Goal: Task Accomplishment & Management: Manage account settings

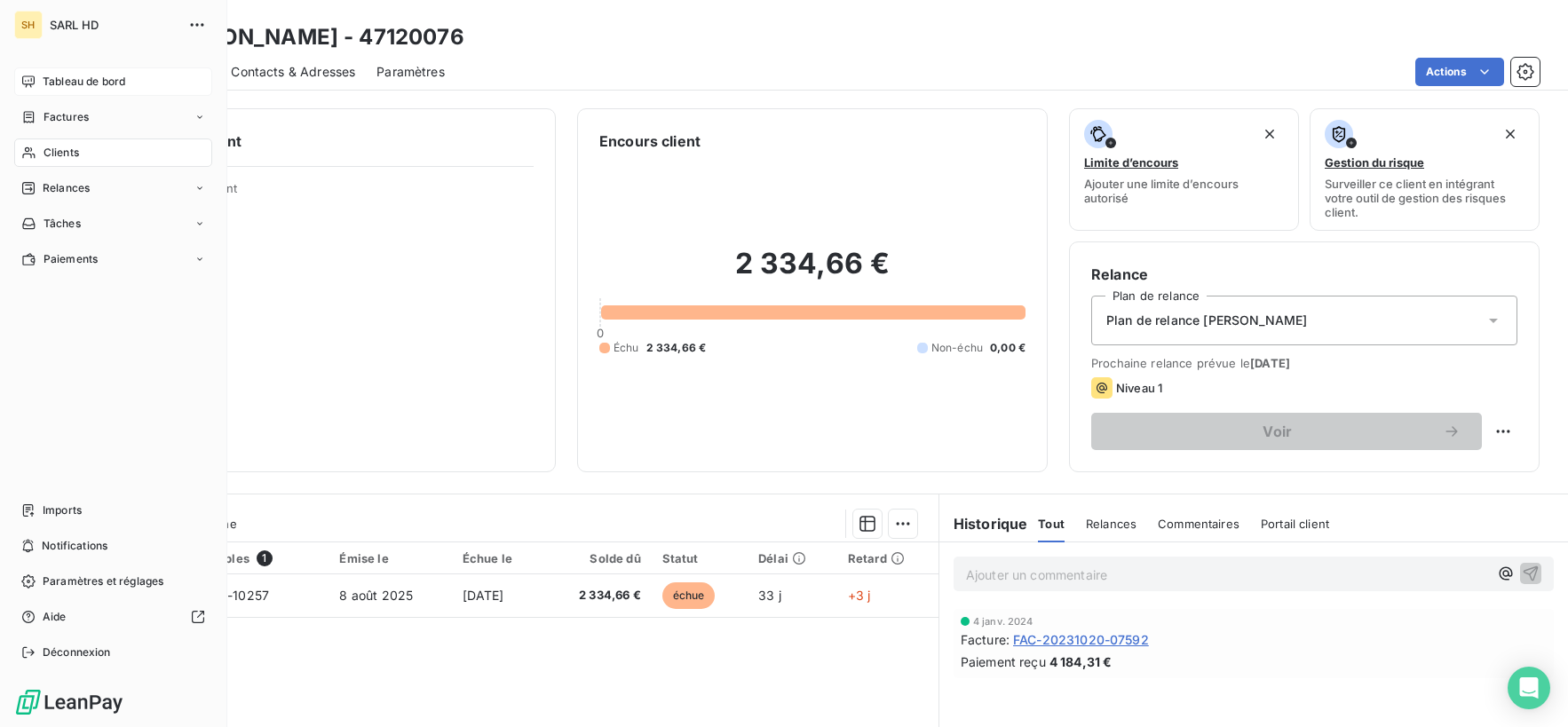
click at [99, 79] on span "Tableau de bord" at bounding box center [83, 81] width 82 height 16
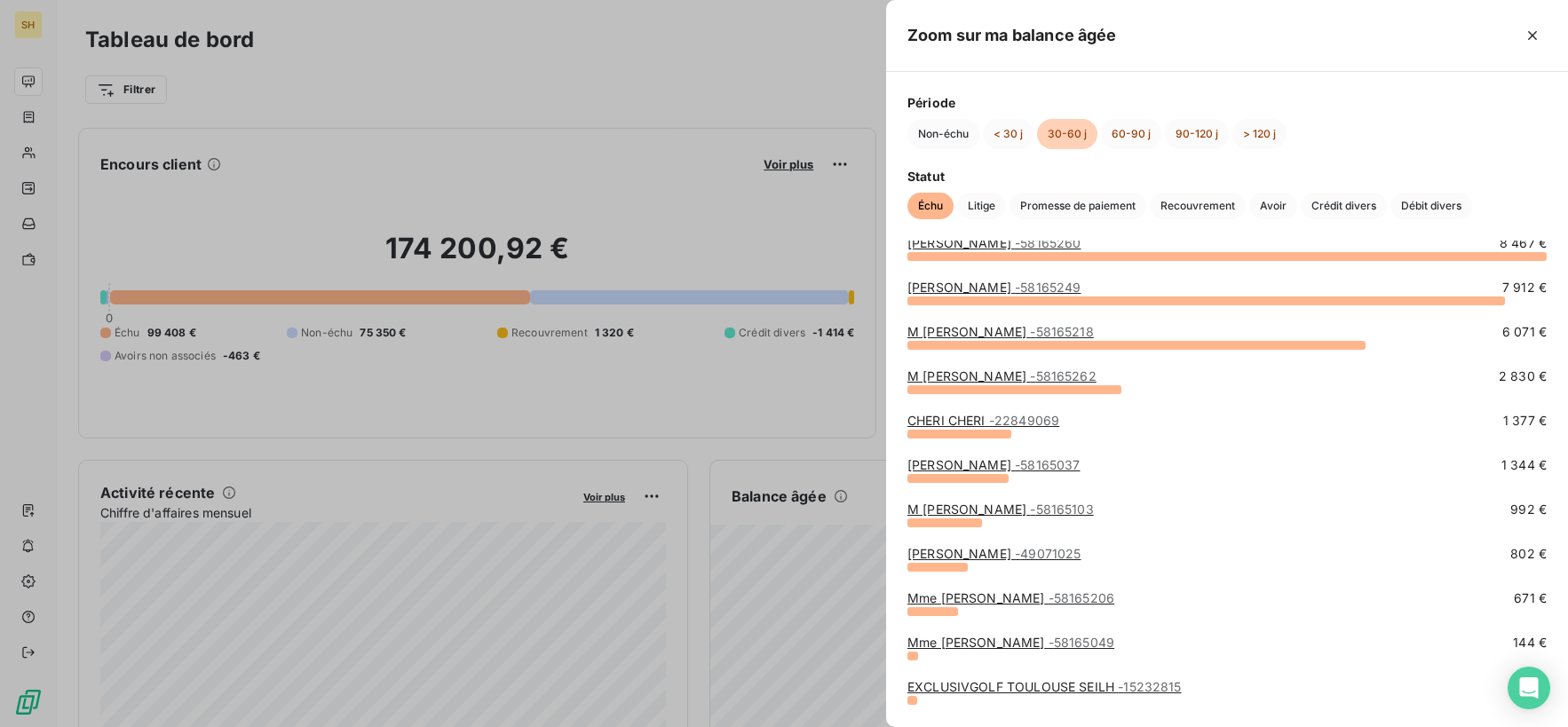
scroll to position [31, 0]
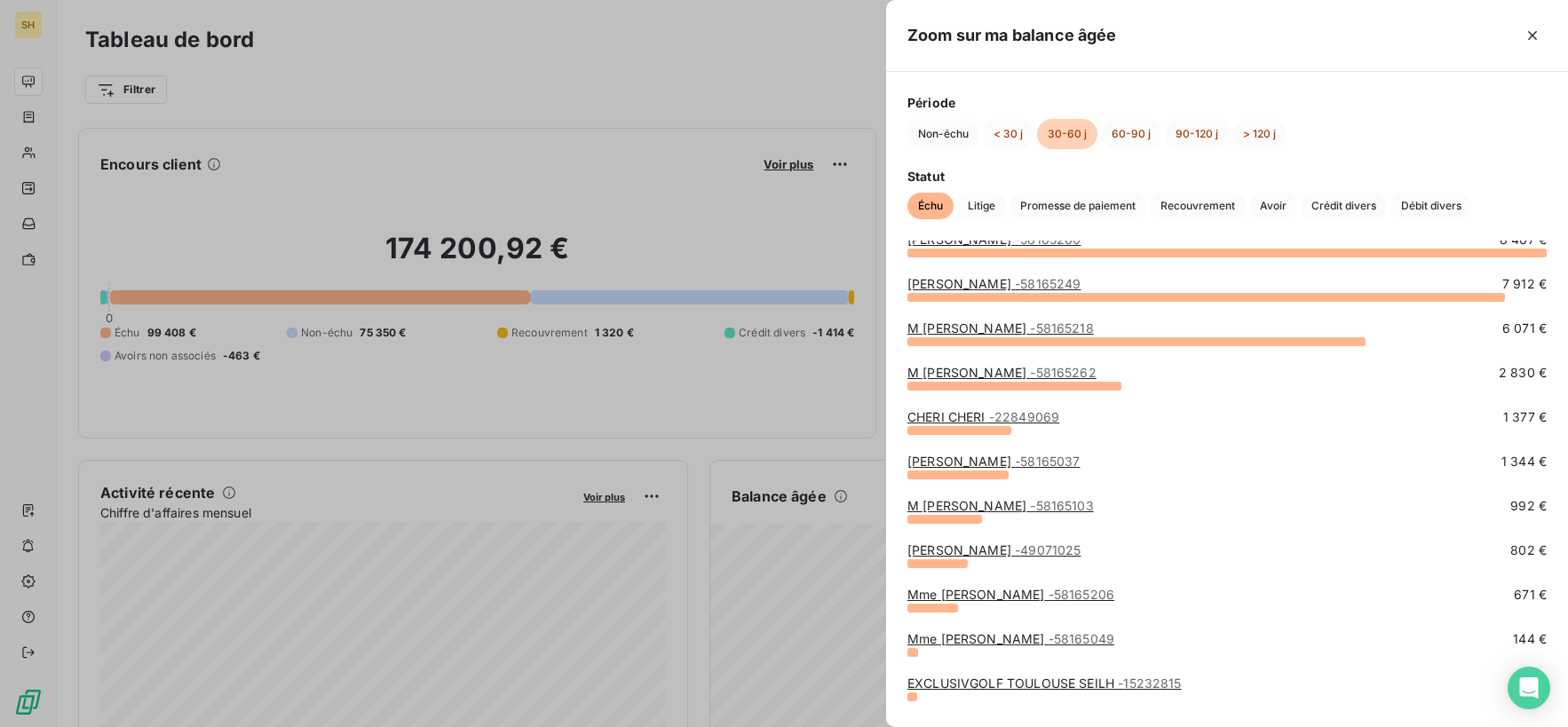
click at [1026, 456] on link "[PERSON_NAME] - 58165037" at bounding box center [993, 461] width 172 height 15
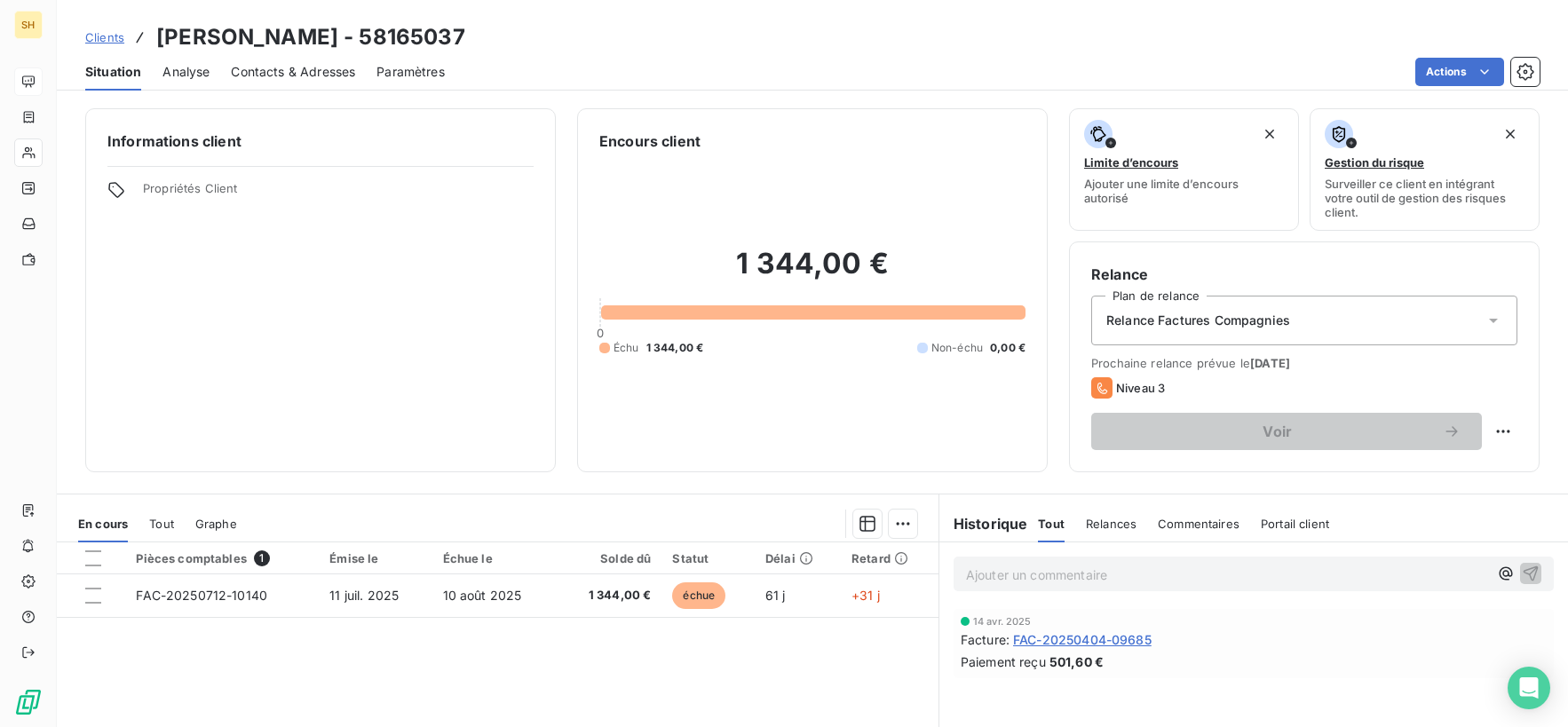
click at [285, 74] on span "Contacts & Adresses" at bounding box center [293, 71] width 125 height 18
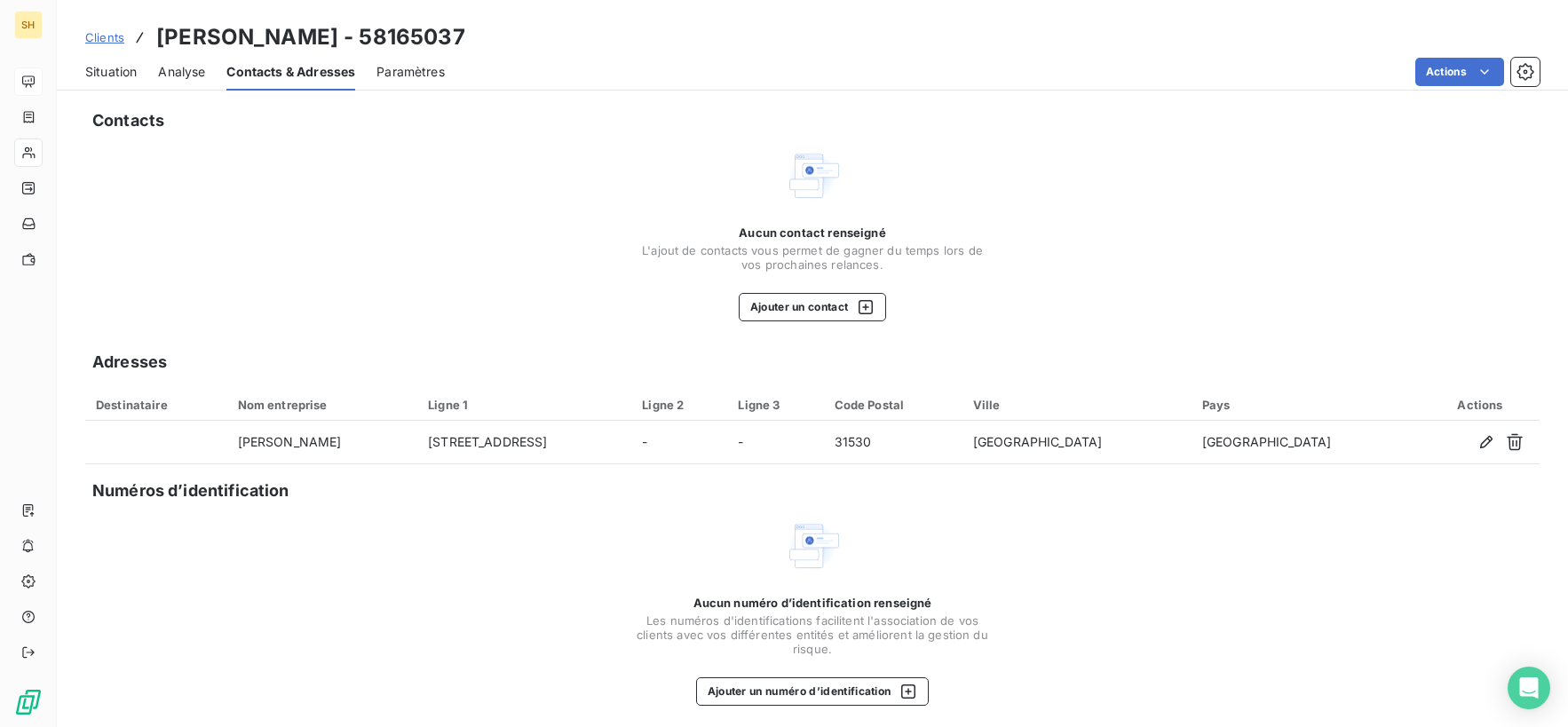
click at [134, 74] on span "Situation" at bounding box center [111, 71] width 52 height 18
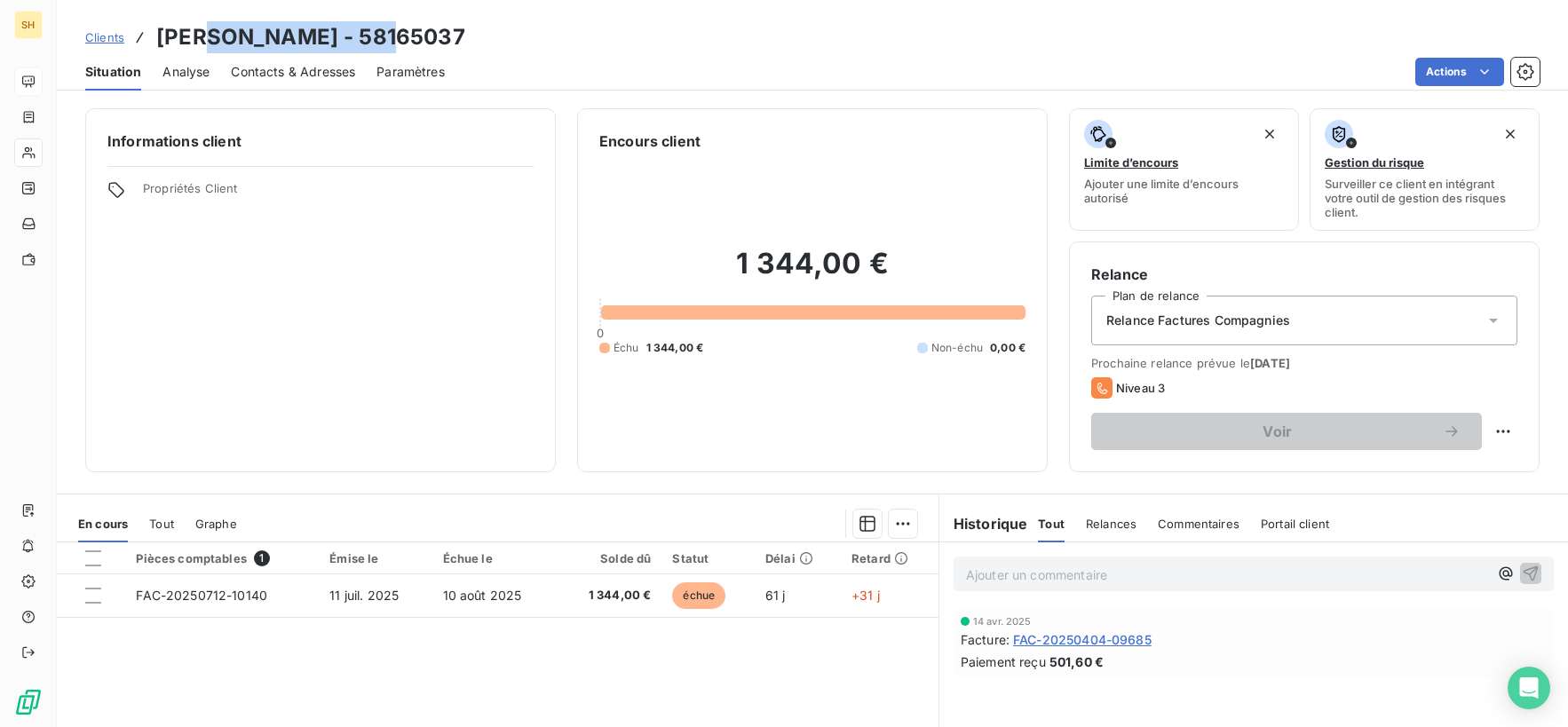
drag, startPoint x: 383, startPoint y: 31, endPoint x: 213, endPoint y: 31, distance: 170.0
click at [213, 31] on h3 "[PERSON_NAME] - 58165037" at bounding box center [310, 37] width 309 height 32
copy h3 "[PERSON_NAME]"
click at [329, 66] on span "Contacts & Adresses" at bounding box center [293, 71] width 125 height 18
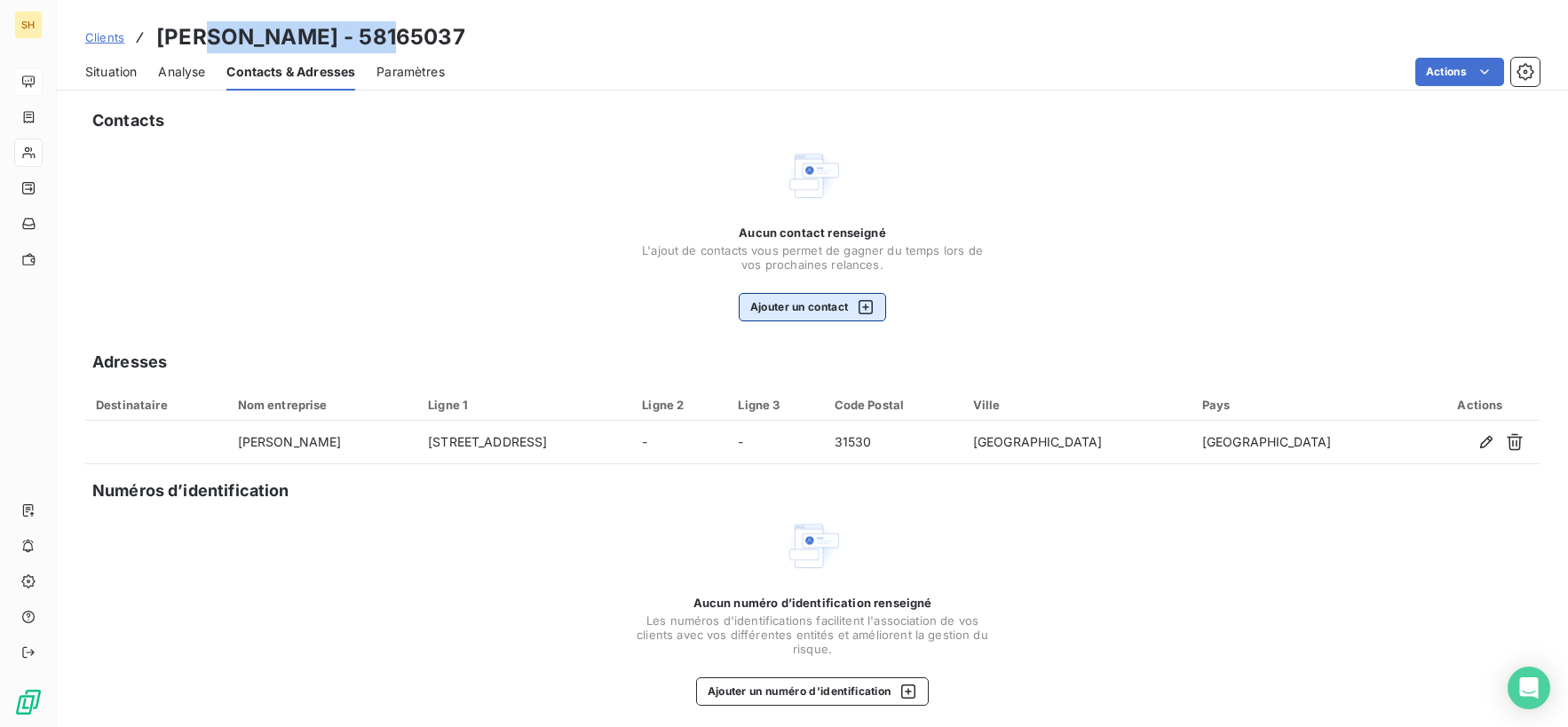
click at [766, 293] on button "Ajouter un contact" at bounding box center [812, 307] width 148 height 29
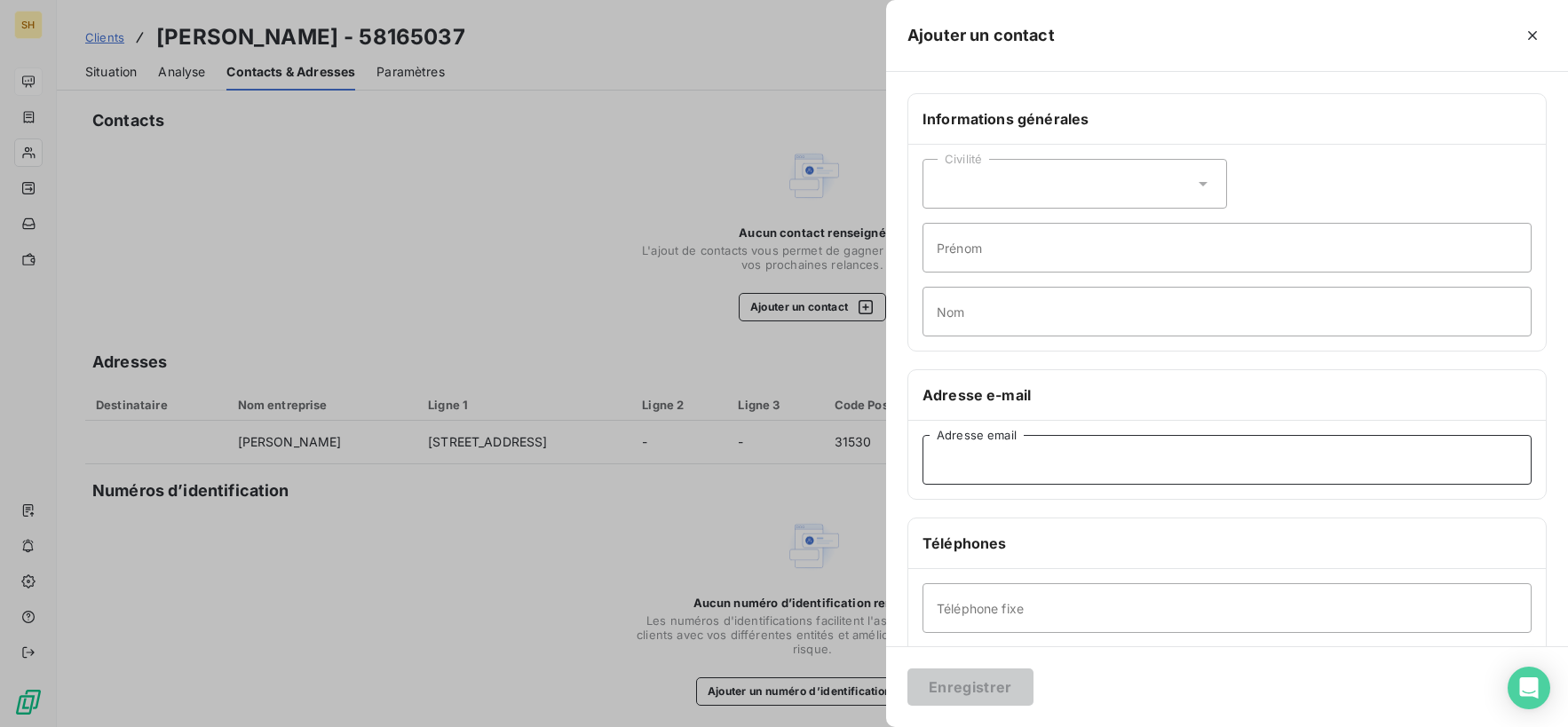
click at [1051, 459] on input "Adresse email" at bounding box center [1226, 460] width 609 height 50
type input "[EMAIL_ADDRESS][DOMAIN_NAME]"
click at [1037, 324] on input "Nom" at bounding box center [1226, 311] width 609 height 50
type input "IMH"
click at [1003, 691] on button "Enregistrer" at bounding box center [970, 687] width 126 height 37
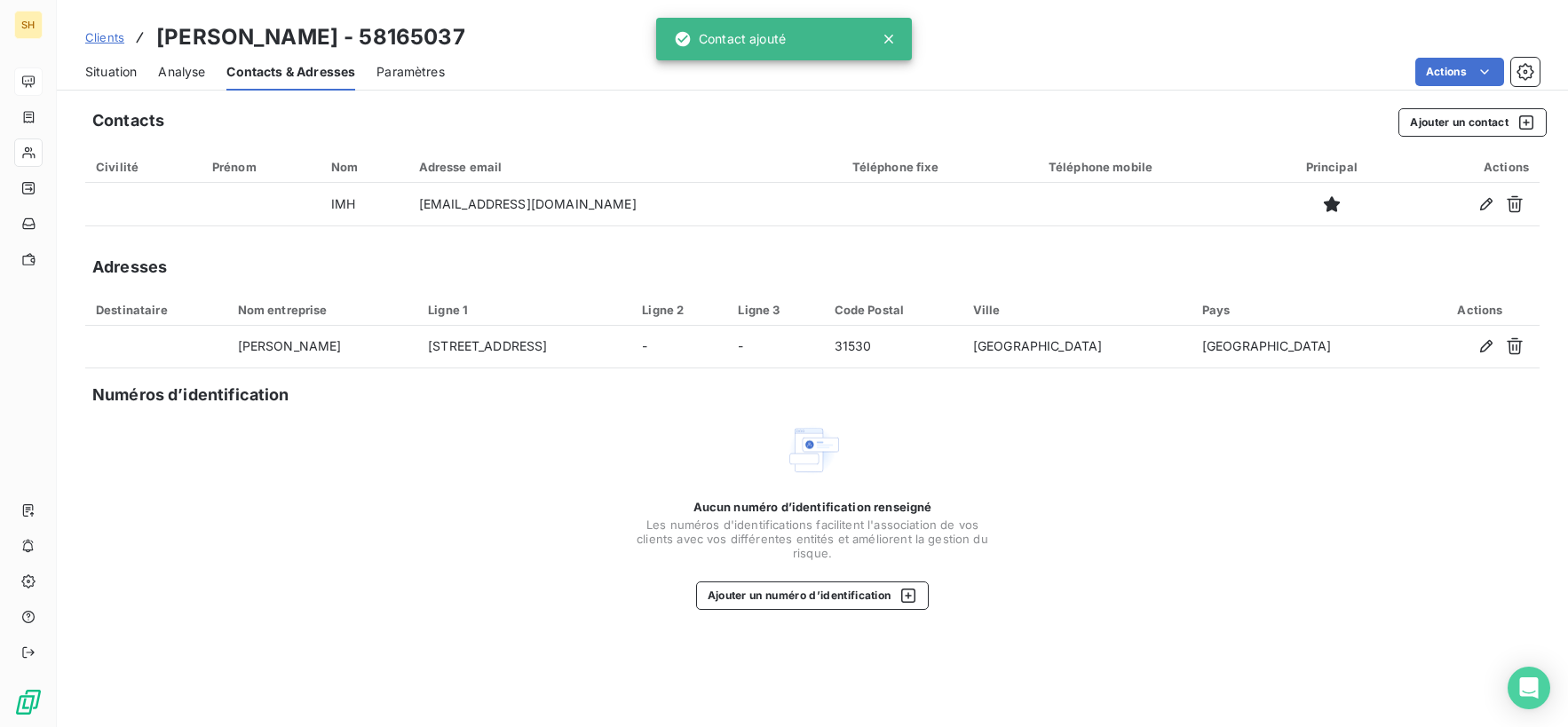
click at [114, 73] on span "Situation" at bounding box center [111, 71] width 52 height 18
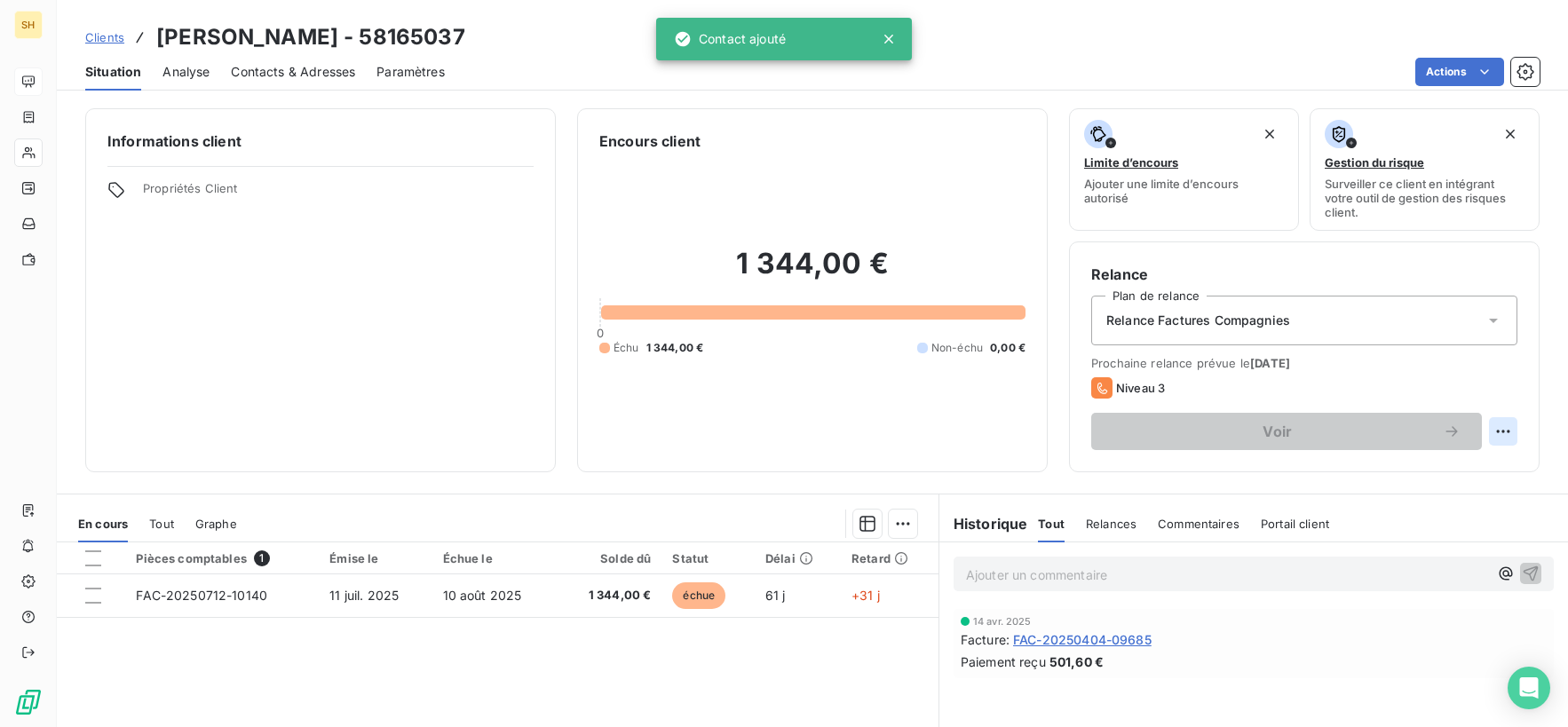
click at [1502, 433] on html "SH Clients [PERSON_NAME] - 58165037 Situation Analyse Contacts & Adresses Param…" at bounding box center [784, 363] width 1568 height 727
click at [1456, 469] on div "Replanifier cette action" at bounding box center [1430, 470] width 159 height 29
select select "8"
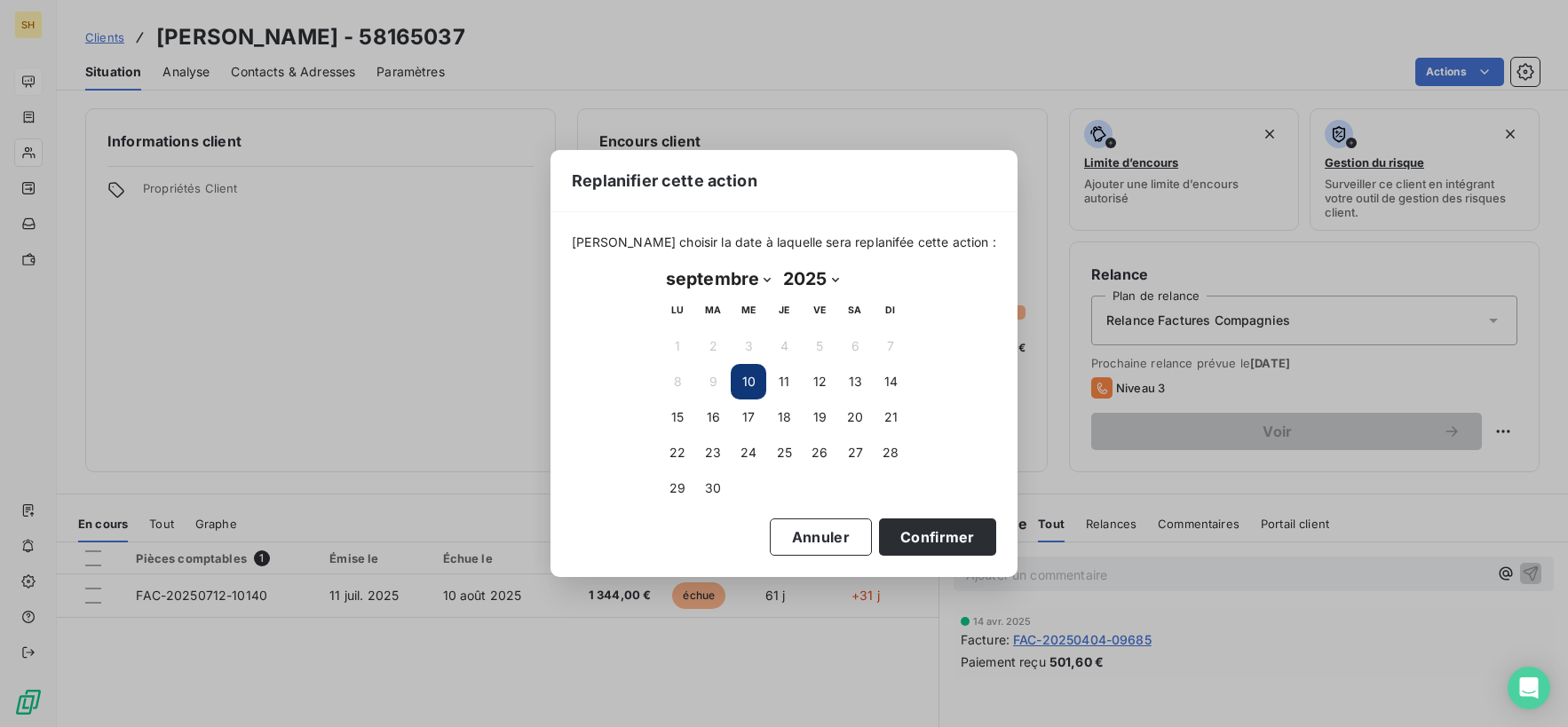
click at [933, 561] on div "[PERSON_NAME] choisir la date à laquelle sera replanifée cette action : [DATE] …" at bounding box center [784, 394] width 467 height 364
click at [935, 554] on button "Confirmer" at bounding box center [937, 537] width 117 height 37
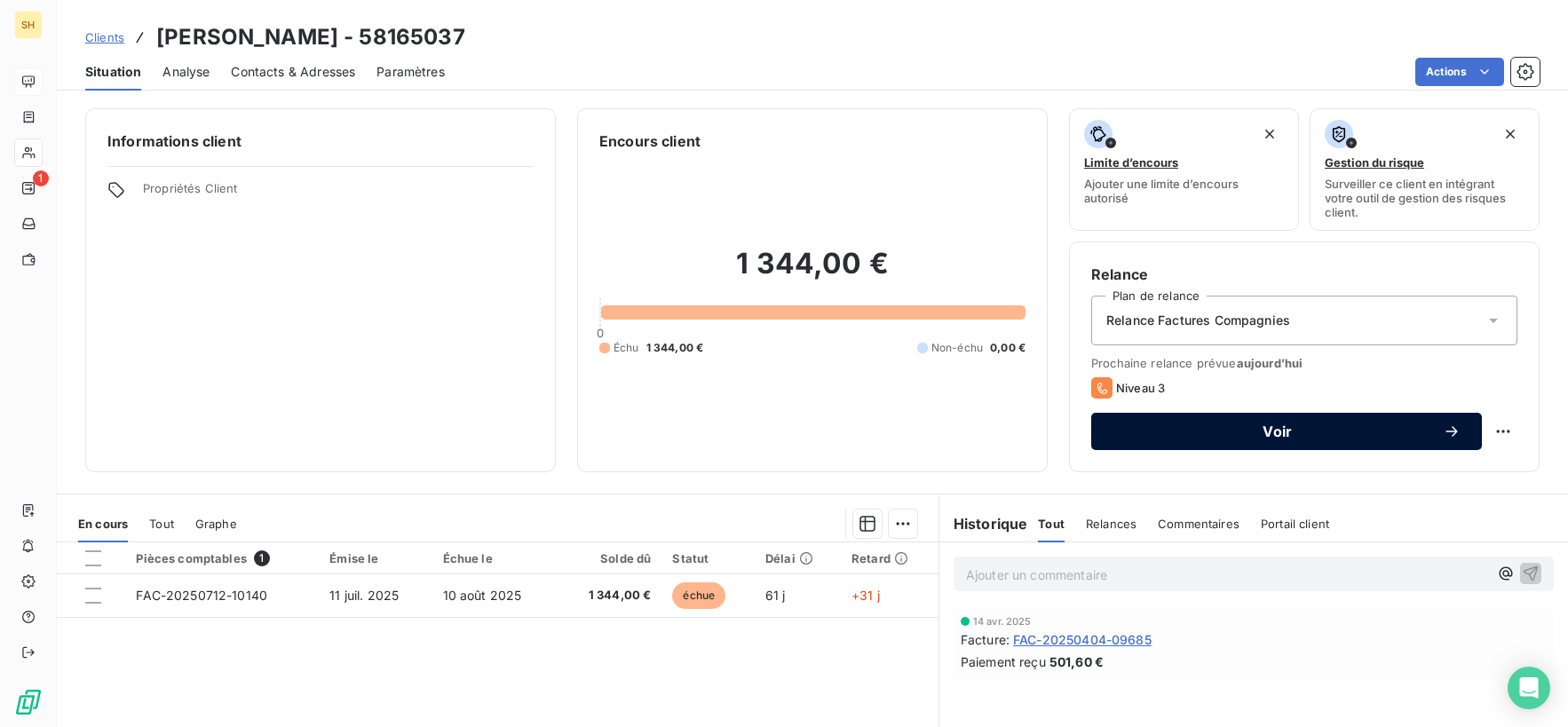
click at [1232, 437] on span "Voir" at bounding box center [1277, 430] width 330 height 14
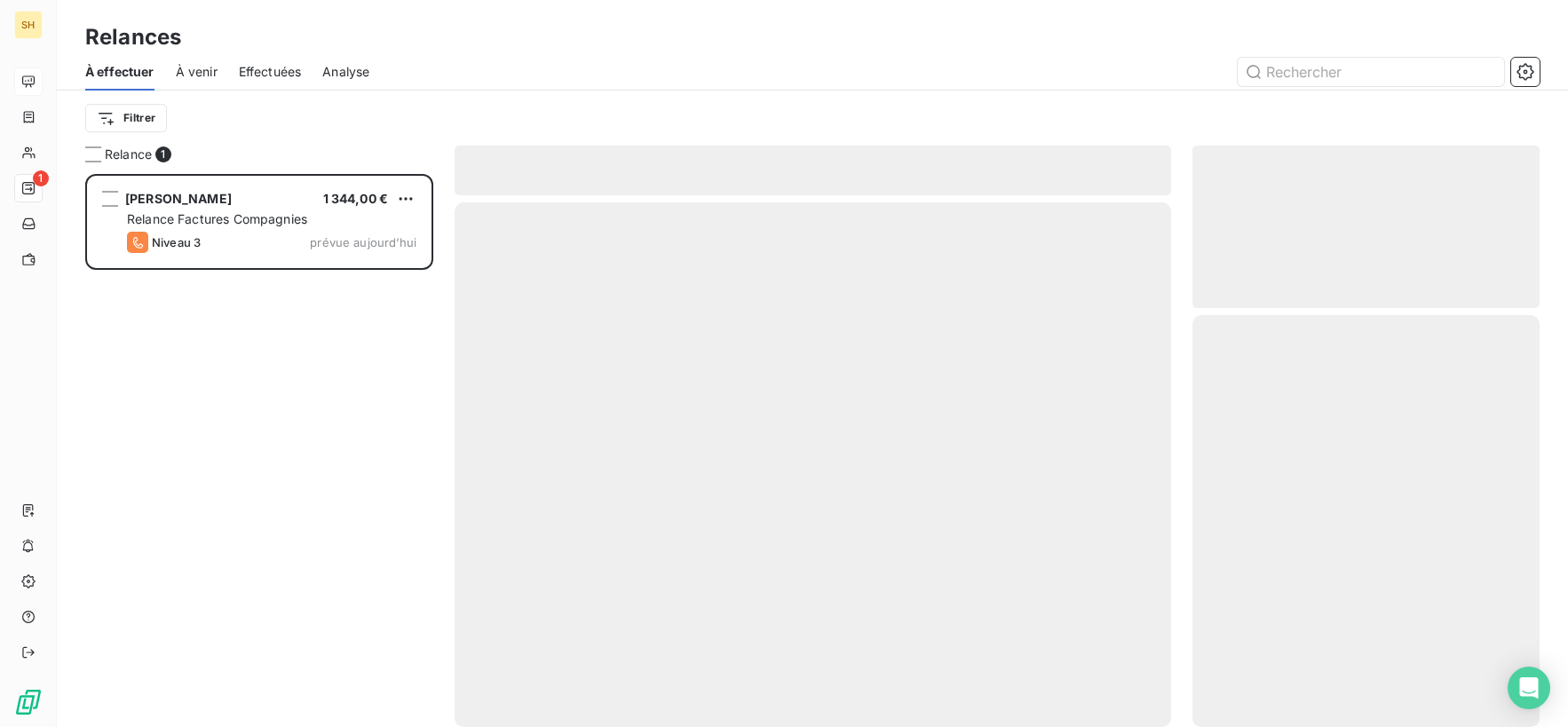
scroll to position [553, 347]
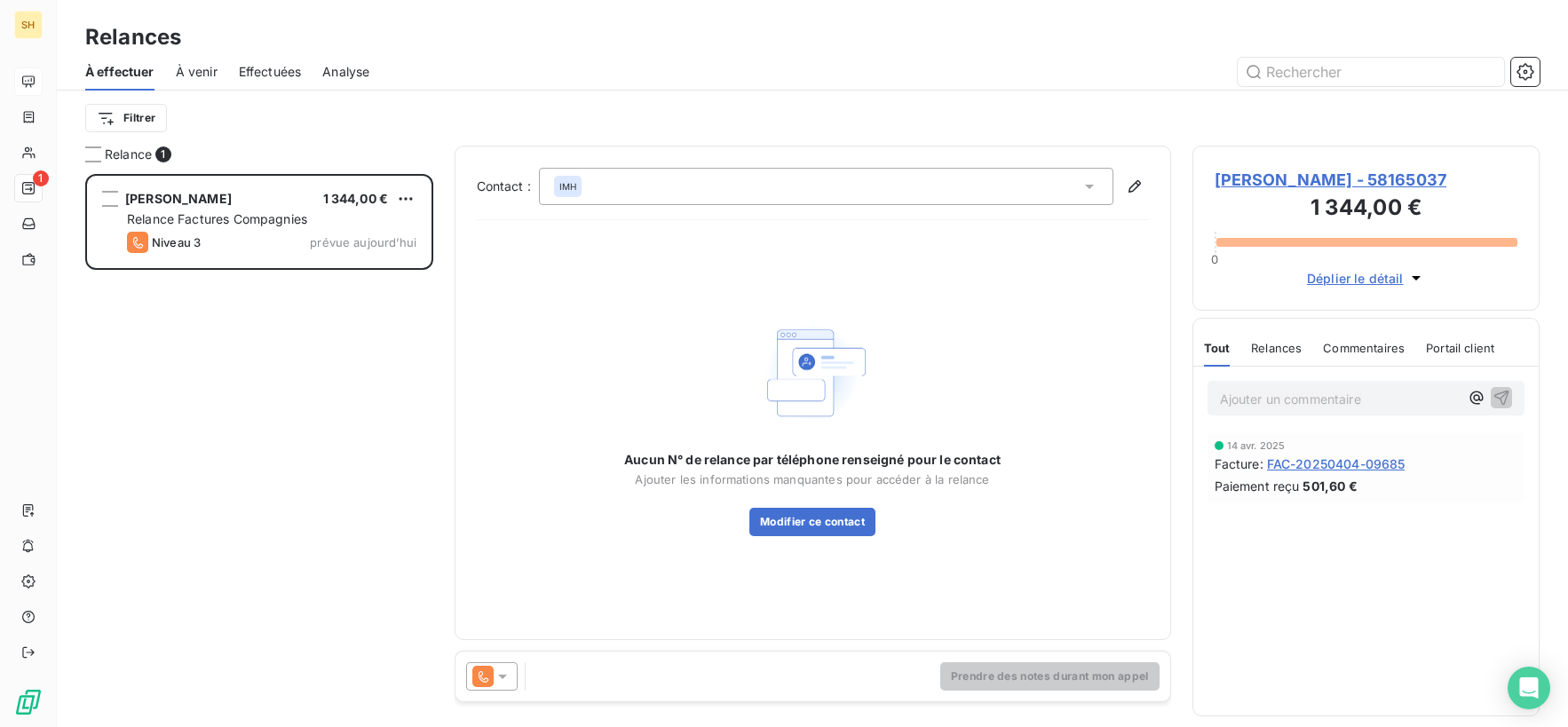
click at [499, 673] on icon at bounding box center [502, 676] width 18 height 18
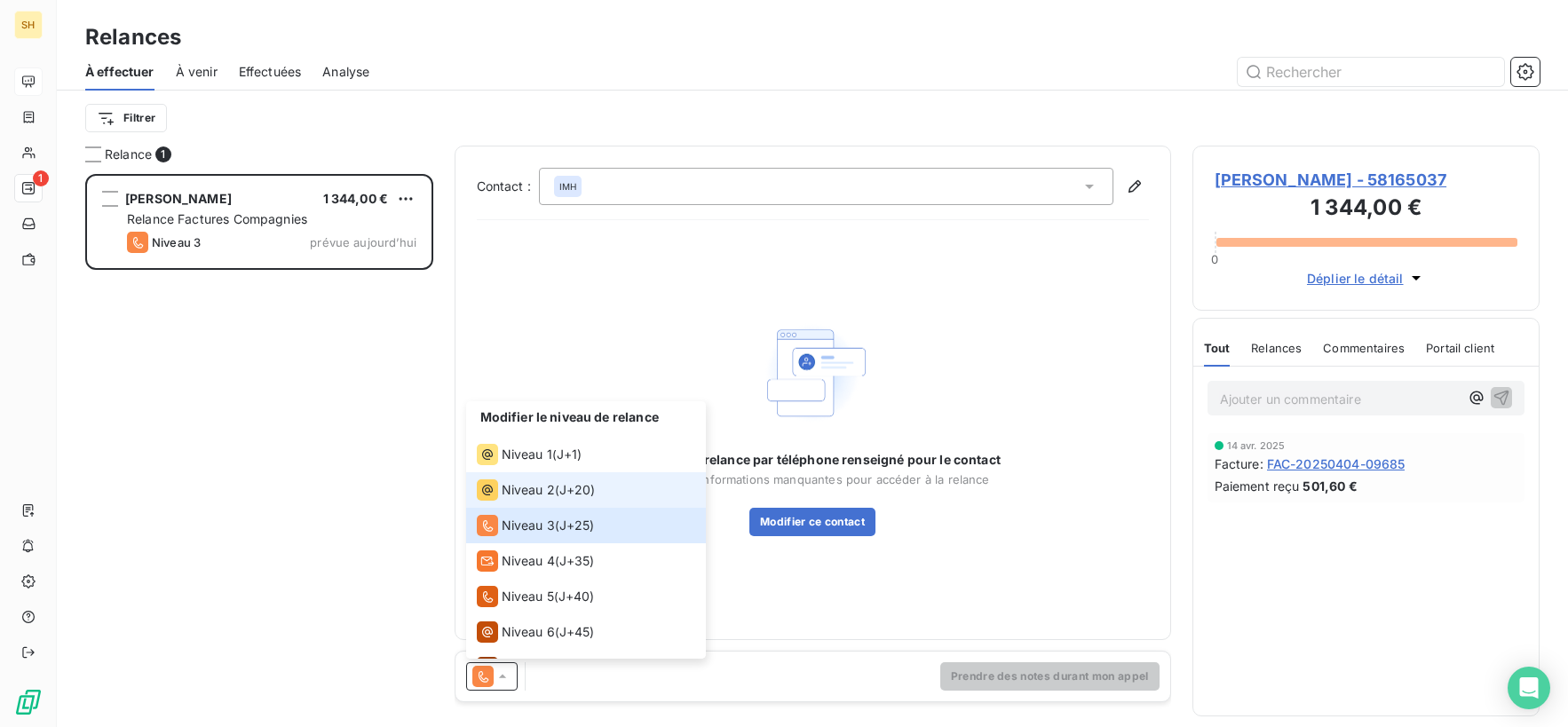
click at [533, 496] on span "Niveau 2" at bounding box center [529, 490] width 54 height 18
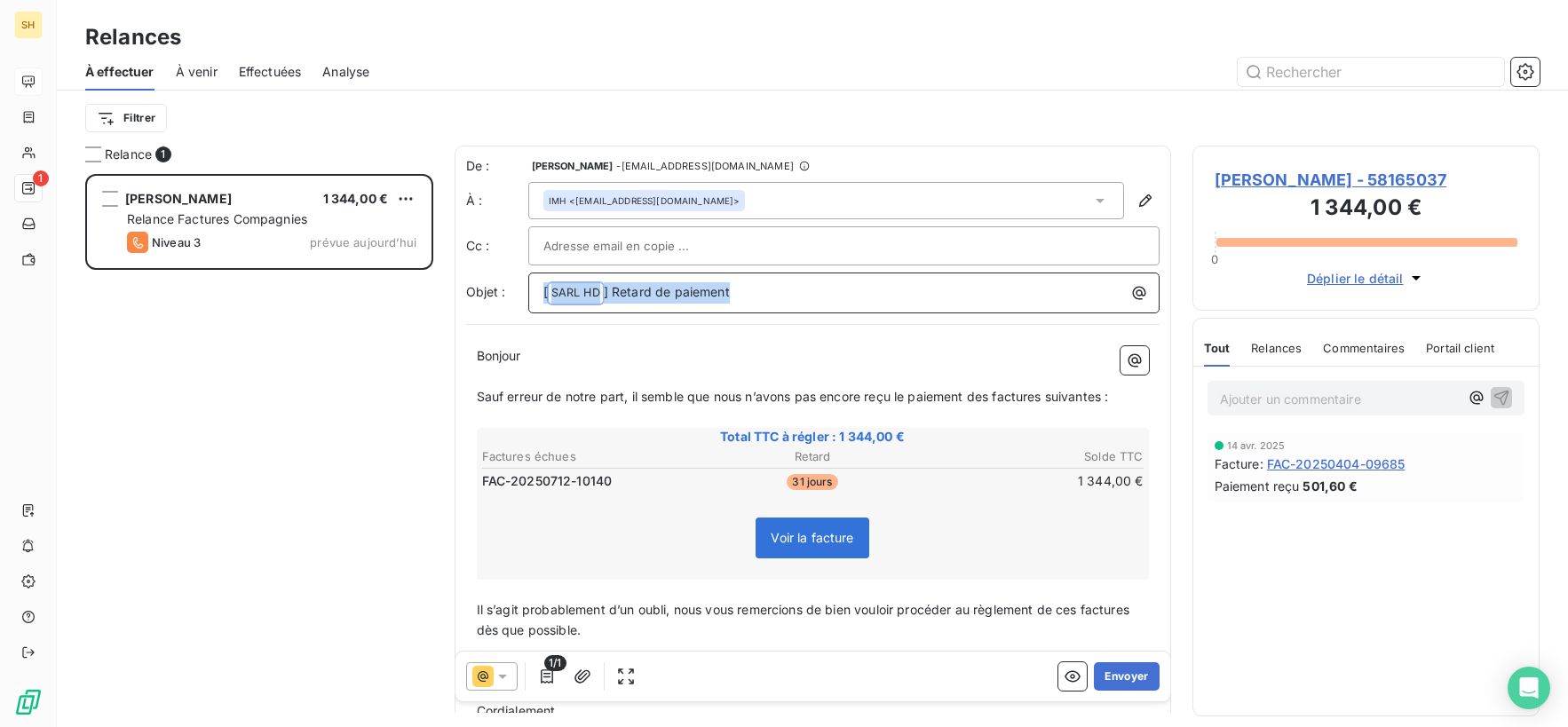
drag, startPoint x: 706, startPoint y: 296, endPoint x: 464, endPoint y: 287, distance: 242.2
click at [464, 287] on div "De : [PERSON_NAME] - [EMAIL_ADDRESS][DOMAIN_NAME] À : IMH <[EMAIL_ADDRESS][DOMA…" at bounding box center [812, 454] width 716 height 616
click at [995, 394] on span "Sauf erreur de notre part, il semble que nous n’avons pas encore reçu le paieme…" at bounding box center [793, 396] width 632 height 15
click at [1055, 396] on span "Sauf erreur de notre part, il semble que nous n’avons pas encore reçu le paieme…" at bounding box center [796, 396] width 639 height 15
click at [1107, 397] on span "Sauf erreur de notre part, il semble que nous n’avons pas encore reçu le paieme…" at bounding box center [793, 396] width 633 height 15
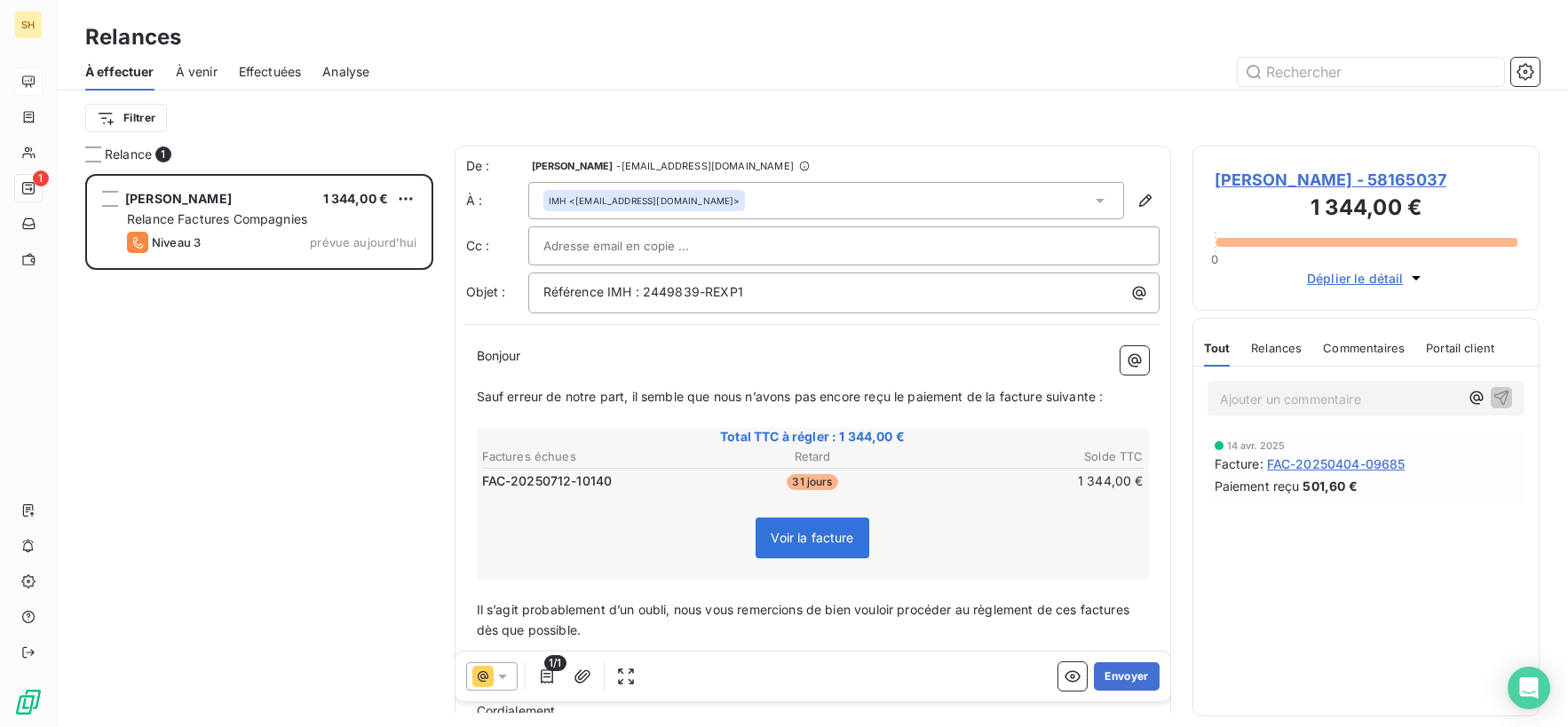
click at [1080, 605] on span "Il s’agit probablement d’un oubli, nous vous remercions de bien vouloir procéde…" at bounding box center [805, 619] width 657 height 35
click at [1144, 607] on span "Il s’agit probablement d’un oubli, nous vous remercions de bien vouloir procéde…" at bounding box center [810, 619] width 667 height 35
click at [1141, 682] on button "Envoyer" at bounding box center [1126, 676] width 65 height 29
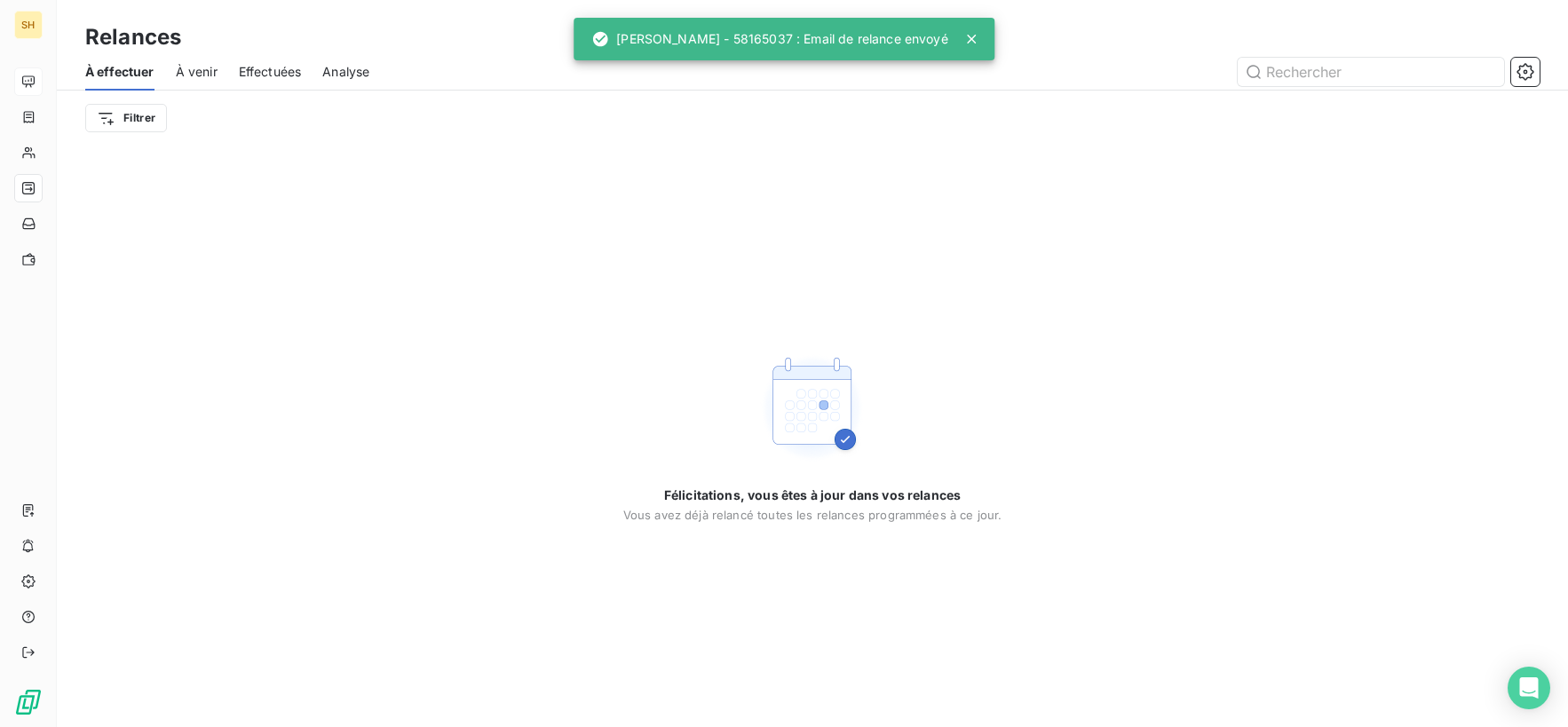
click at [205, 74] on span "À venir" at bounding box center [196, 71] width 42 height 18
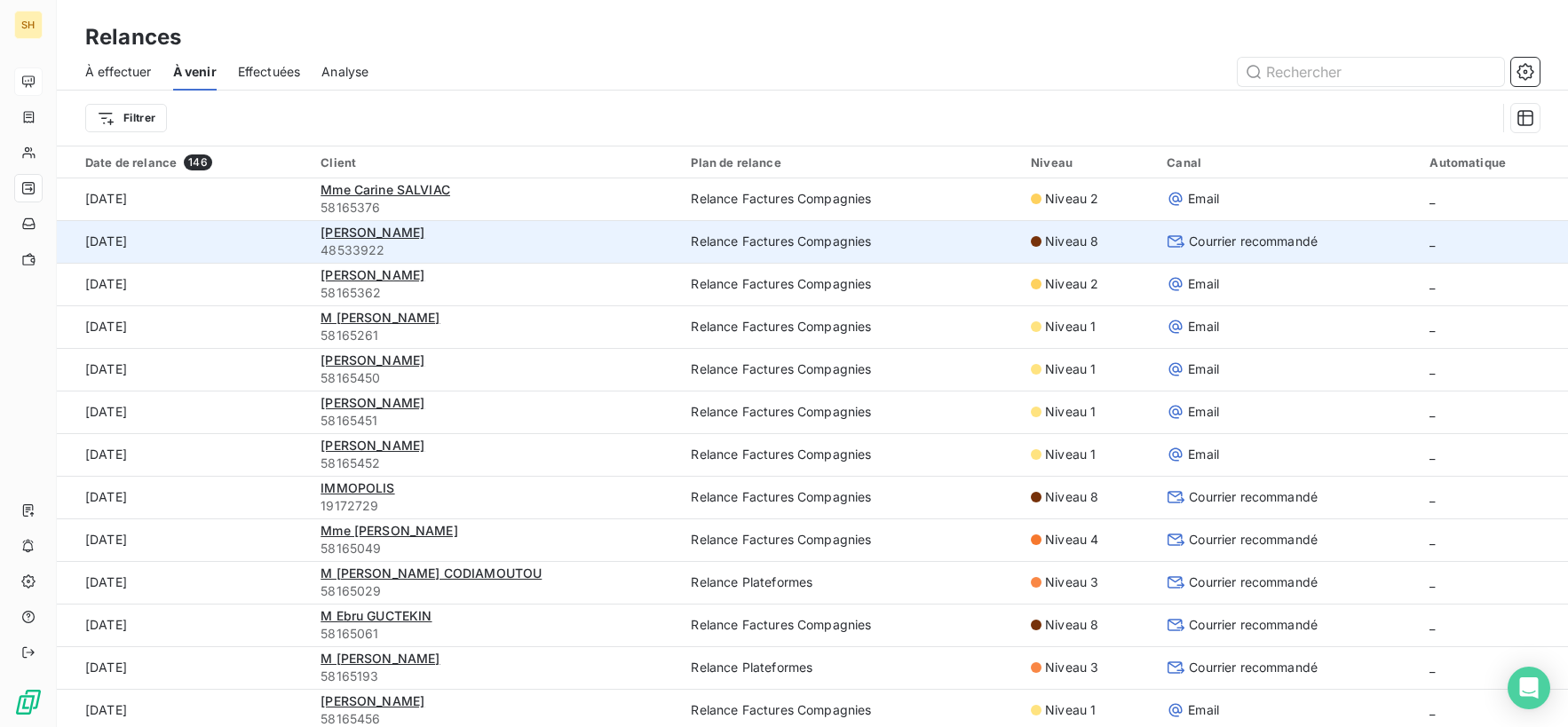
scroll to position [348, 0]
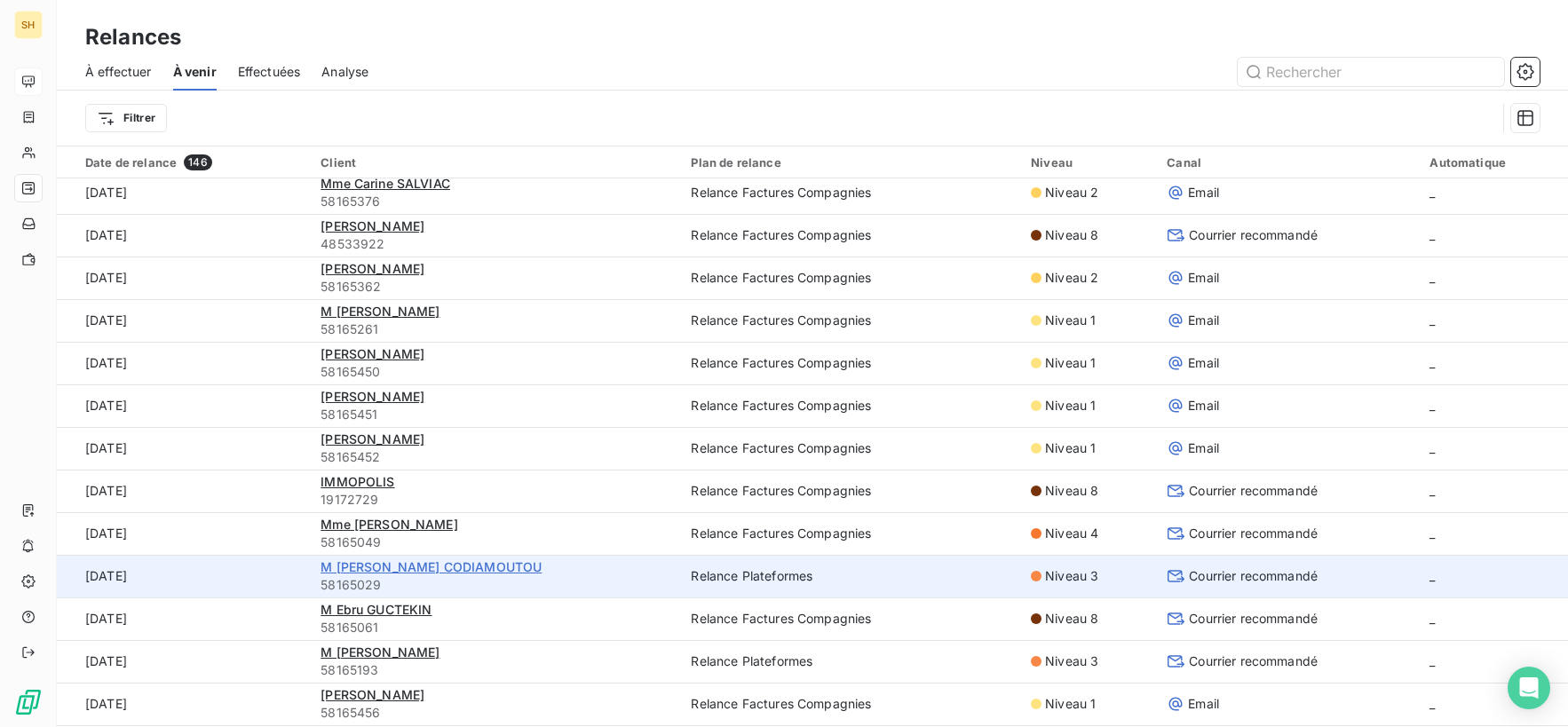
click at [395, 571] on span "M [PERSON_NAME] CODIAMOUTOU" at bounding box center [431, 566] width 221 height 15
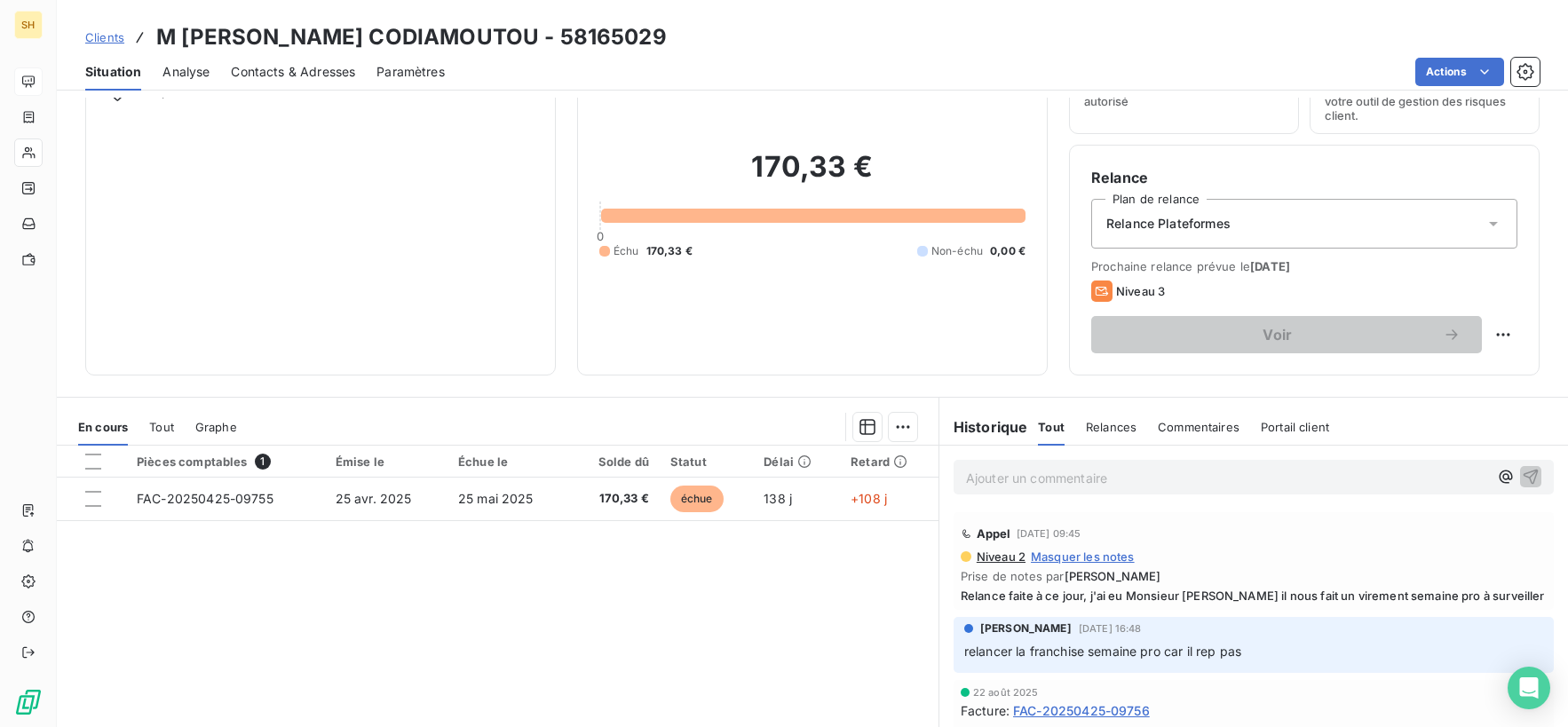
scroll to position [96, 0]
click at [279, 69] on span "Contacts & Adresses" at bounding box center [293, 71] width 125 height 18
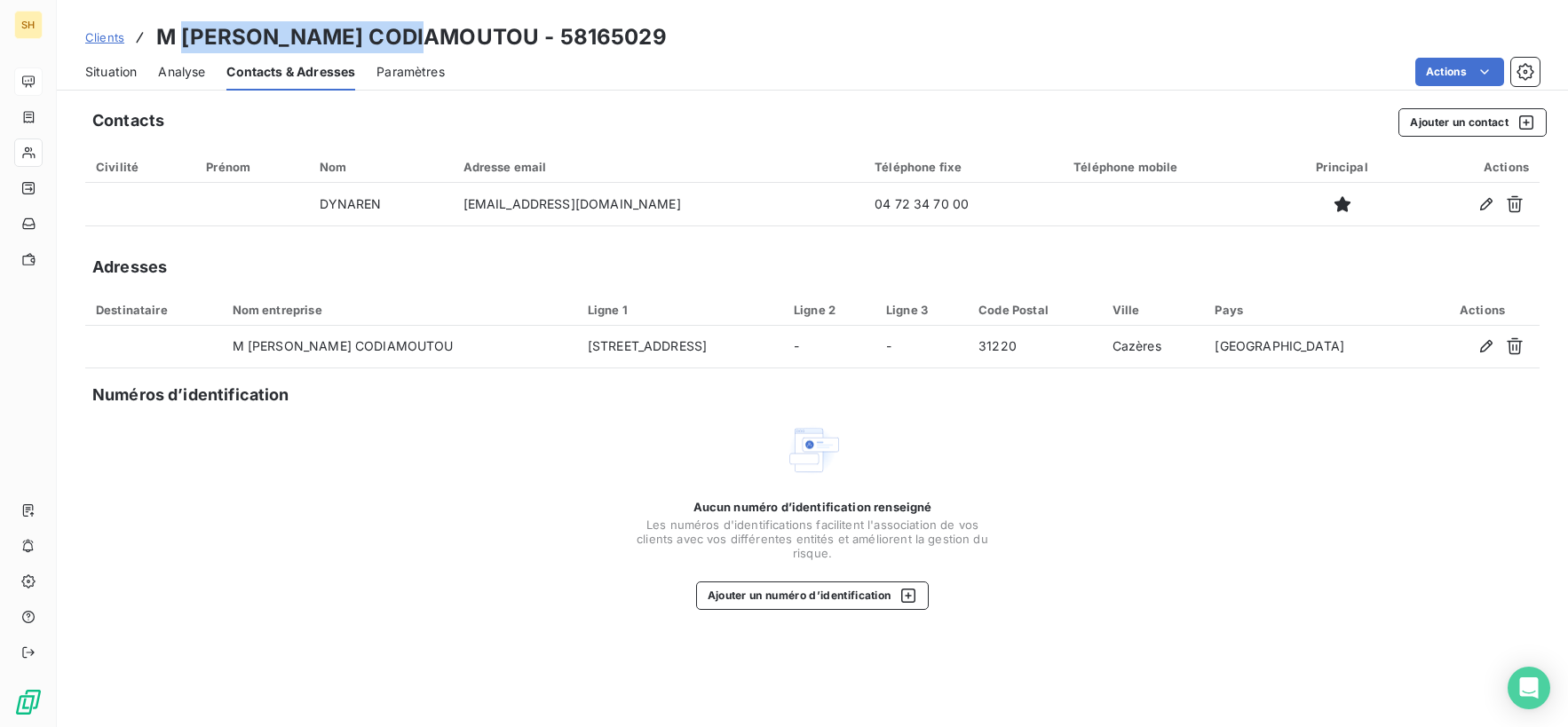
drag, startPoint x: 419, startPoint y: 31, endPoint x: 182, endPoint y: 32, distance: 237.0
click at [182, 32] on h3 "M [PERSON_NAME] CODIAMOUTOU - 58165029" at bounding box center [411, 37] width 511 height 32
copy h3 "[PERSON_NAME] CODIAMOUTOU"
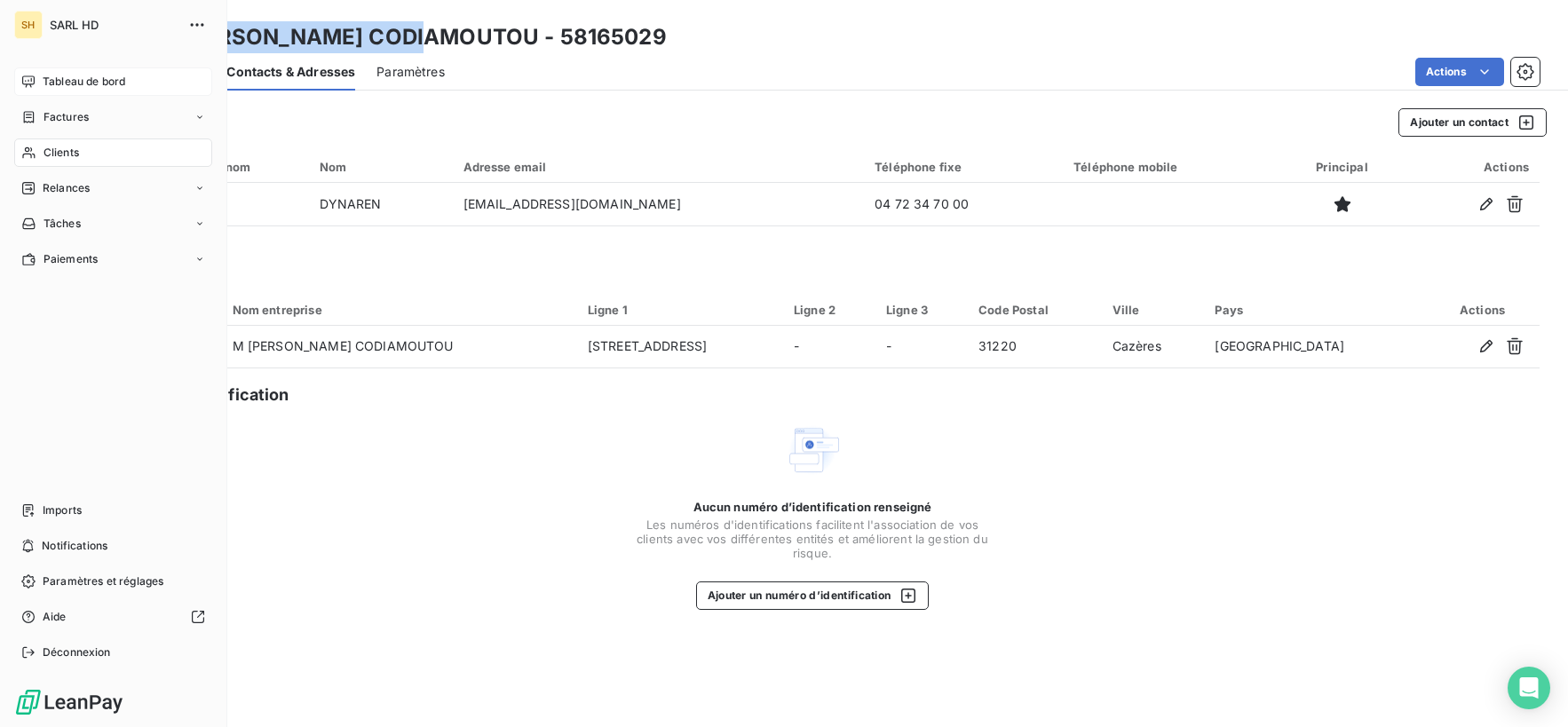
click at [41, 84] on div "Tableau de bord" at bounding box center [113, 81] width 198 height 29
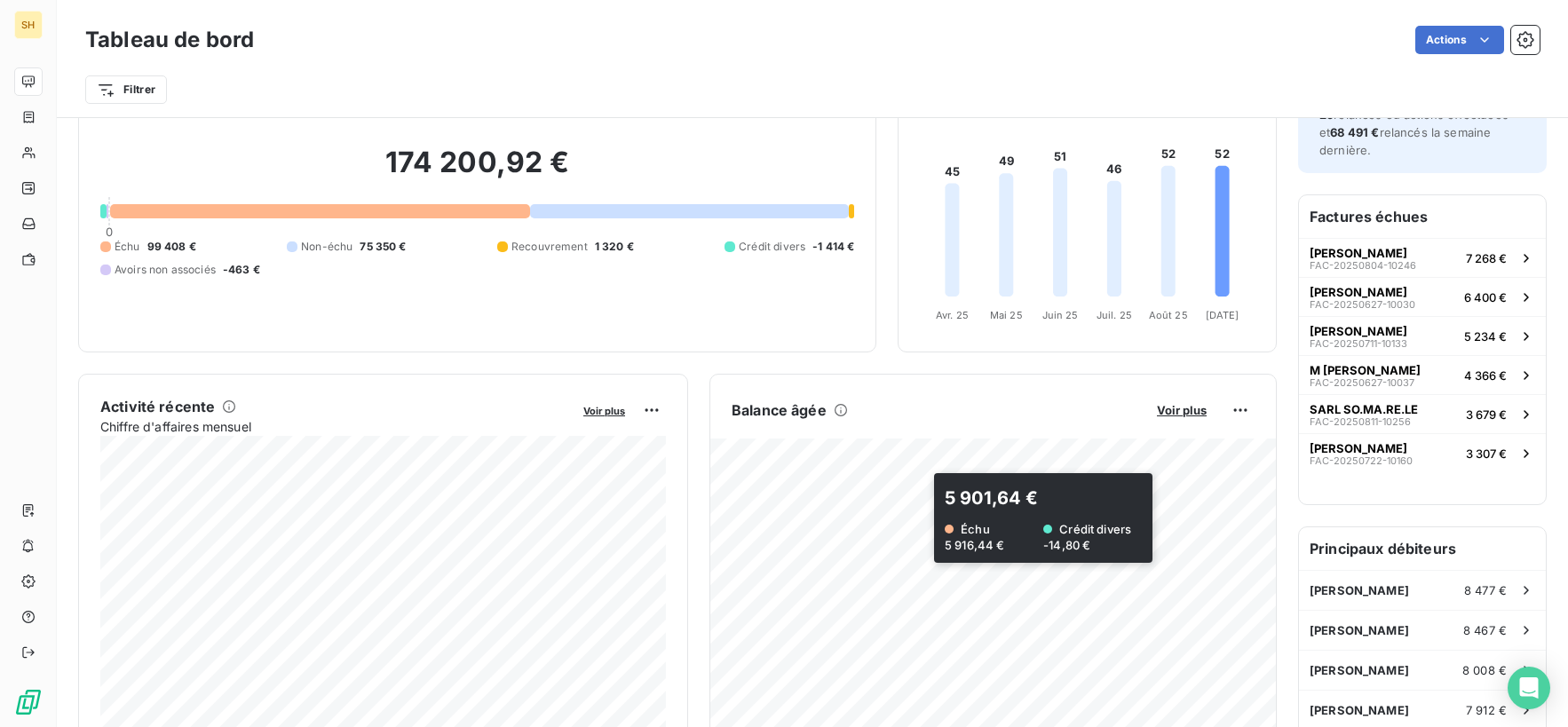
scroll to position [83, 0]
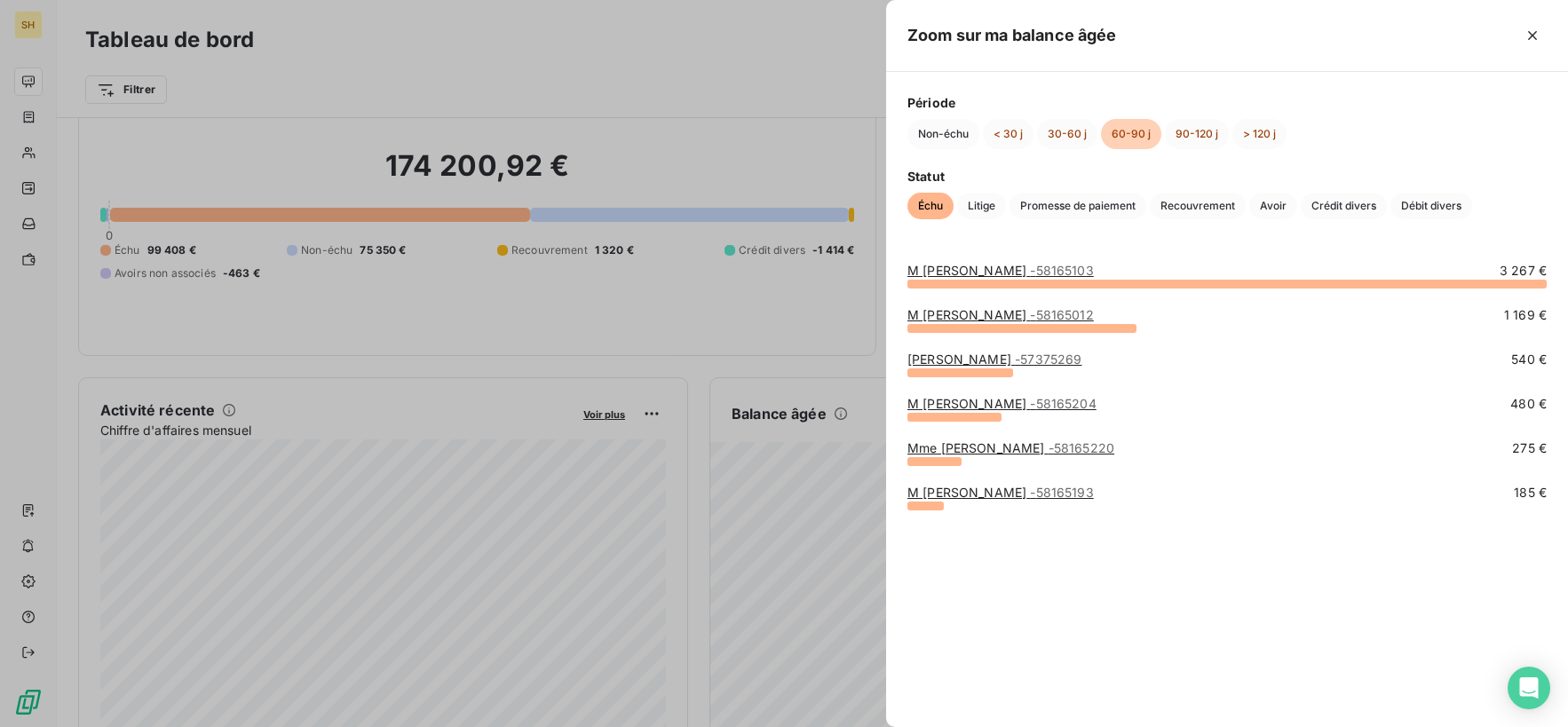
click at [784, 338] on div at bounding box center [784, 363] width 1568 height 727
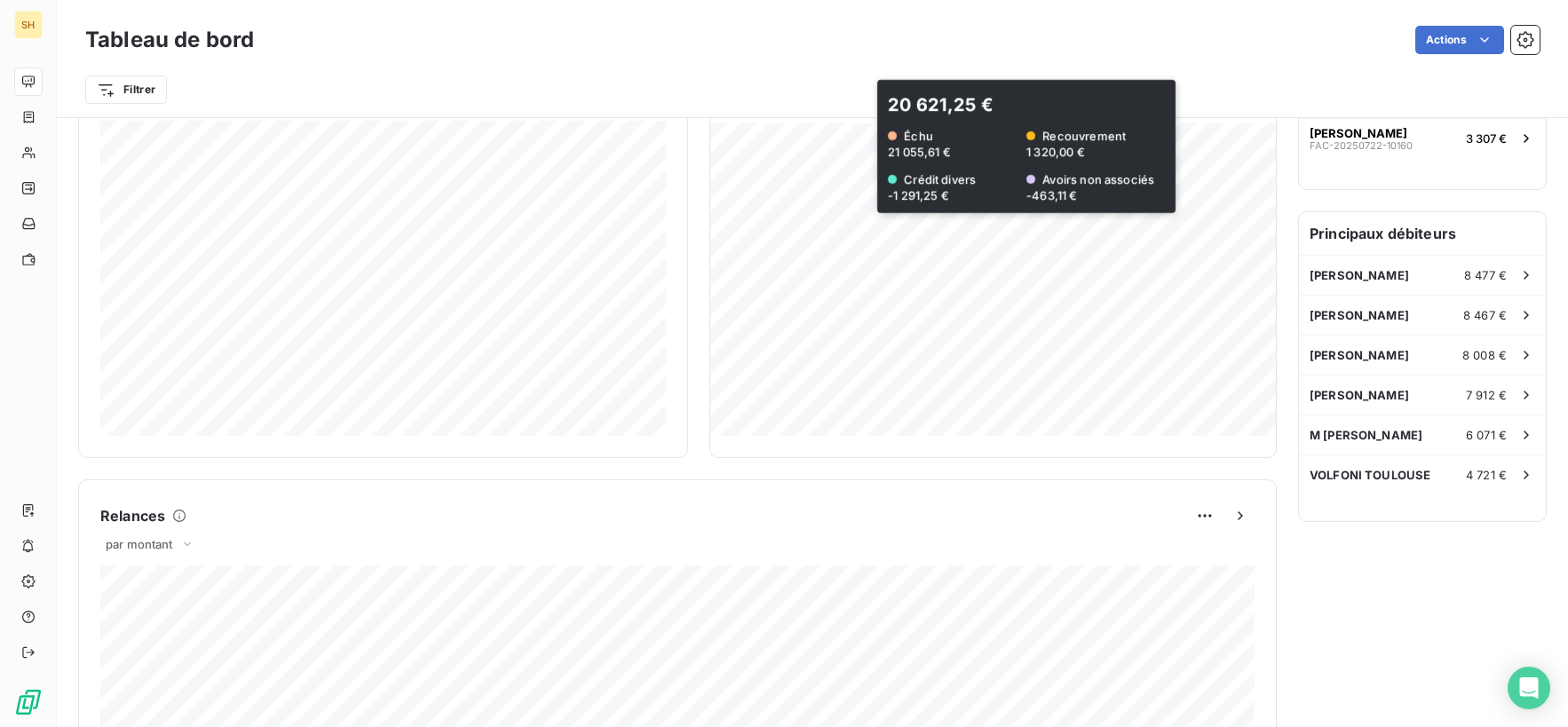
scroll to position [0, 0]
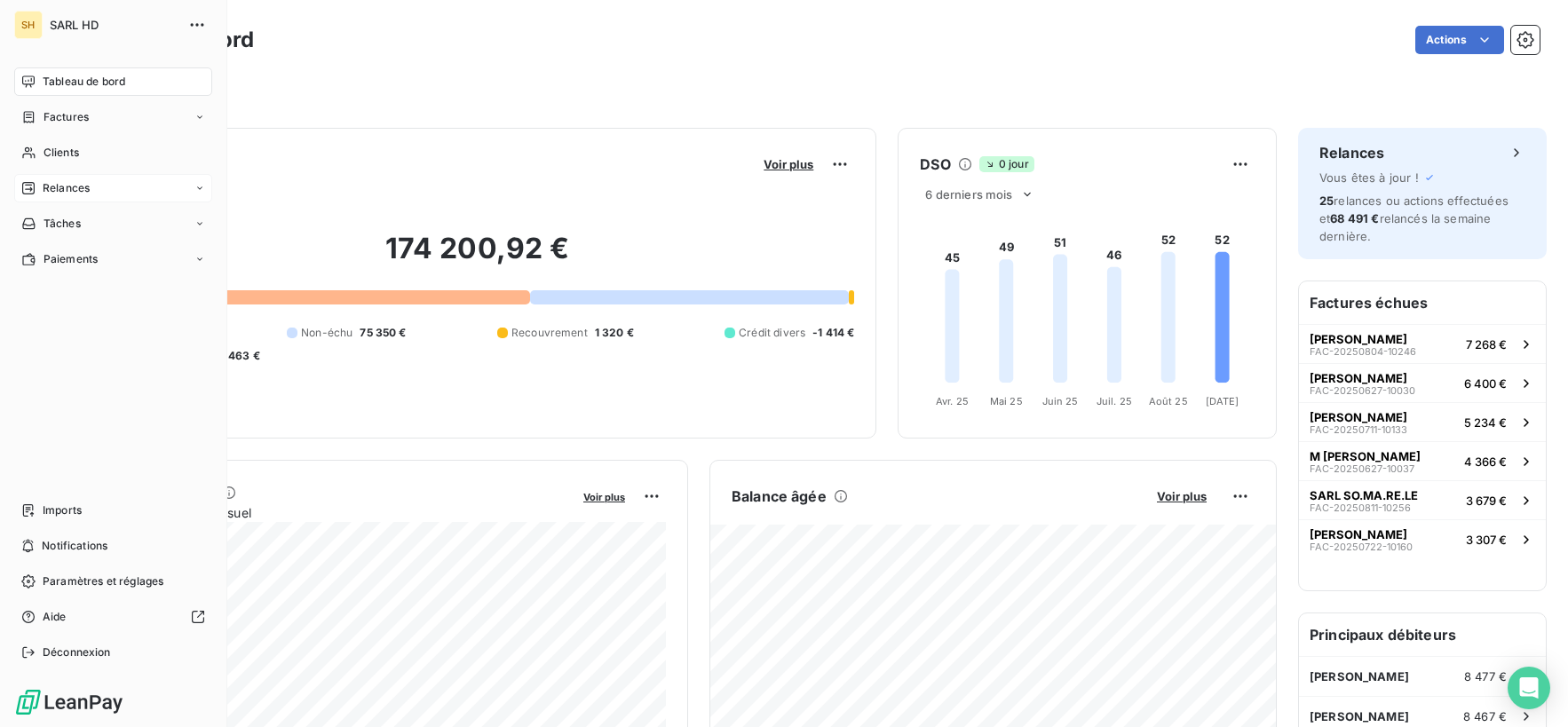
click at [65, 192] on span "Relances" at bounding box center [66, 188] width 47 height 16
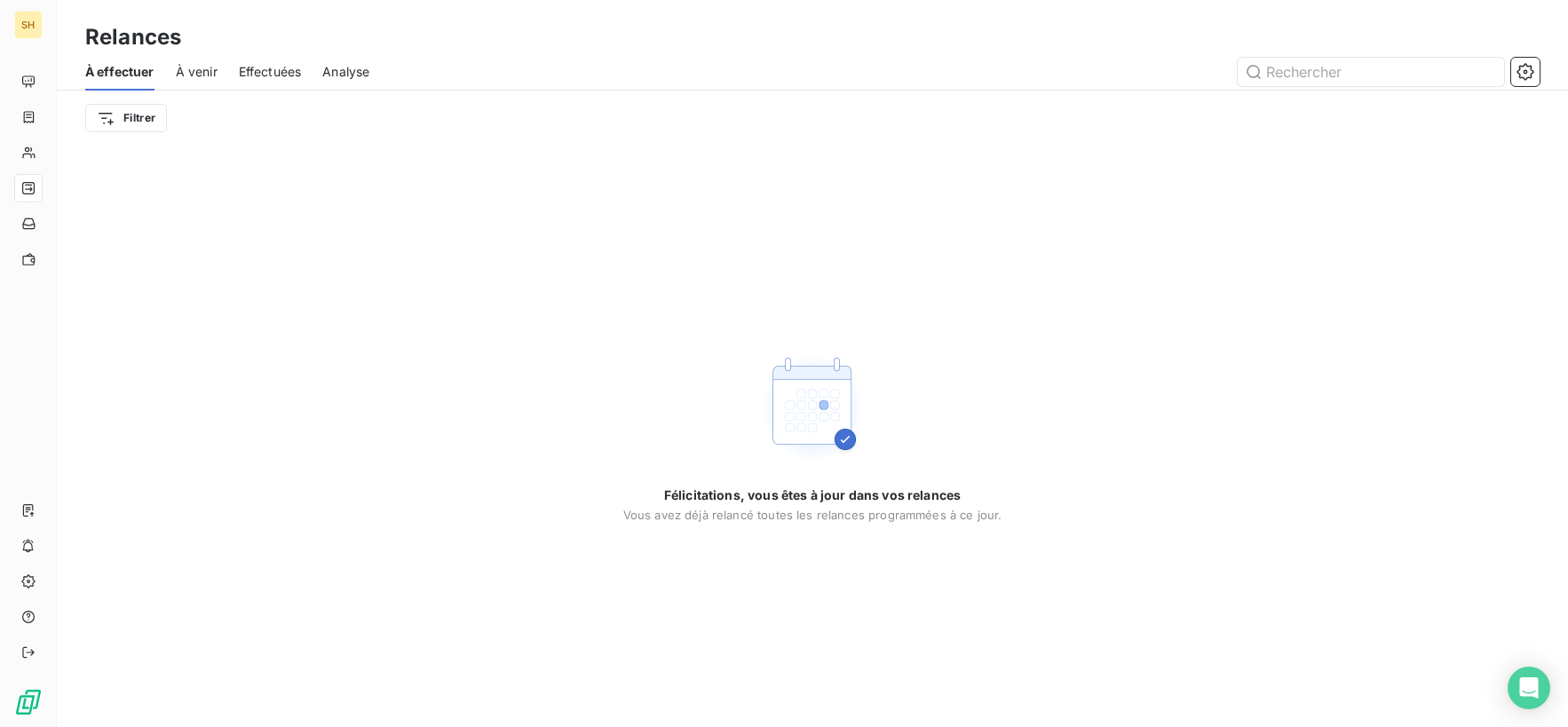
click at [207, 79] on span "À venir" at bounding box center [196, 71] width 42 height 18
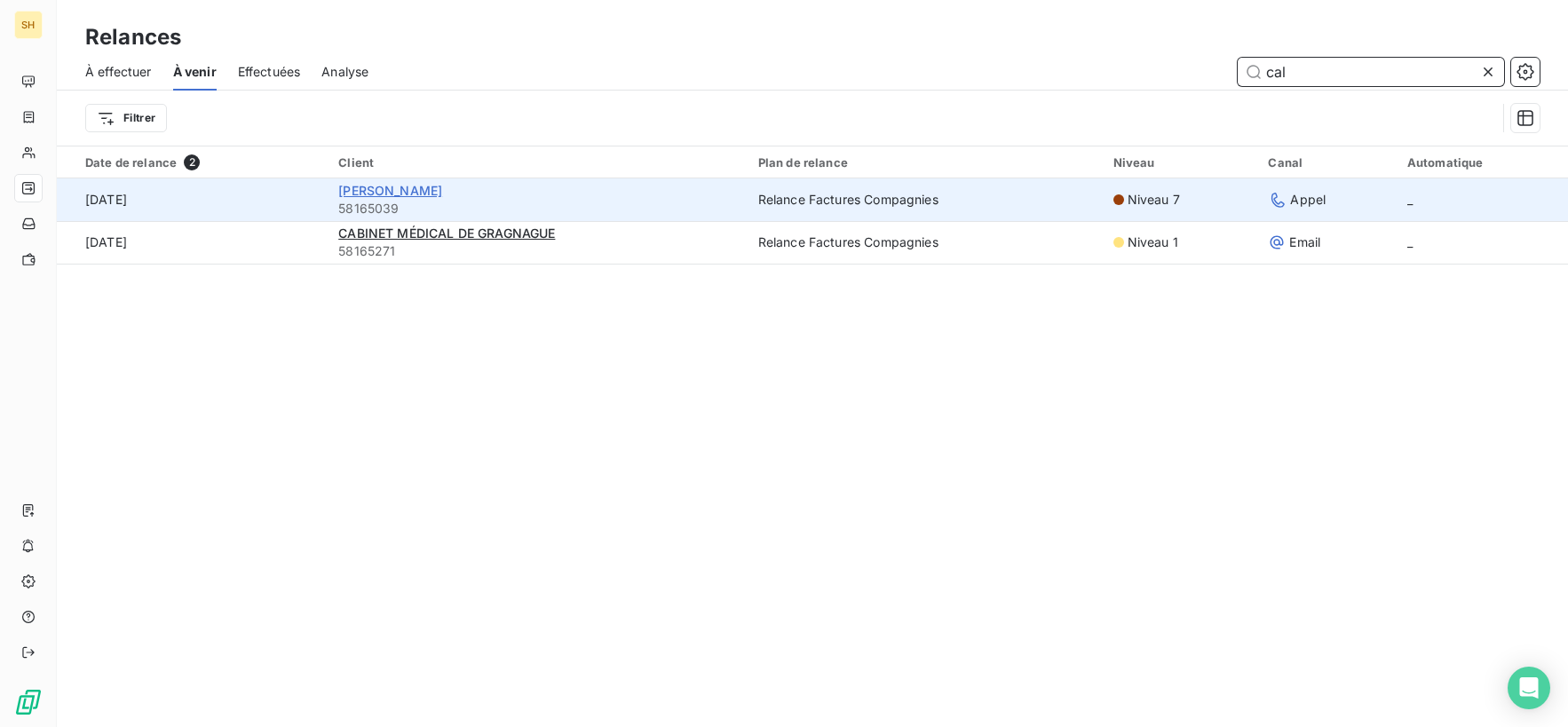
type input "cal"
click at [443, 191] on span "[PERSON_NAME]" at bounding box center [390, 190] width 103 height 15
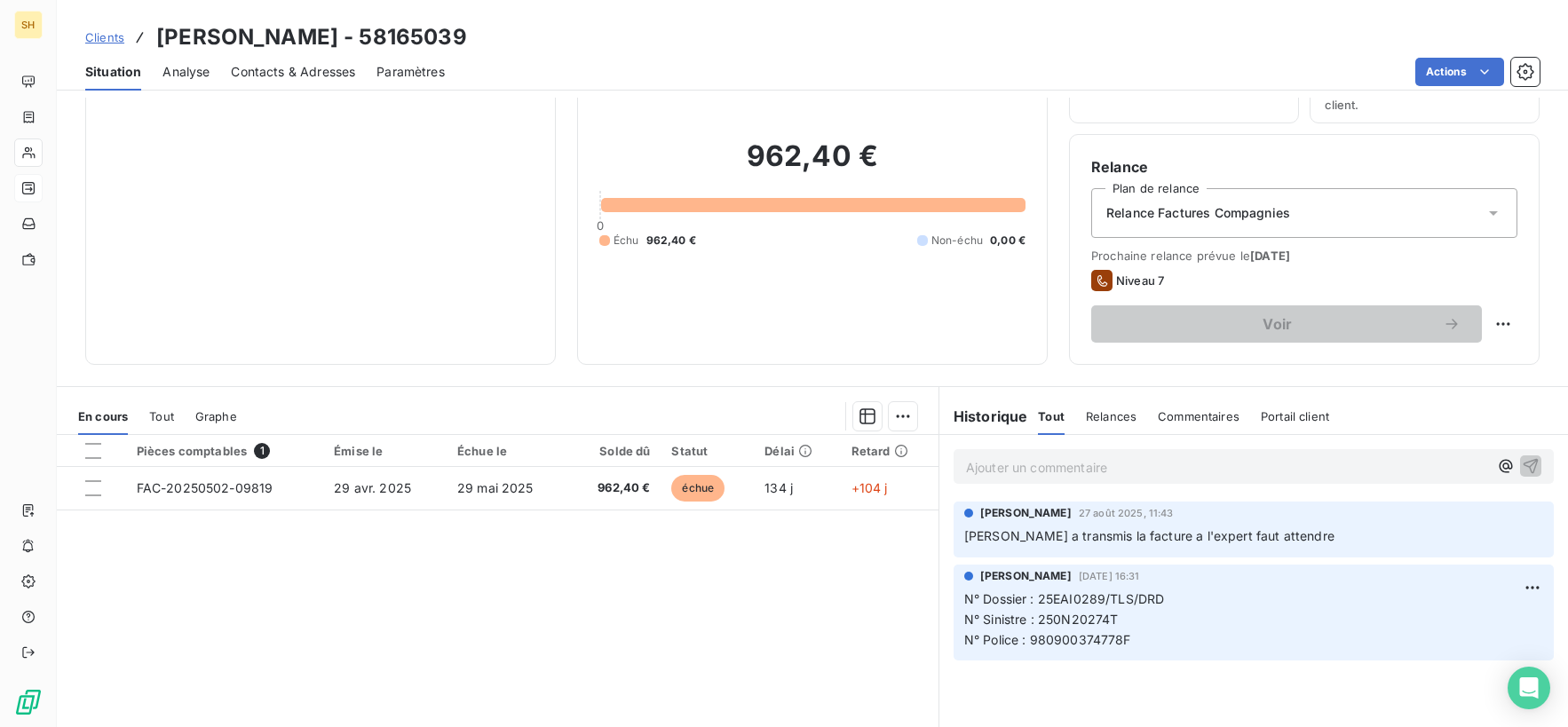
scroll to position [108, 0]
drag, startPoint x: 1123, startPoint y: 645, endPoint x: 962, endPoint y: 604, distance: 166.1
click at [962, 604] on div "[PERSON_NAME] [DATE] 16:31 N° Dossier : 25EAI0289/TLS/DRD N° Sinistre : 250N202…" at bounding box center [1254, 612] width 601 height 97
copy p "N° Dossier : 25EAI0289/TLS/DRD N° Sinistre : 250N20274T N° Police : 98090037477…"
click at [722, 303] on div "962,40 € 0 Échu 962,40 € Non-échu 0,00 €" at bounding box center [812, 192] width 426 height 298
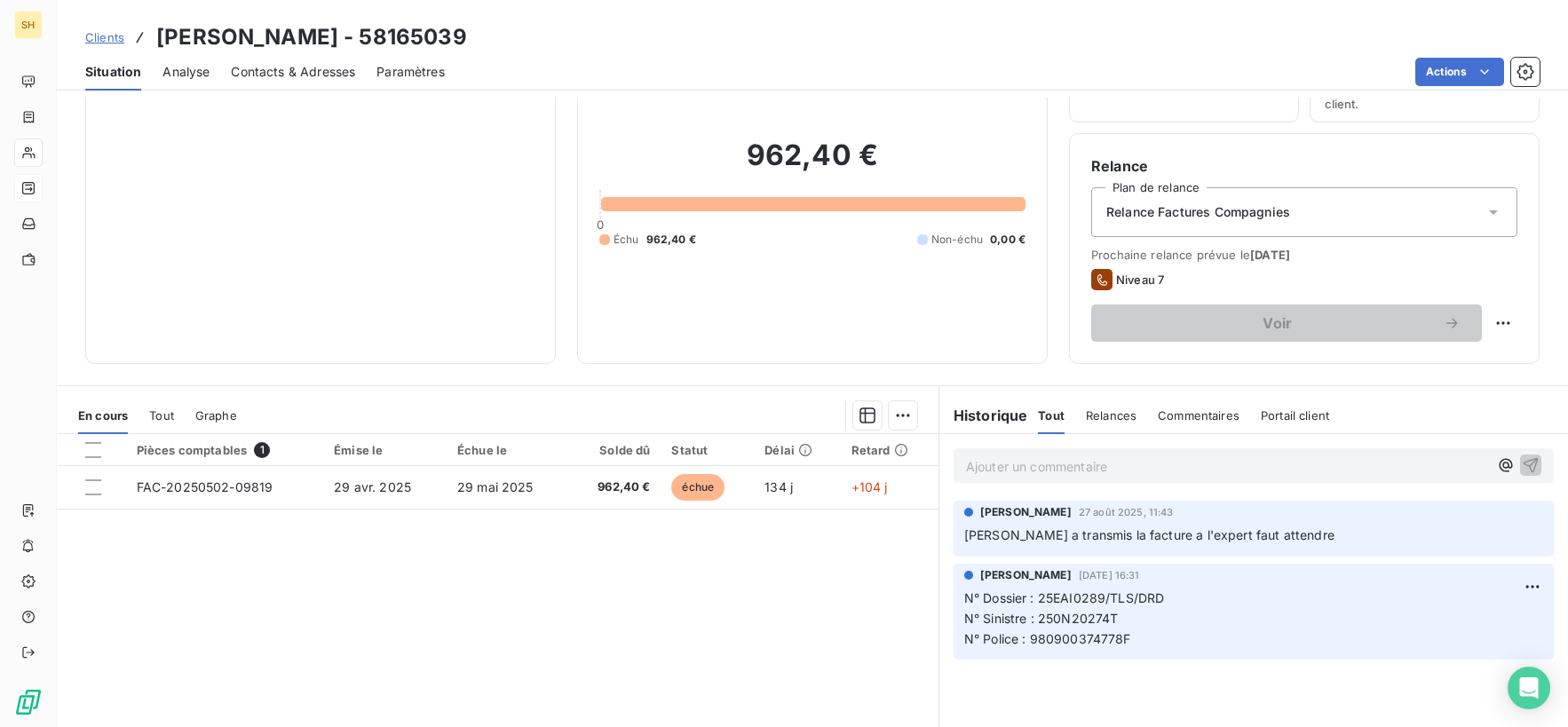
click at [286, 73] on span "Contacts & Adresses" at bounding box center [293, 71] width 125 height 18
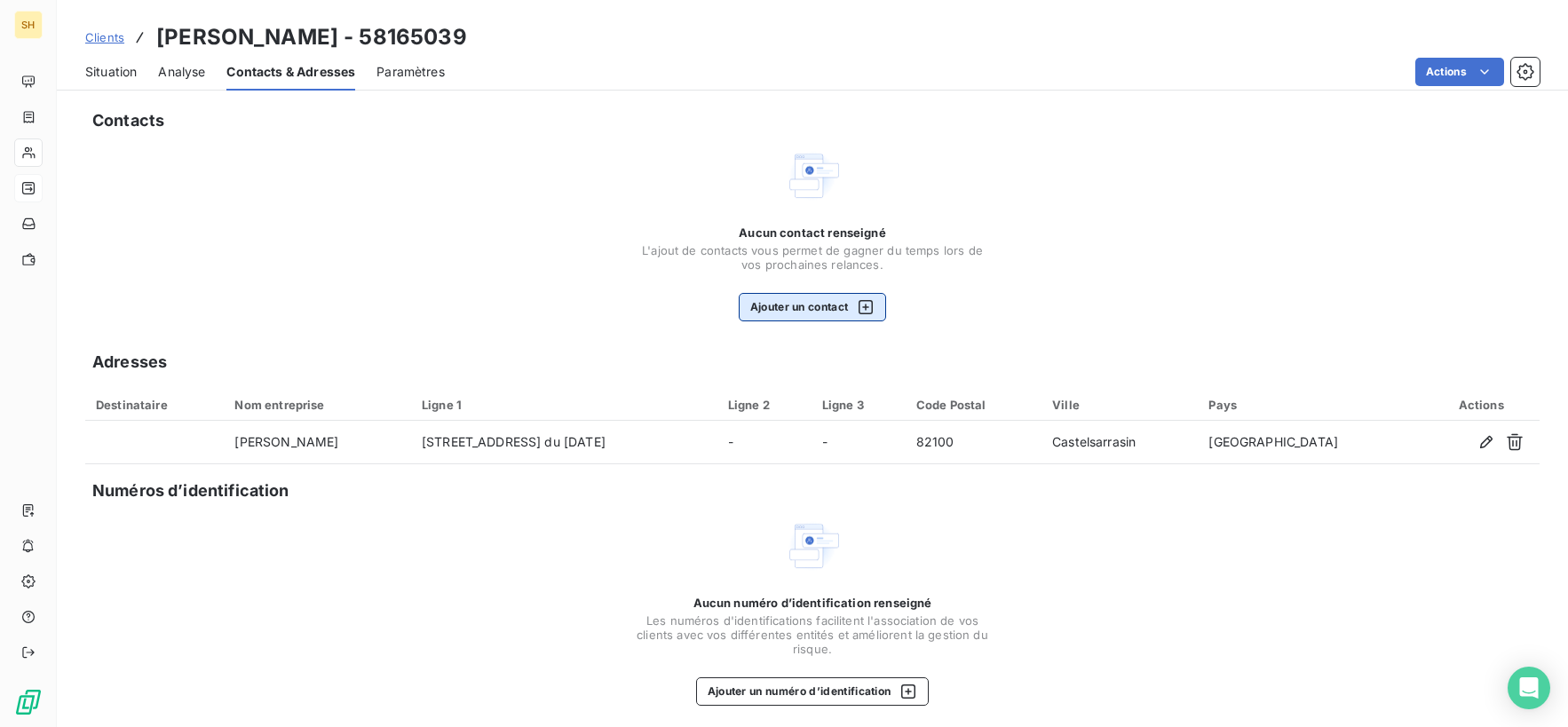
click at [819, 302] on button "Ajouter un contact" at bounding box center [812, 307] width 148 height 29
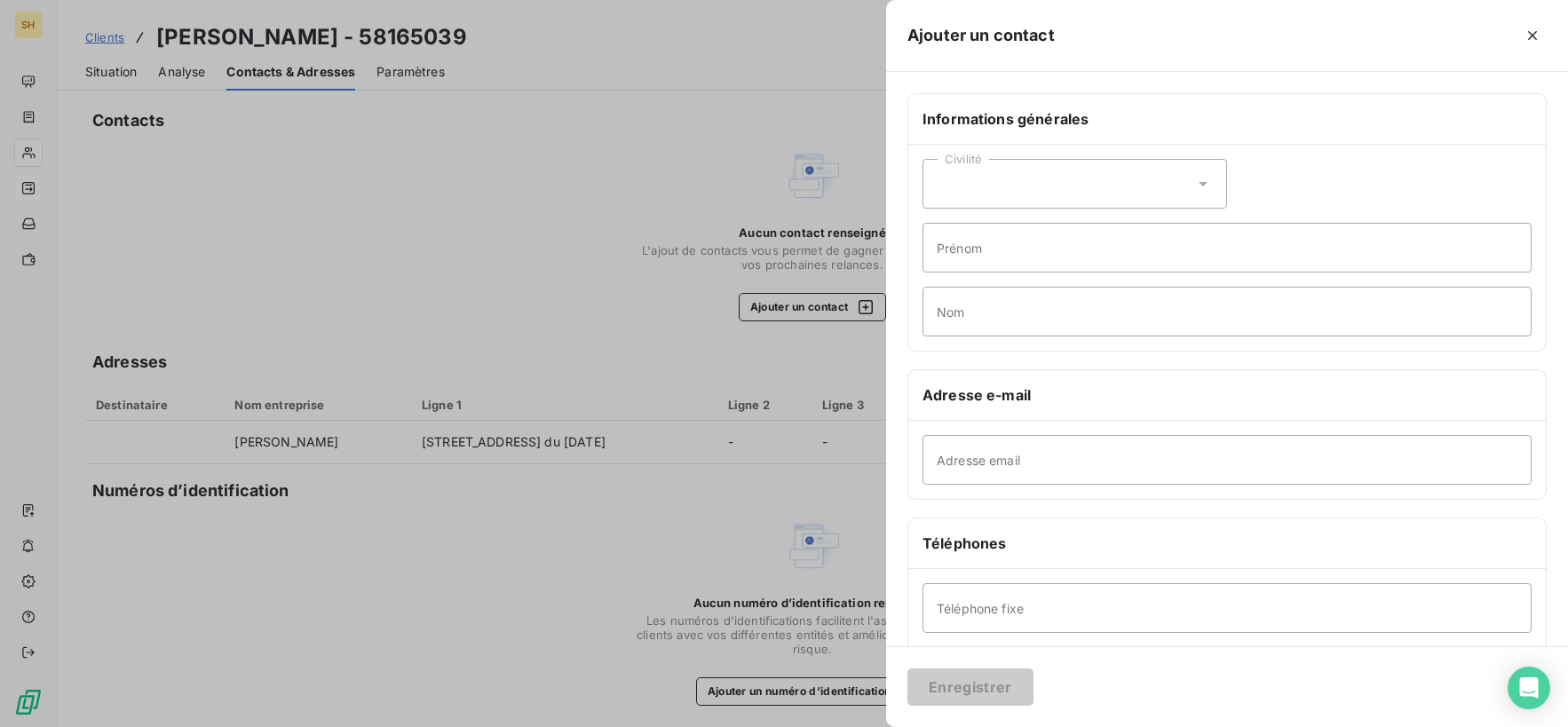
click at [533, 152] on div at bounding box center [784, 363] width 1568 height 727
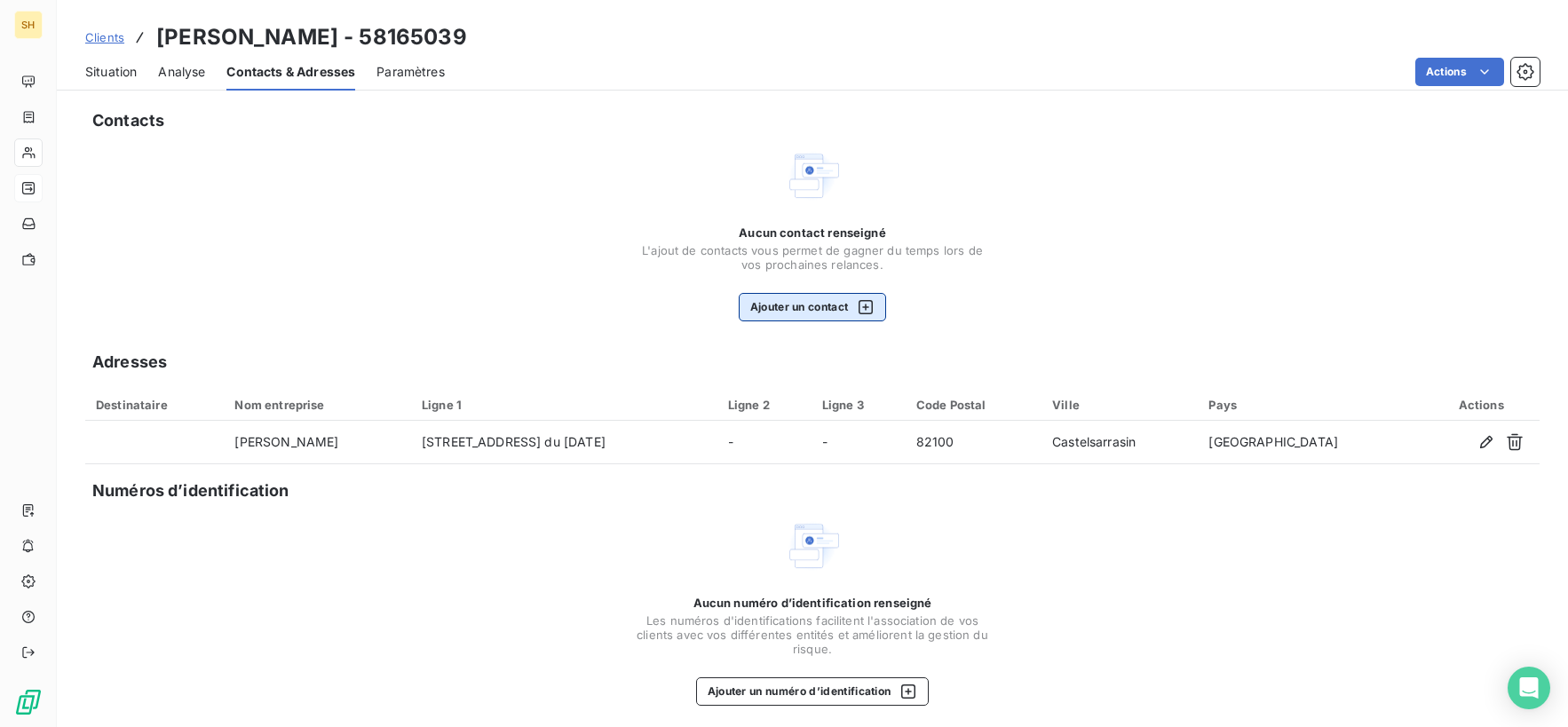
click at [775, 306] on button "Ajouter un contact" at bounding box center [812, 307] width 148 height 29
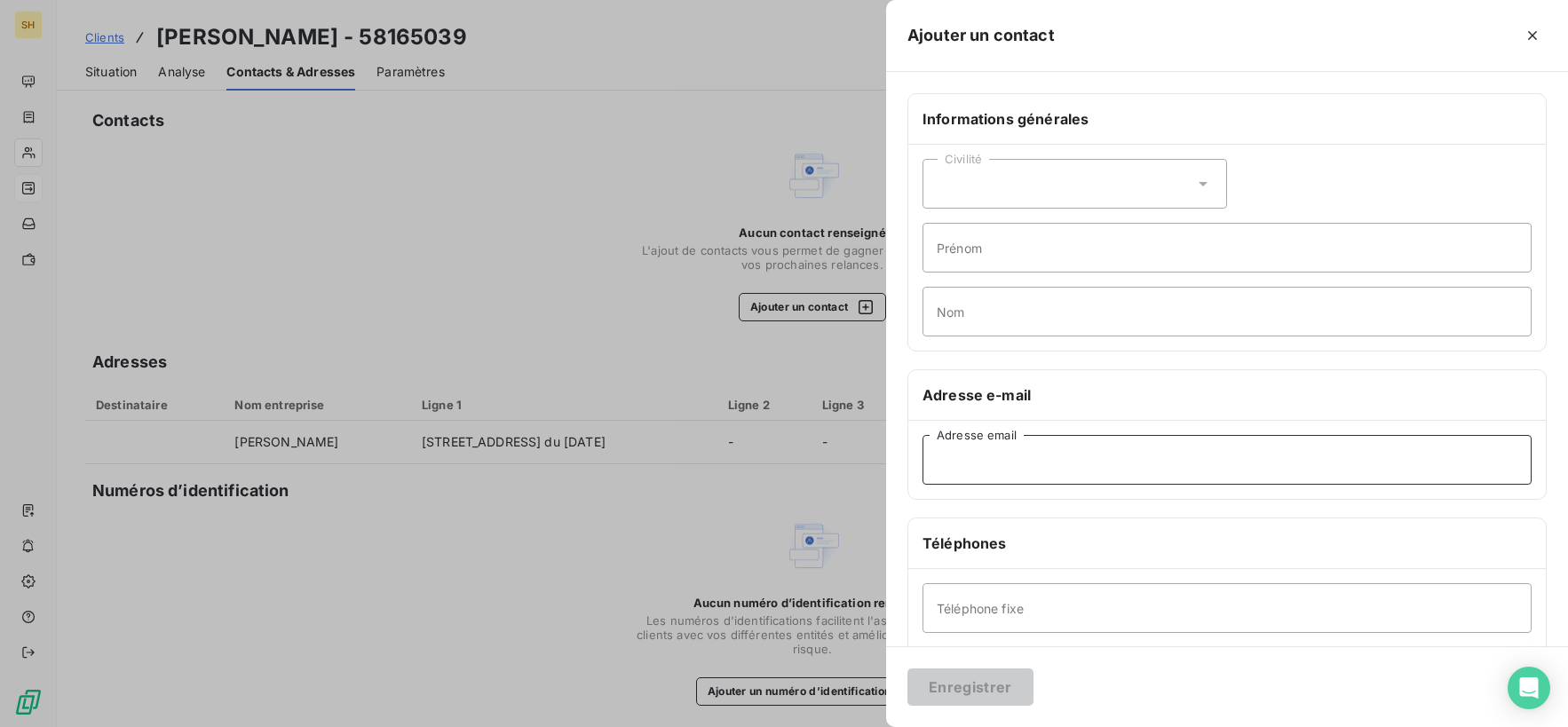
paste input "[EMAIL_ADDRESS][DOMAIN_NAME]"
type input "[EMAIL_ADDRESS][DOMAIN_NAME]"
click at [1027, 337] on div "Civilité Prénom Nom" at bounding box center [1227, 248] width 638 height 206
click at [988, 298] on input "Nom" at bounding box center [1226, 311] width 609 height 50
type input "MACIF"
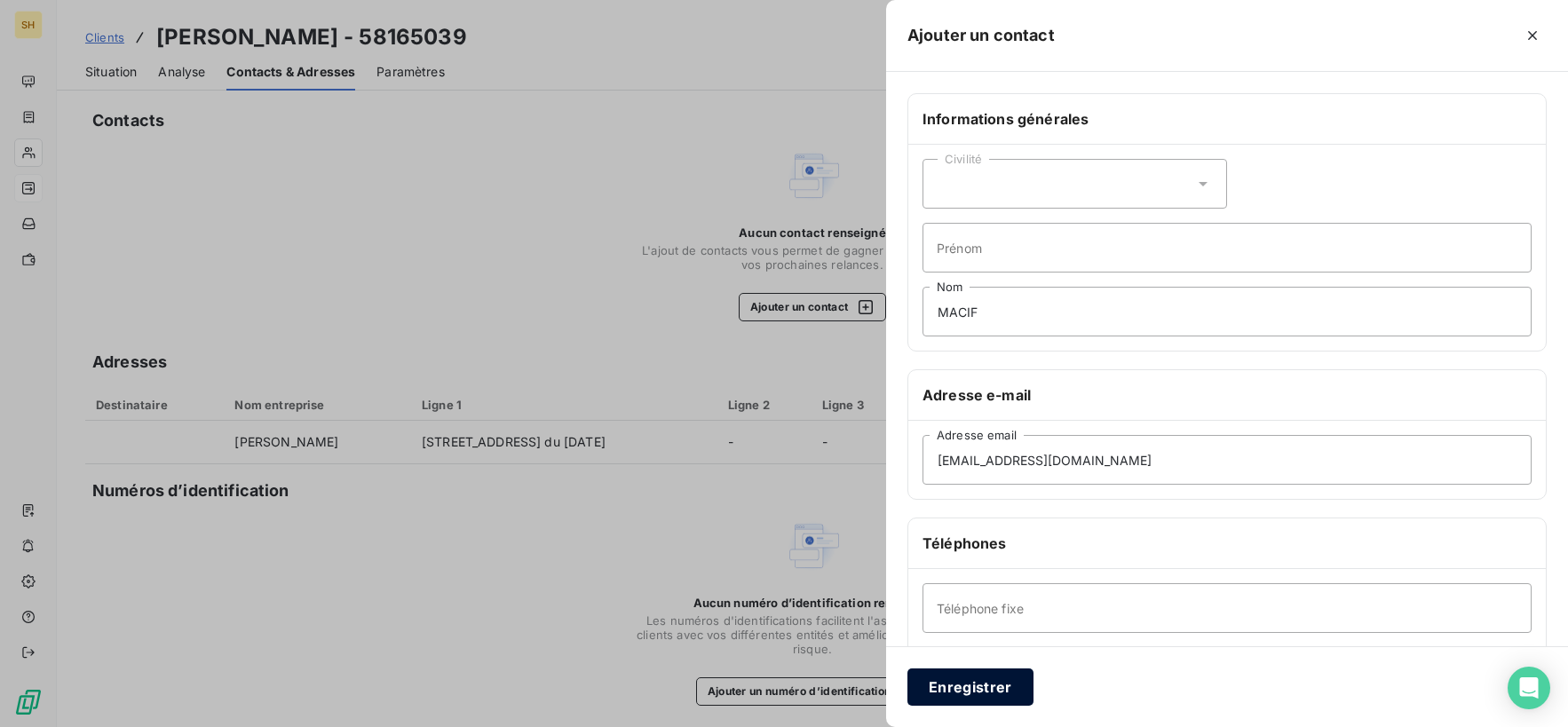
click at [1012, 700] on button "Enregistrer" at bounding box center [970, 687] width 126 height 37
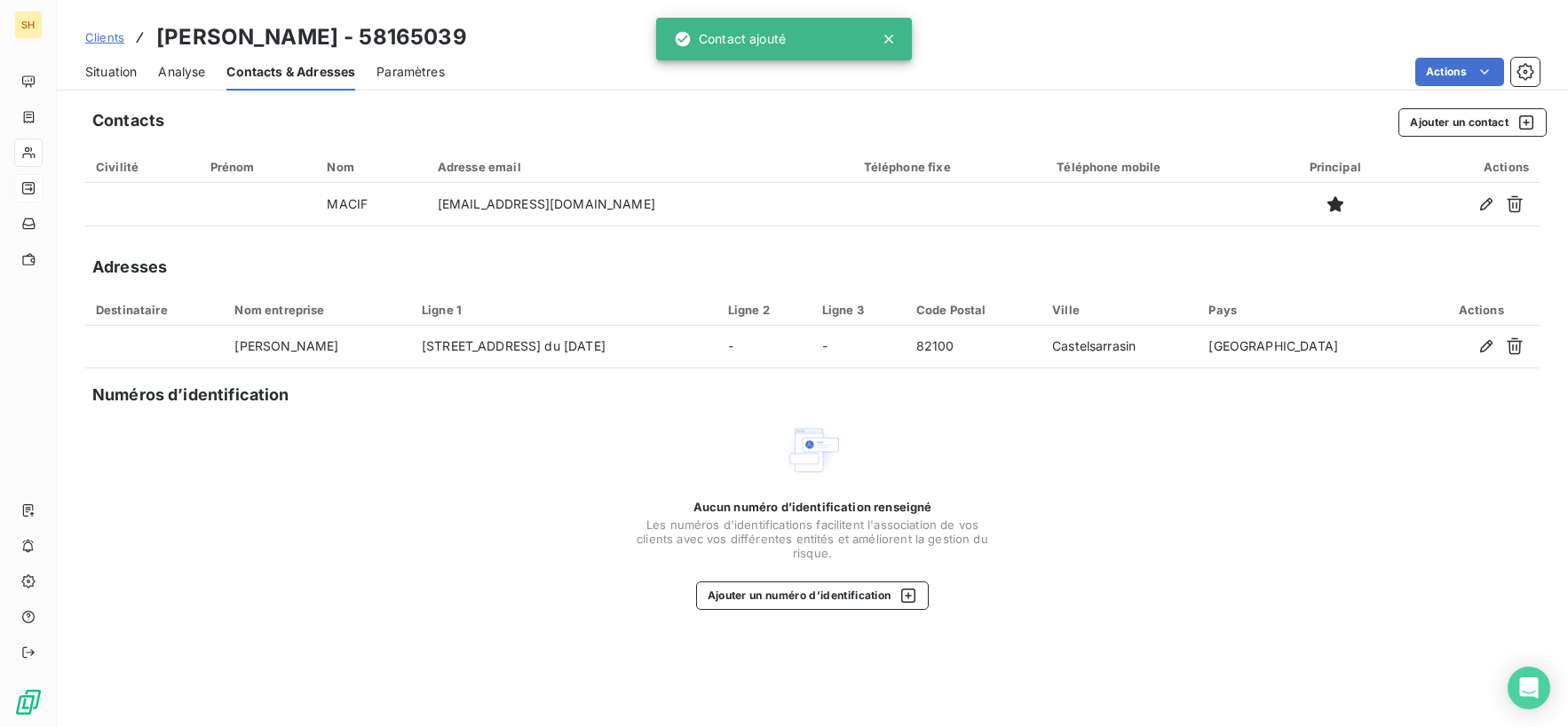
click at [126, 73] on span "Situation" at bounding box center [111, 71] width 52 height 18
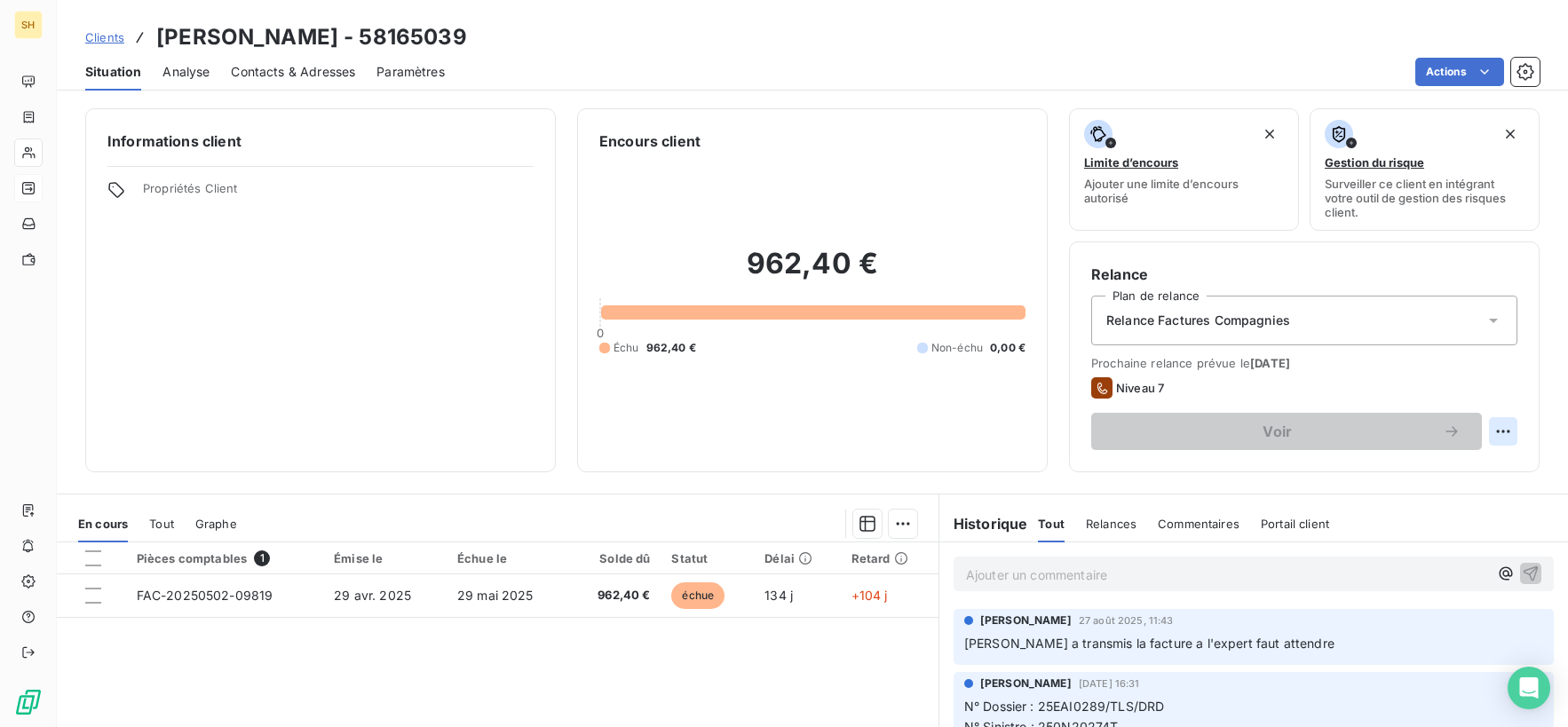
click at [1502, 434] on html "SH Clients [PERSON_NAME] - 58165039 Situation Analyse Contacts & Adresses Param…" at bounding box center [784, 363] width 1568 height 727
click at [1469, 481] on div "Replanifier cette action" at bounding box center [1430, 470] width 159 height 29
select select "8"
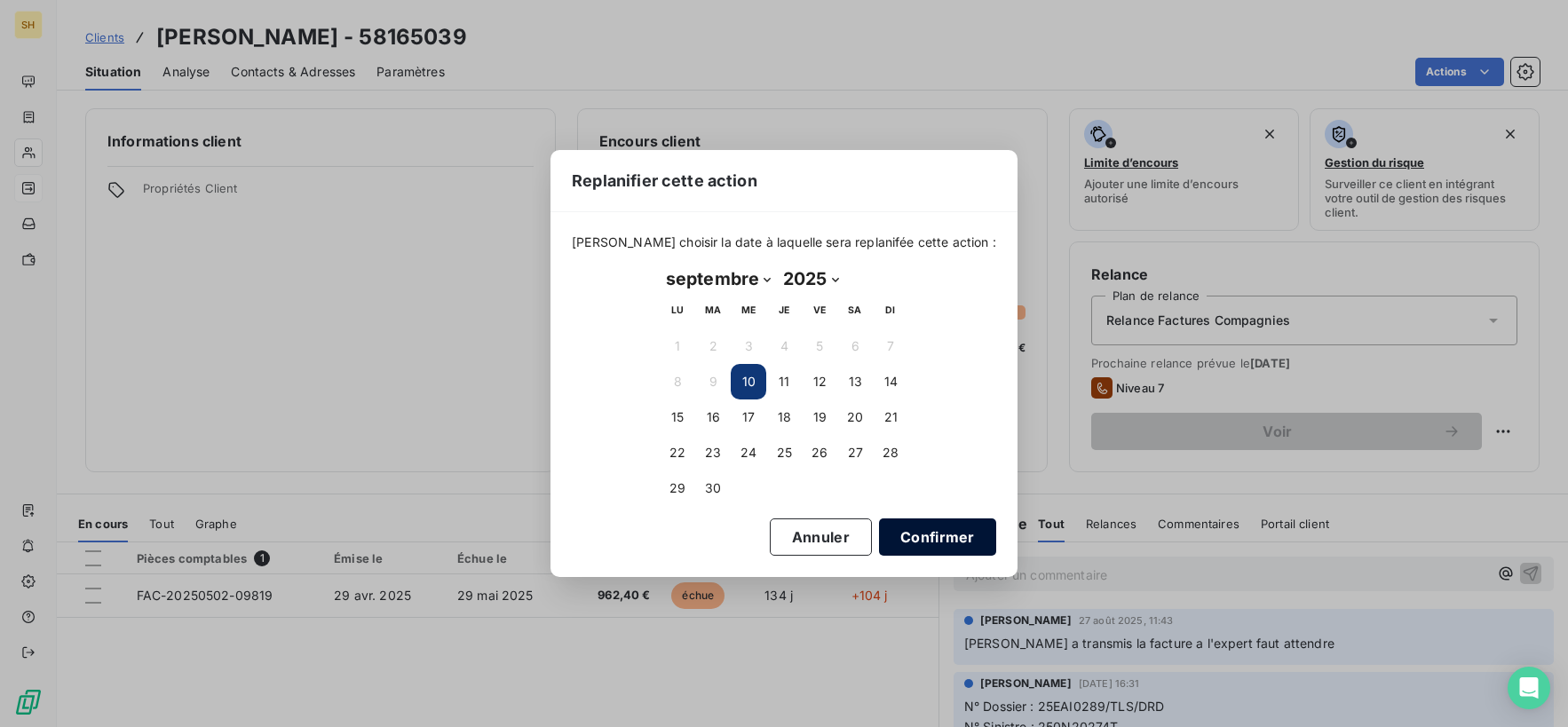
click at [948, 540] on button "Confirmer" at bounding box center [937, 537] width 117 height 37
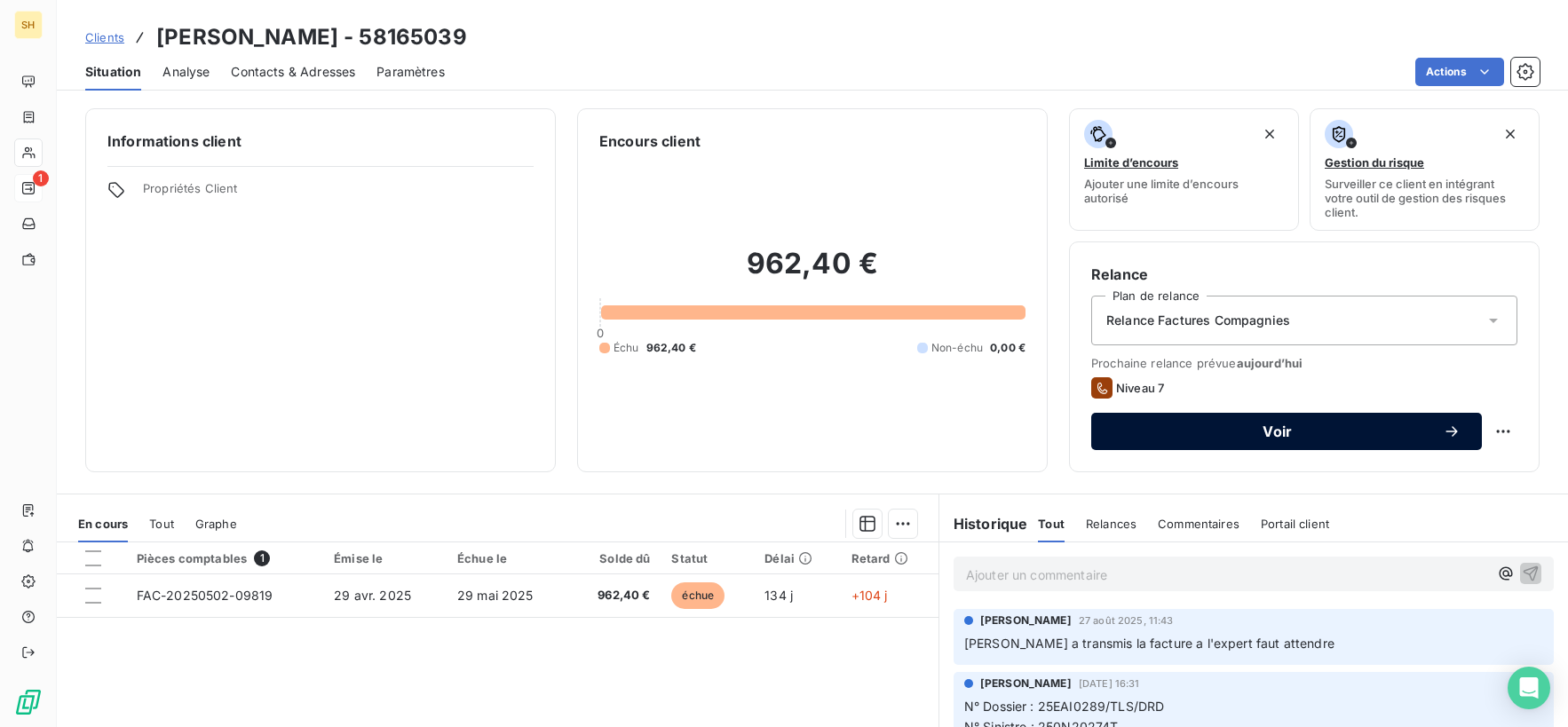
click at [1339, 430] on span "Voir" at bounding box center [1277, 430] width 330 height 14
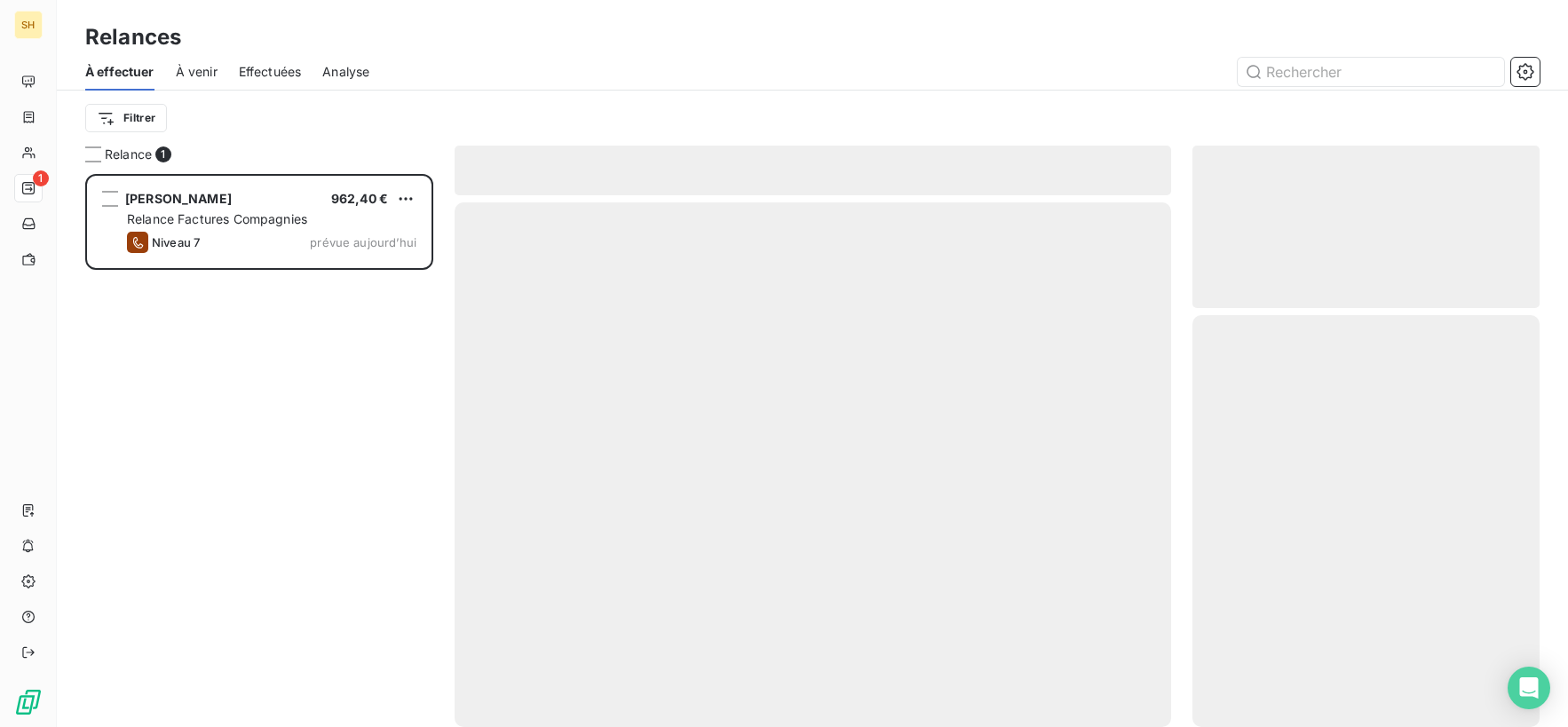
scroll to position [553, 347]
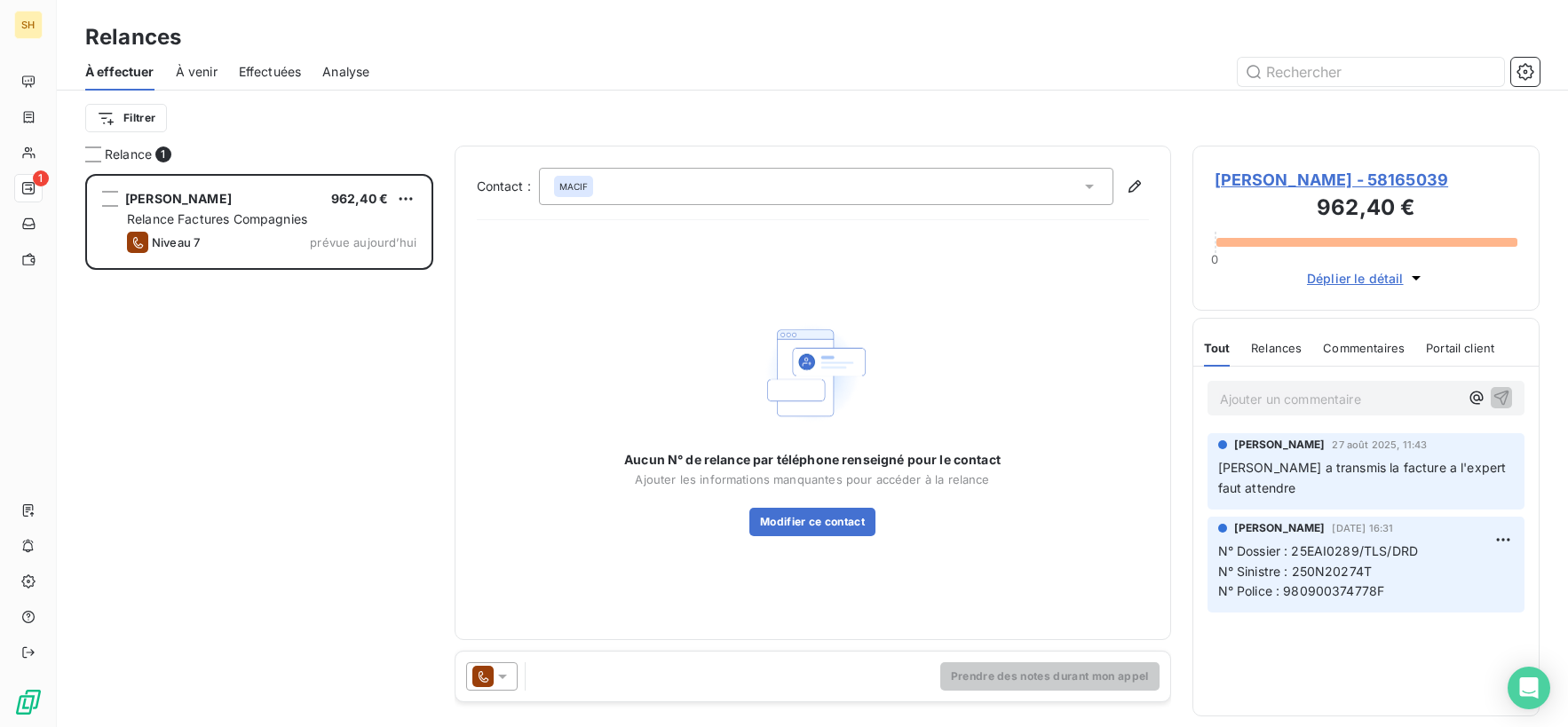
click at [505, 683] on icon at bounding box center [502, 676] width 18 height 18
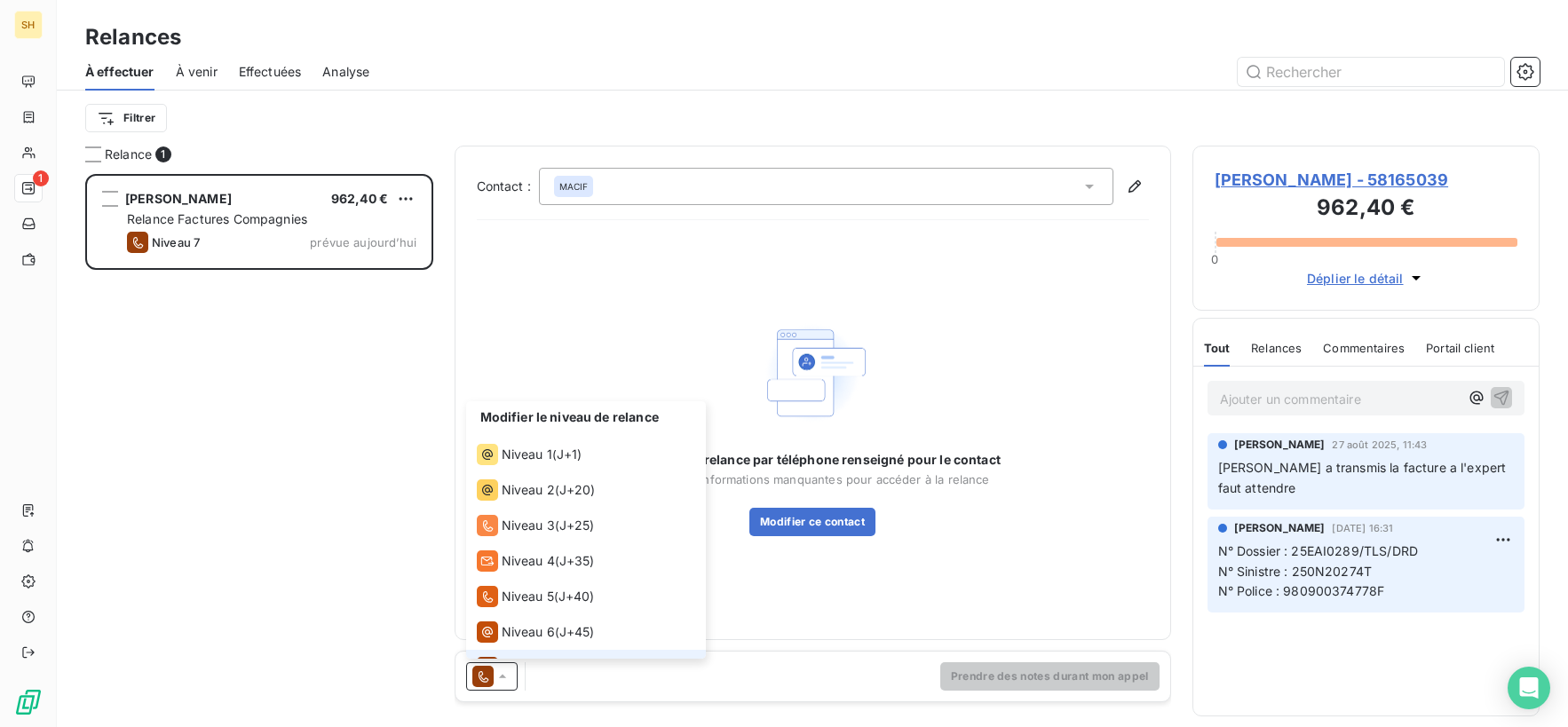
scroll to position [27, 0]
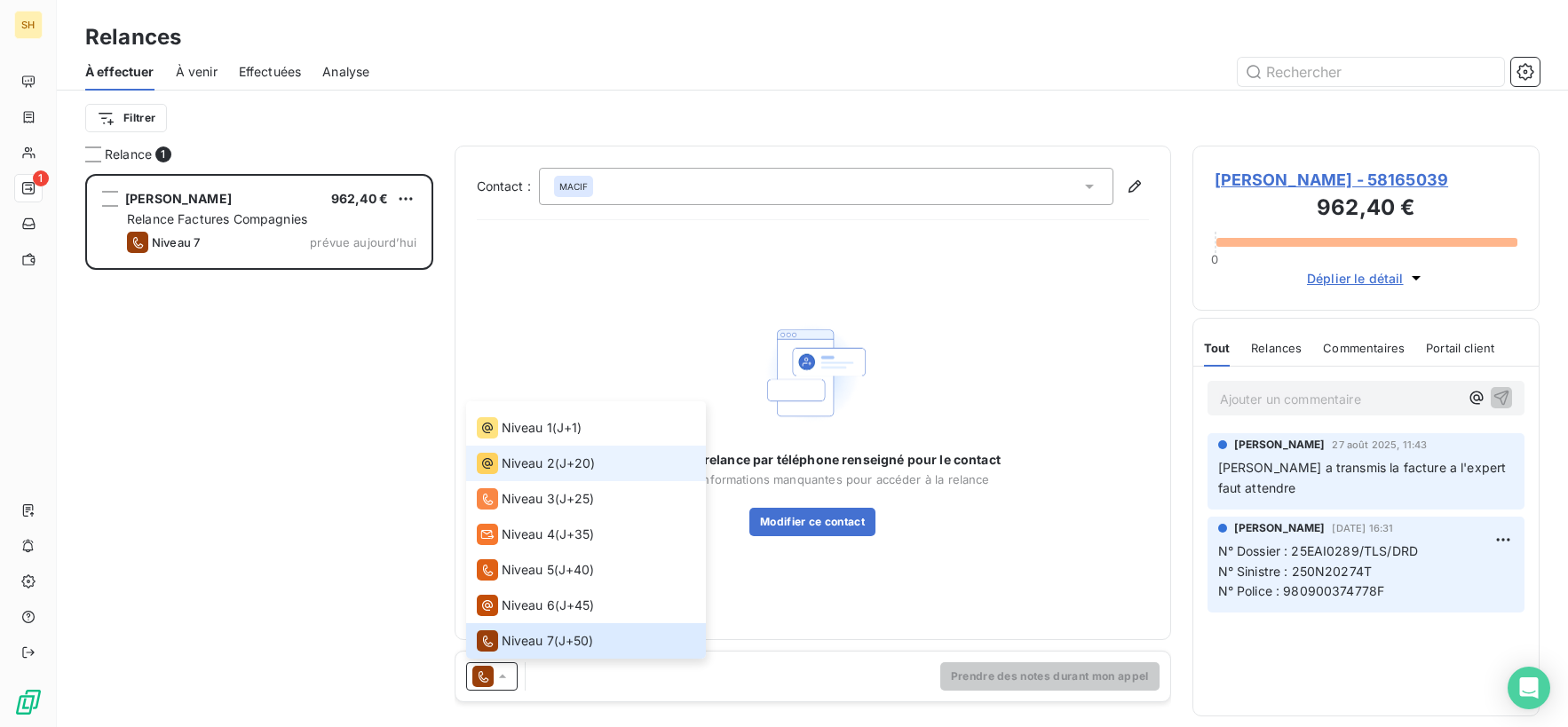
click at [515, 462] on span "Niveau 2" at bounding box center [529, 463] width 54 height 18
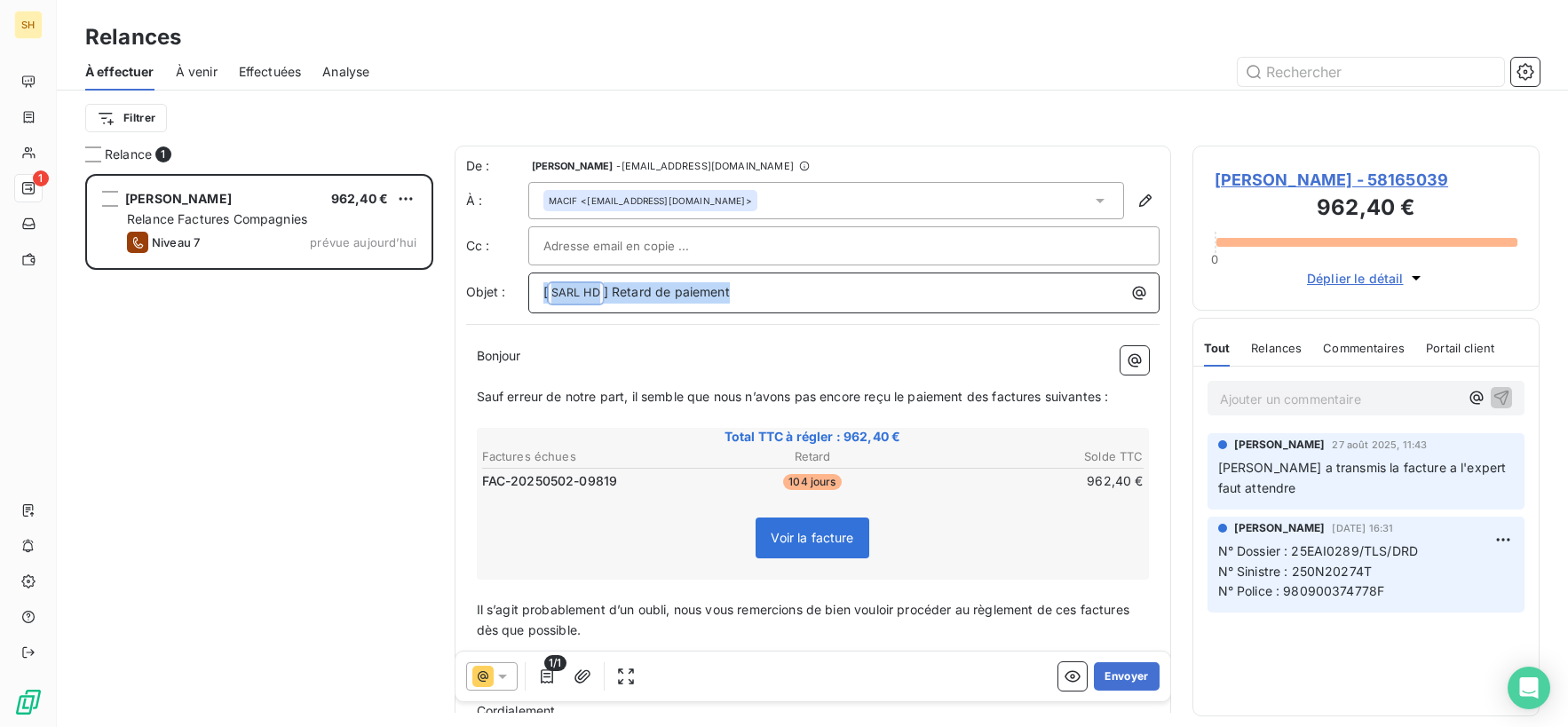
drag, startPoint x: 745, startPoint y: 285, endPoint x: 505, endPoint y: 298, distance: 240.4
click at [505, 298] on div "Objet : [ SARL HD ﻿ ] Retard de paiement" at bounding box center [812, 293] width 693 height 41
click at [991, 390] on span "Sauf erreur de notre part, il semble que nous n’avons pas encore reçu le paieme…" at bounding box center [793, 396] width 632 height 15
click at [1051, 395] on span "Sauf erreur de notre part, il semble que nous n’avons pas encore reçu le paieme…" at bounding box center [796, 396] width 639 height 15
click at [1105, 395] on span "Sauf erreur de notre part, il semble que nous n’avons pas encore reçu le paieme…" at bounding box center [793, 396] width 633 height 15
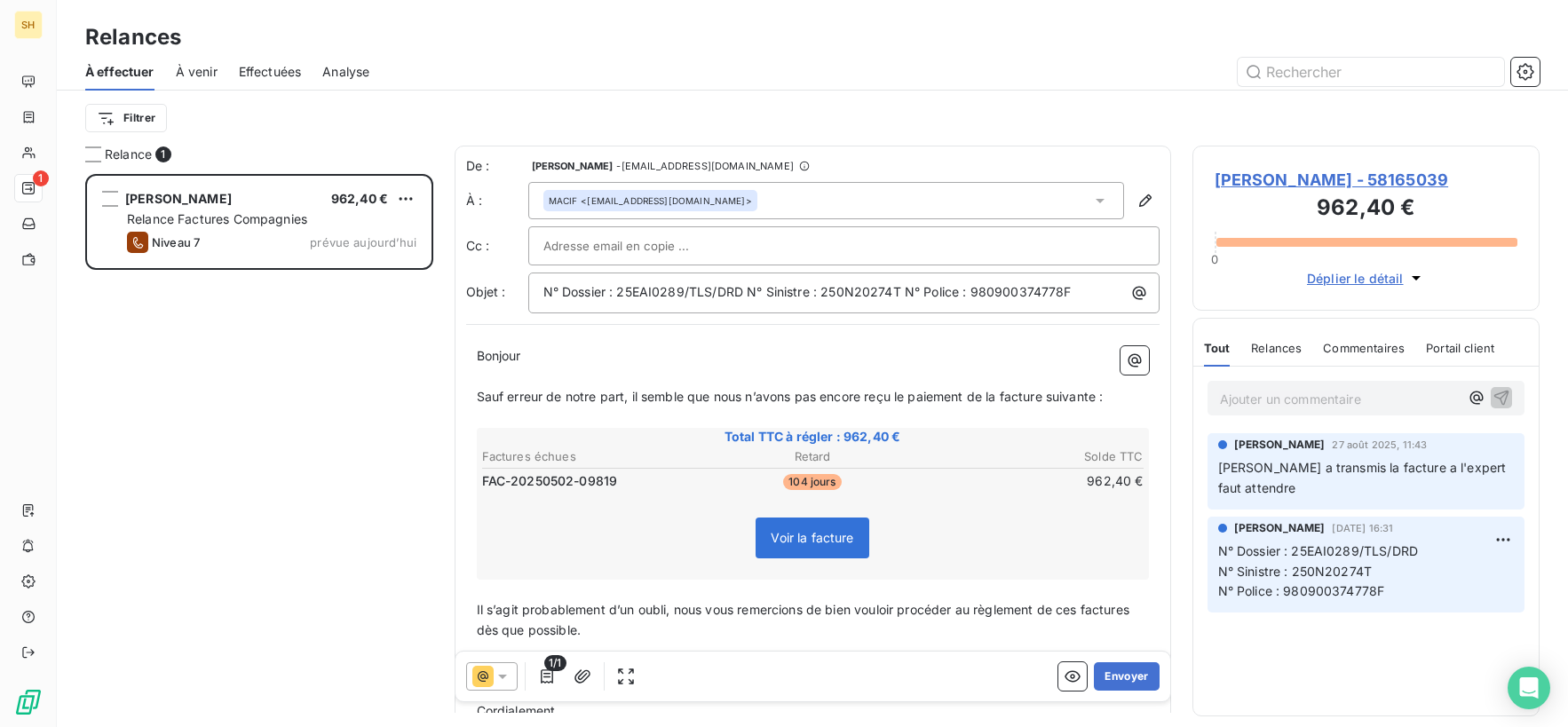
click at [1080, 610] on span "Il s’agit probablement d’un oubli, nous vous remercions de bien vouloir procéde…" at bounding box center [805, 619] width 657 height 35
click at [1144, 610] on span "Il s’agit probablement d’un oubli, nous vous remercions de bien vouloir procéde…" at bounding box center [810, 619] width 667 height 35
click at [1142, 674] on button "Envoyer" at bounding box center [1126, 676] width 65 height 29
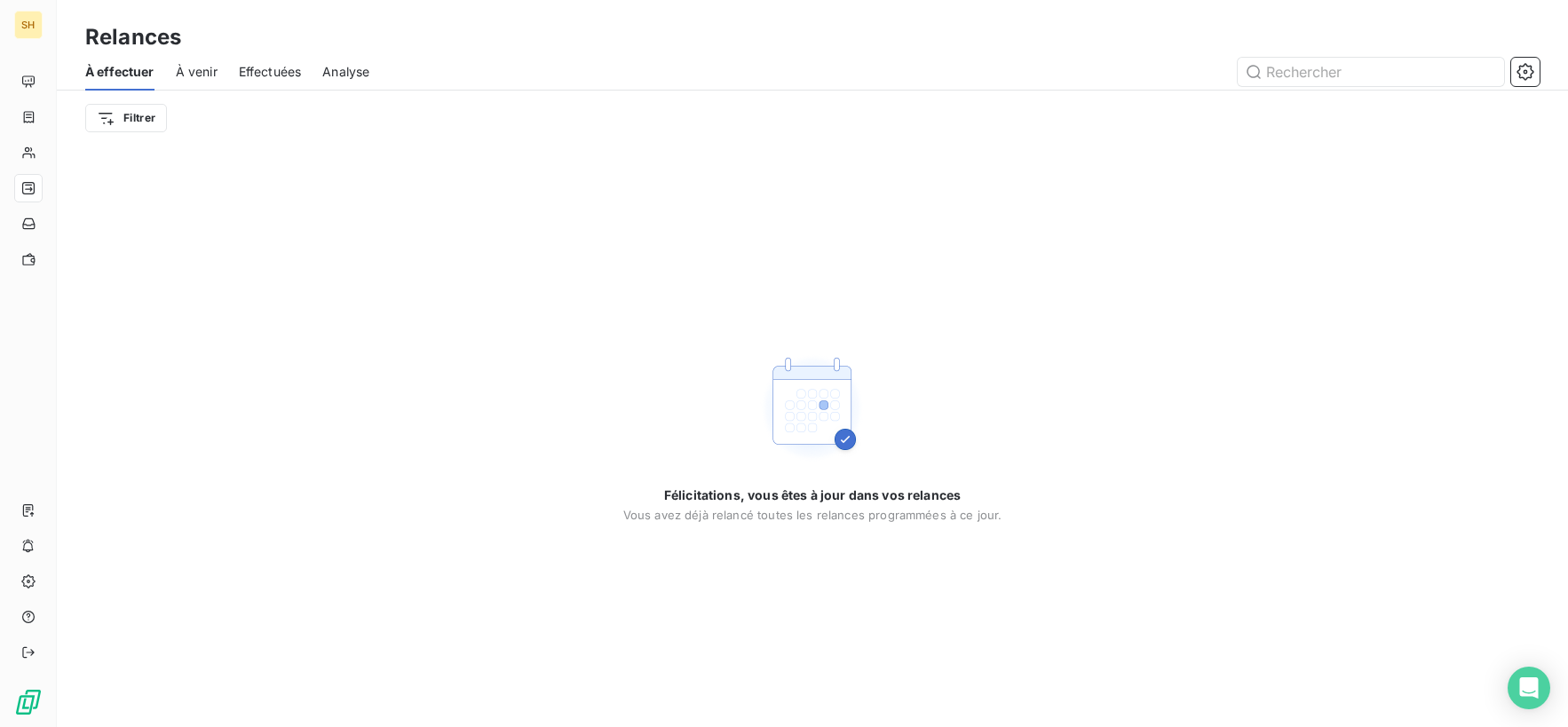
click at [188, 59] on div "À venir" at bounding box center [196, 72] width 42 height 37
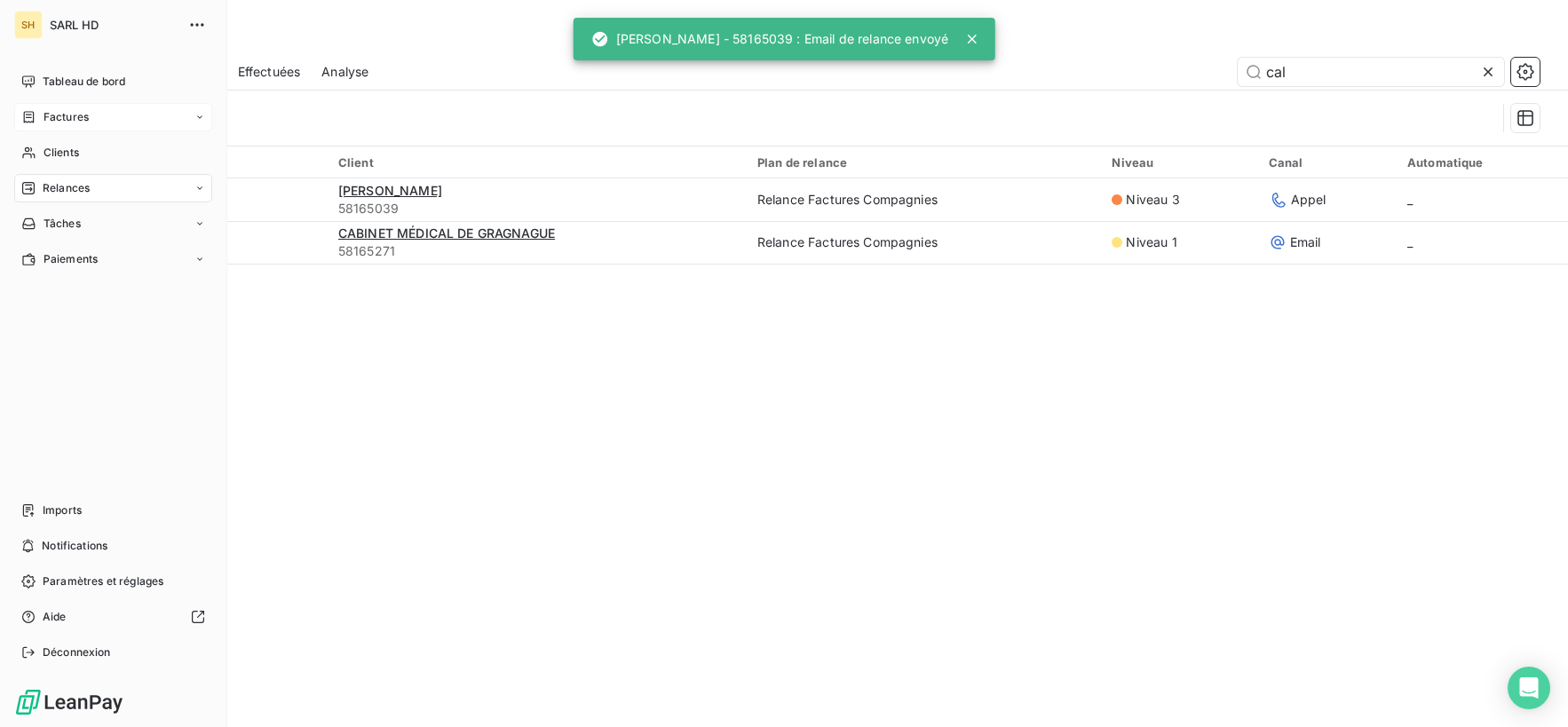
click at [35, 122] on icon at bounding box center [29, 116] width 15 height 14
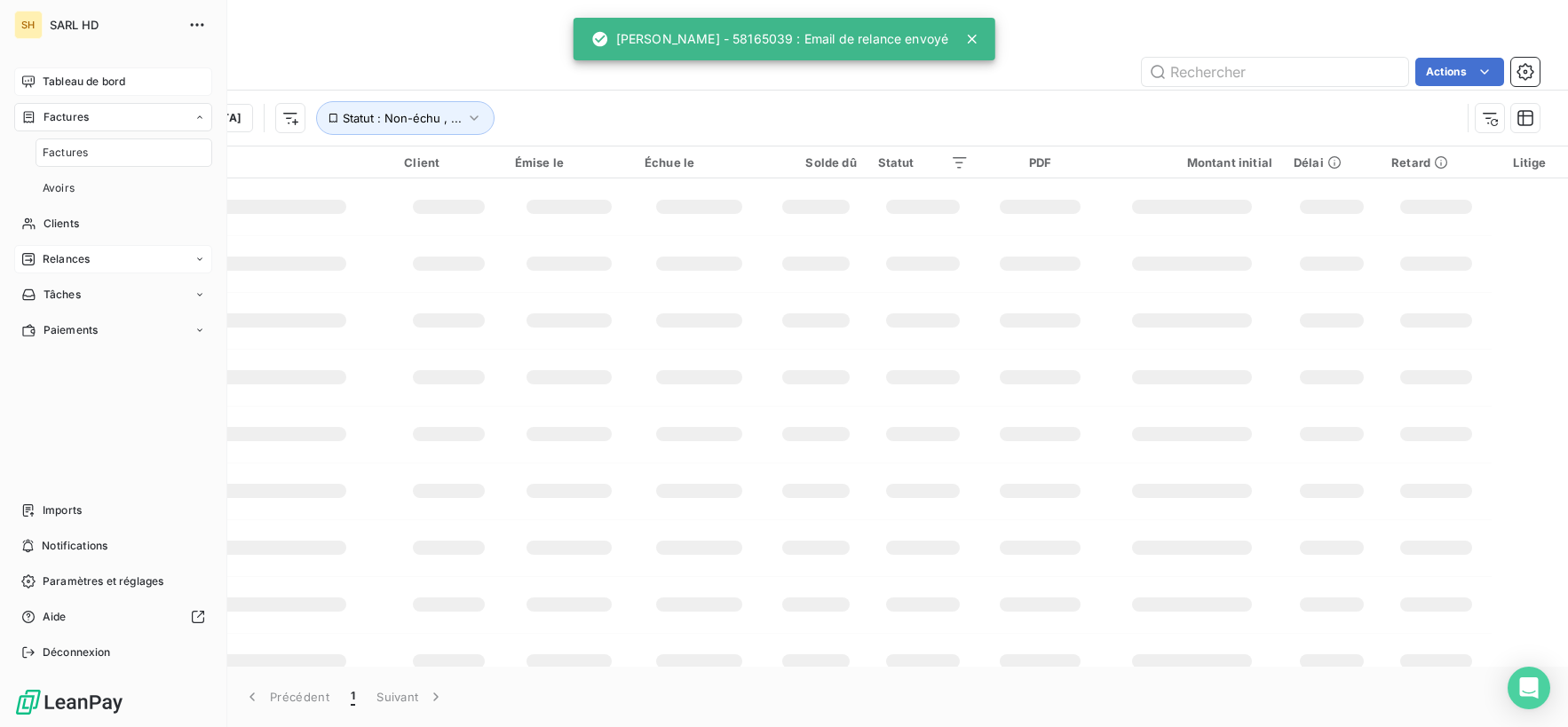
click at [49, 84] on span "Tableau de bord" at bounding box center [83, 81] width 82 height 16
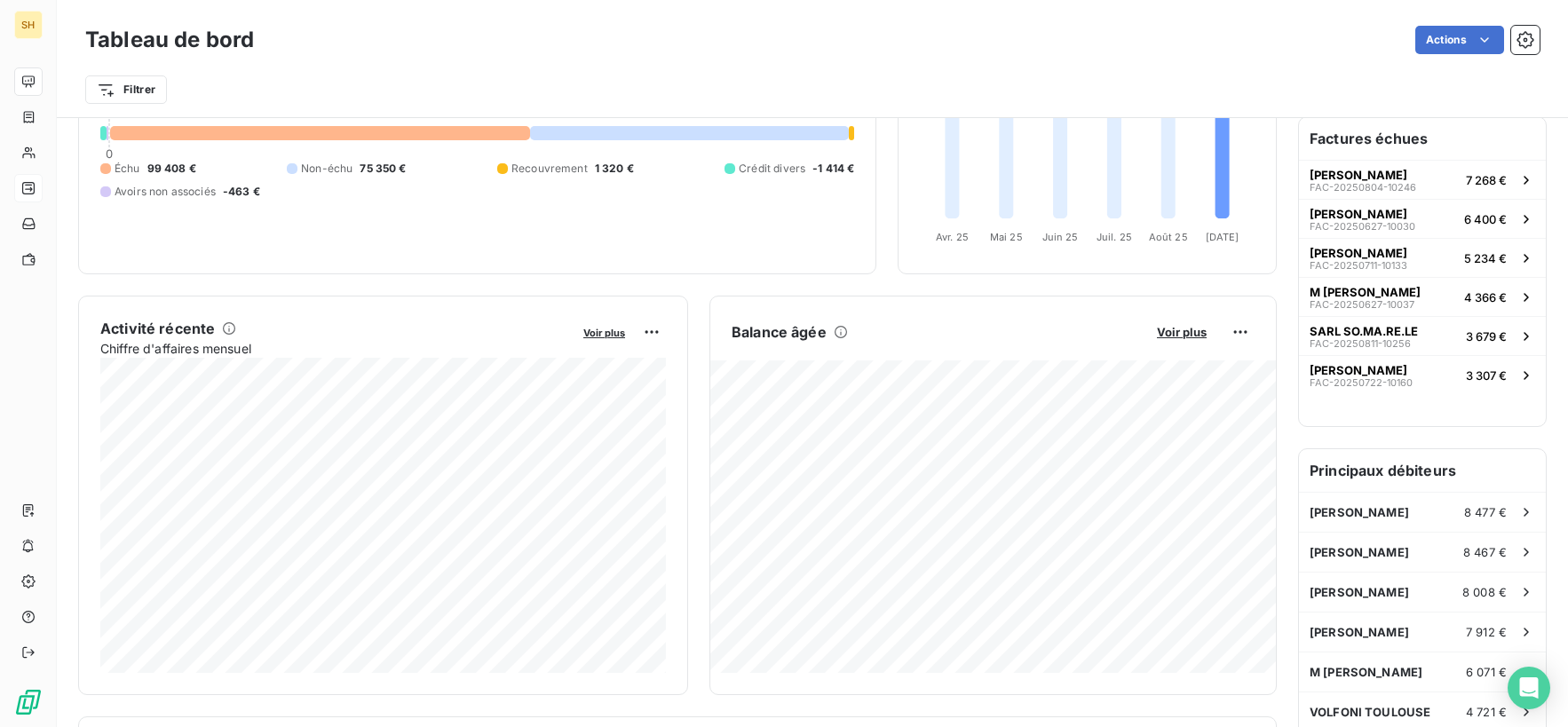
scroll to position [160, 0]
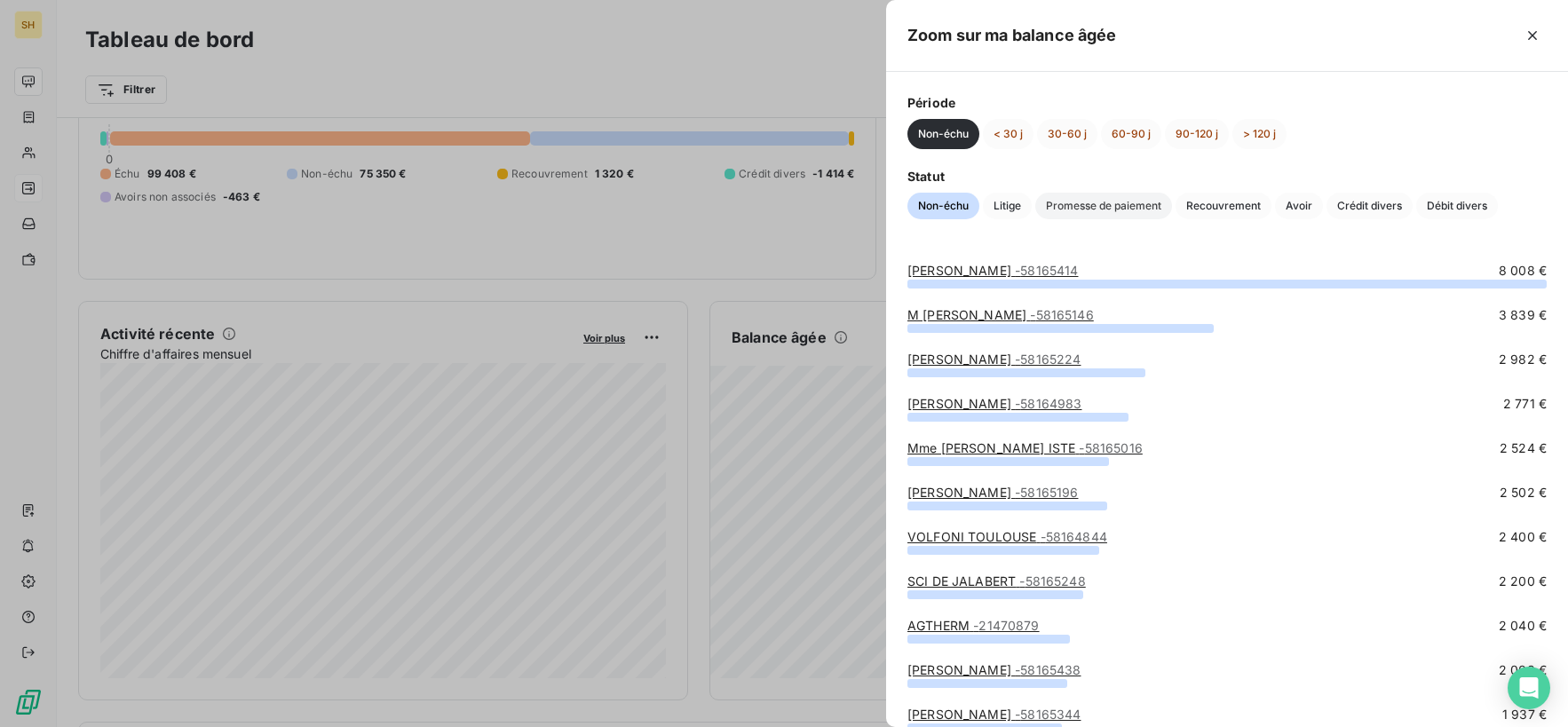
click at [1122, 209] on span "Promesse de paiement" at bounding box center [1103, 206] width 137 height 27
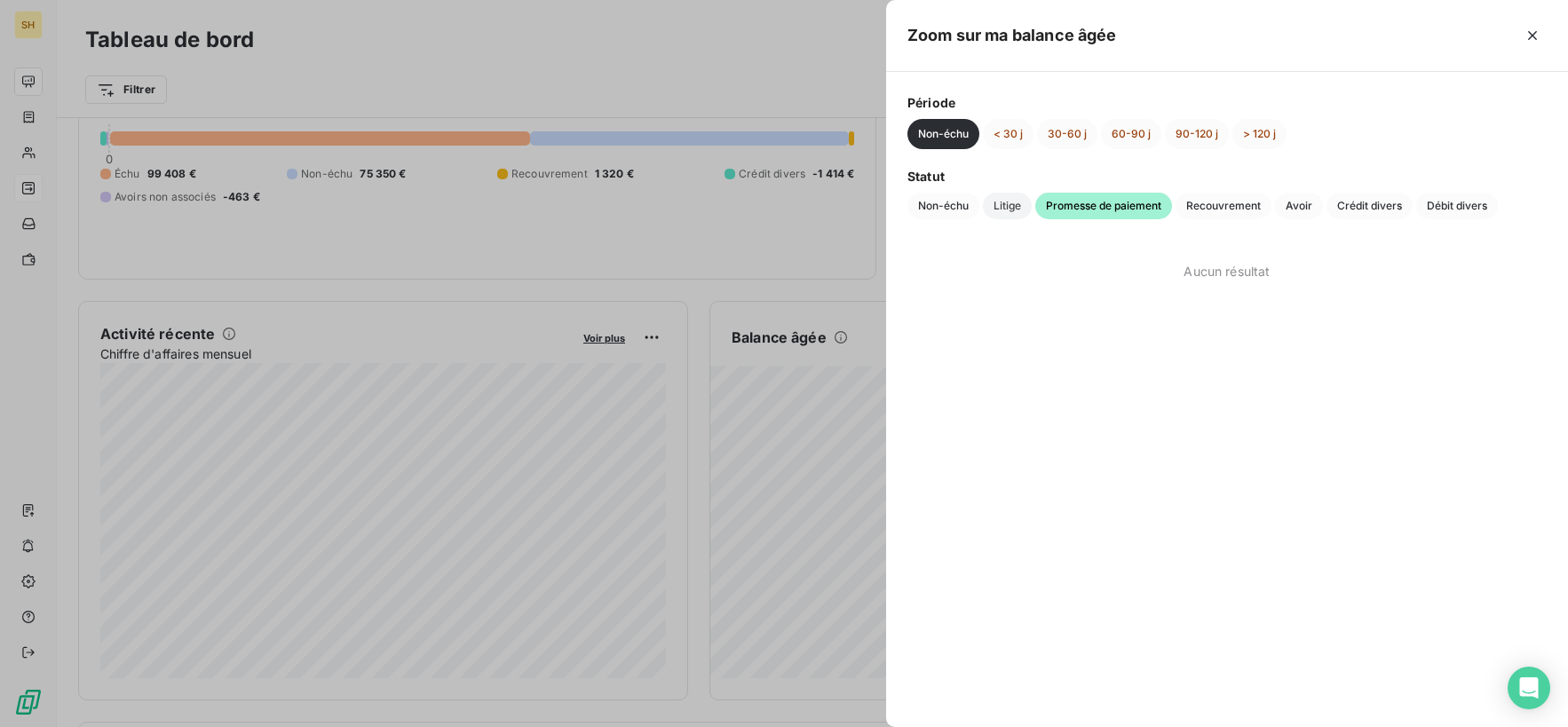
click at [1012, 209] on span "Litige" at bounding box center [1007, 206] width 49 height 27
click at [931, 207] on span "Non-échu" at bounding box center [943, 206] width 72 height 27
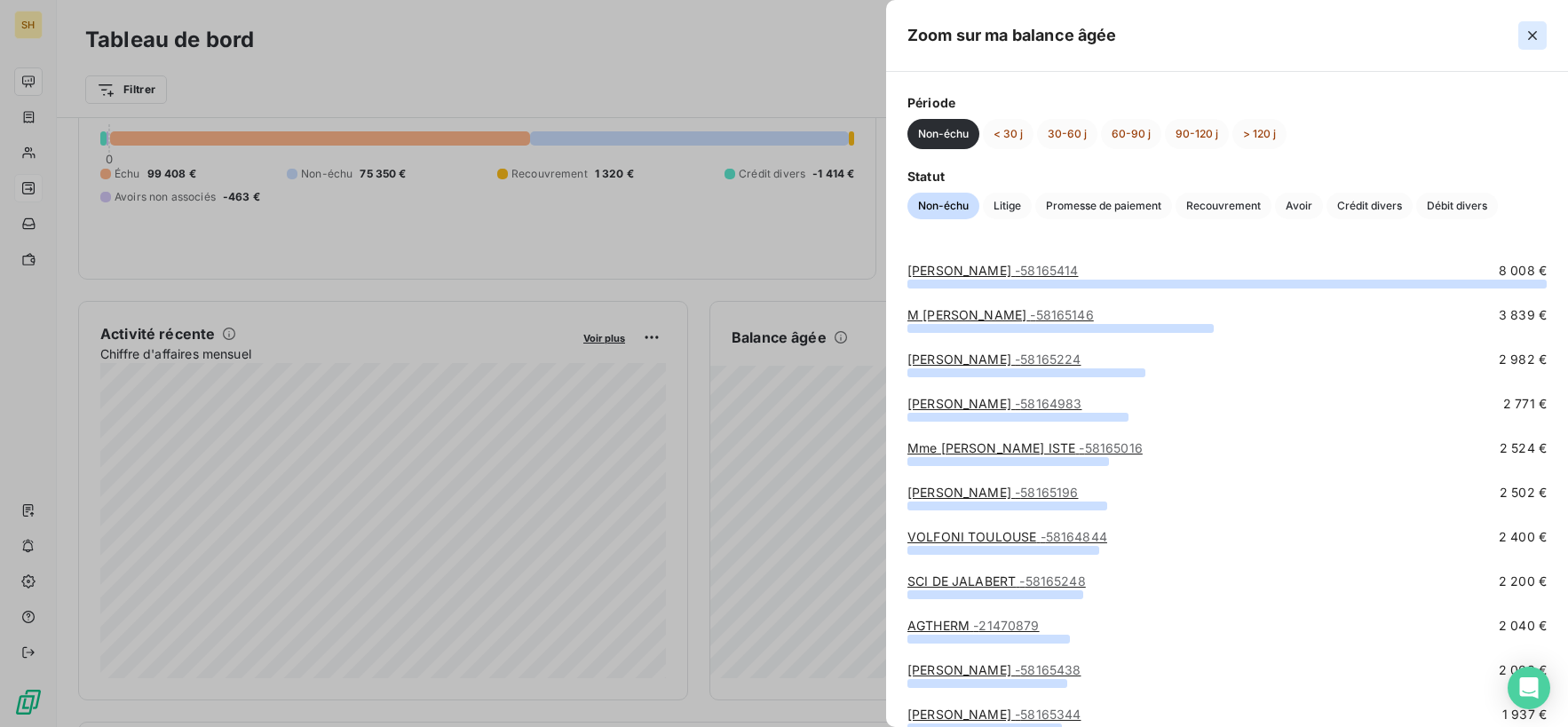
click at [1520, 35] on button "button" at bounding box center [1532, 35] width 29 height 29
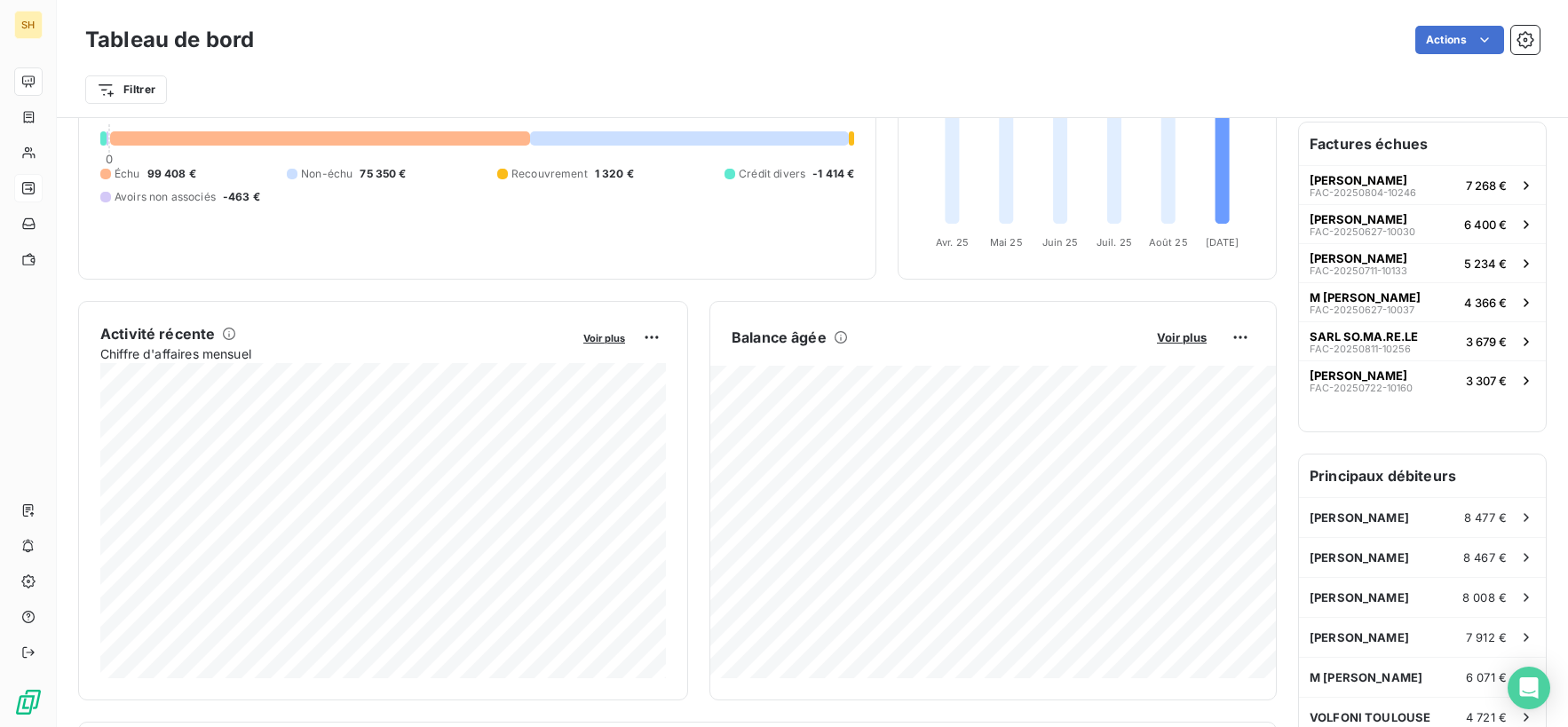
scroll to position [0, 0]
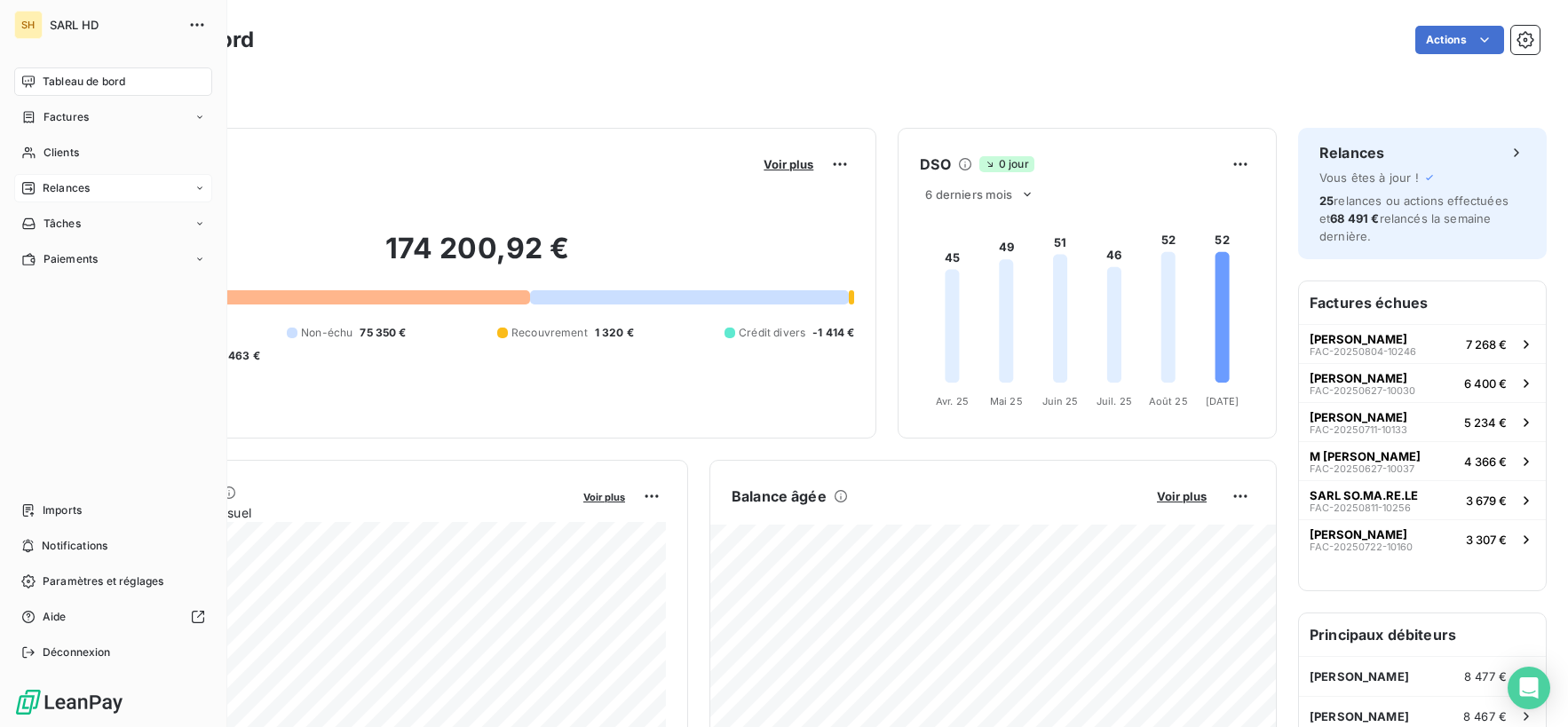
click at [34, 200] on div "Relances" at bounding box center [113, 188] width 198 height 29
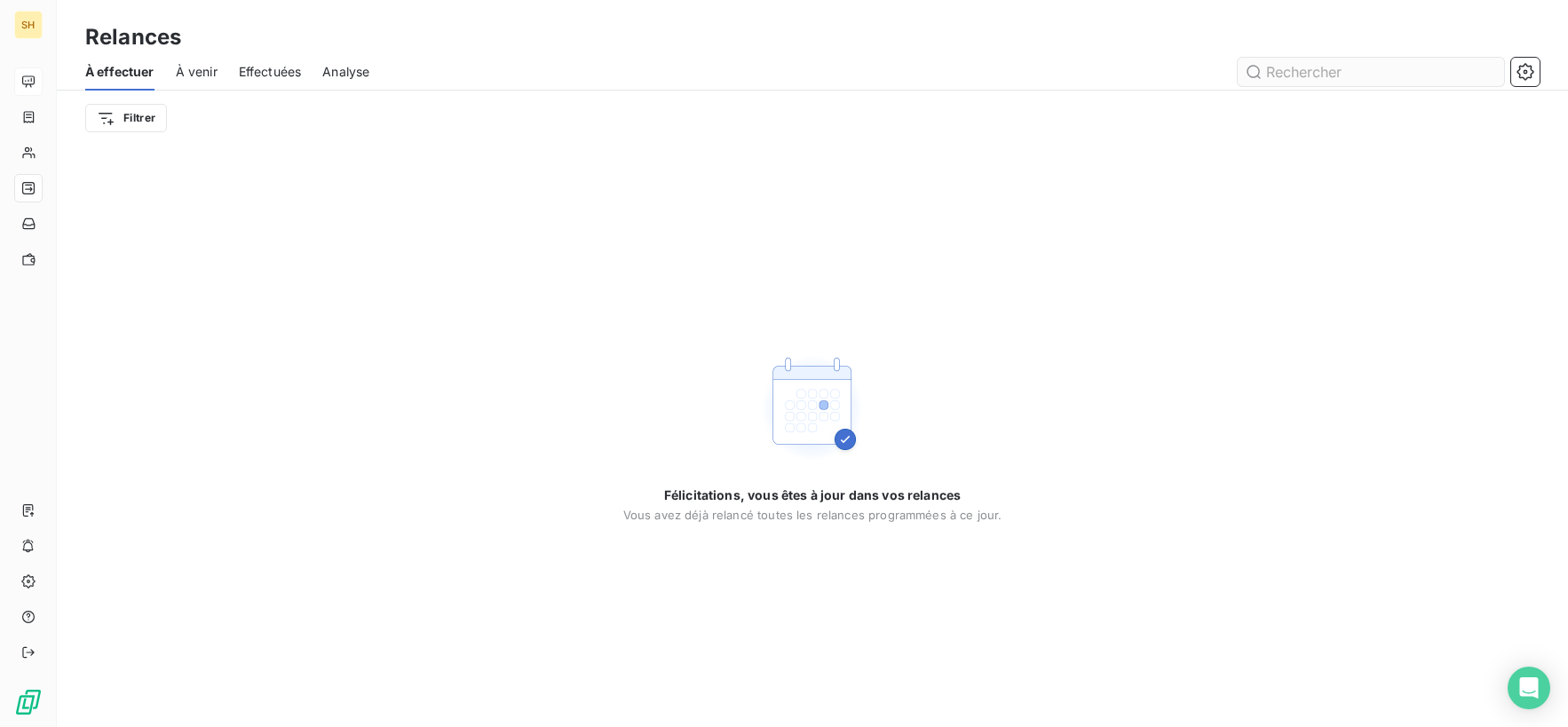
click at [1303, 67] on input "text" at bounding box center [1370, 71] width 266 height 29
click at [201, 67] on span "À venir" at bounding box center [196, 71] width 42 height 18
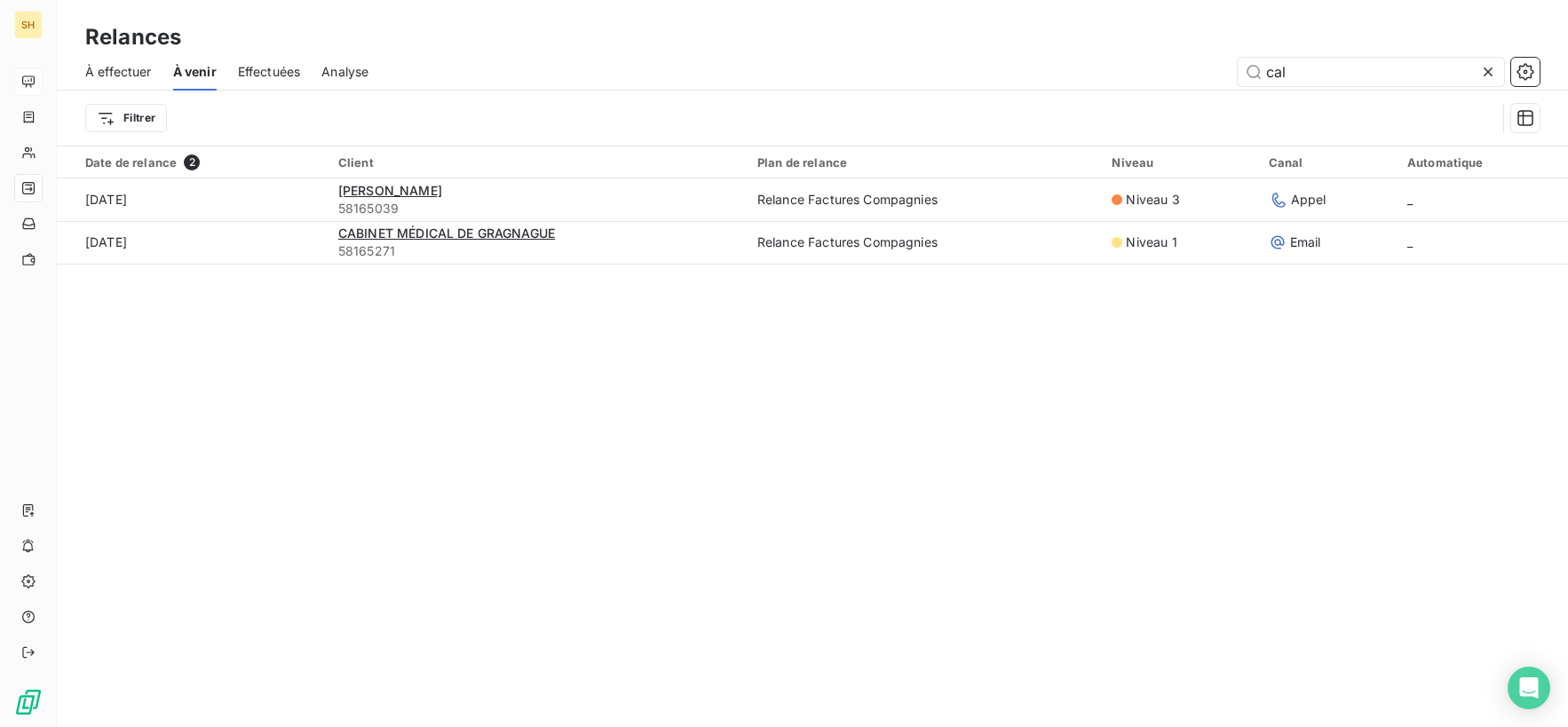
click at [1490, 73] on icon at bounding box center [1488, 71] width 18 height 18
click at [1444, 73] on input "text" at bounding box center [1370, 71] width 266 height 29
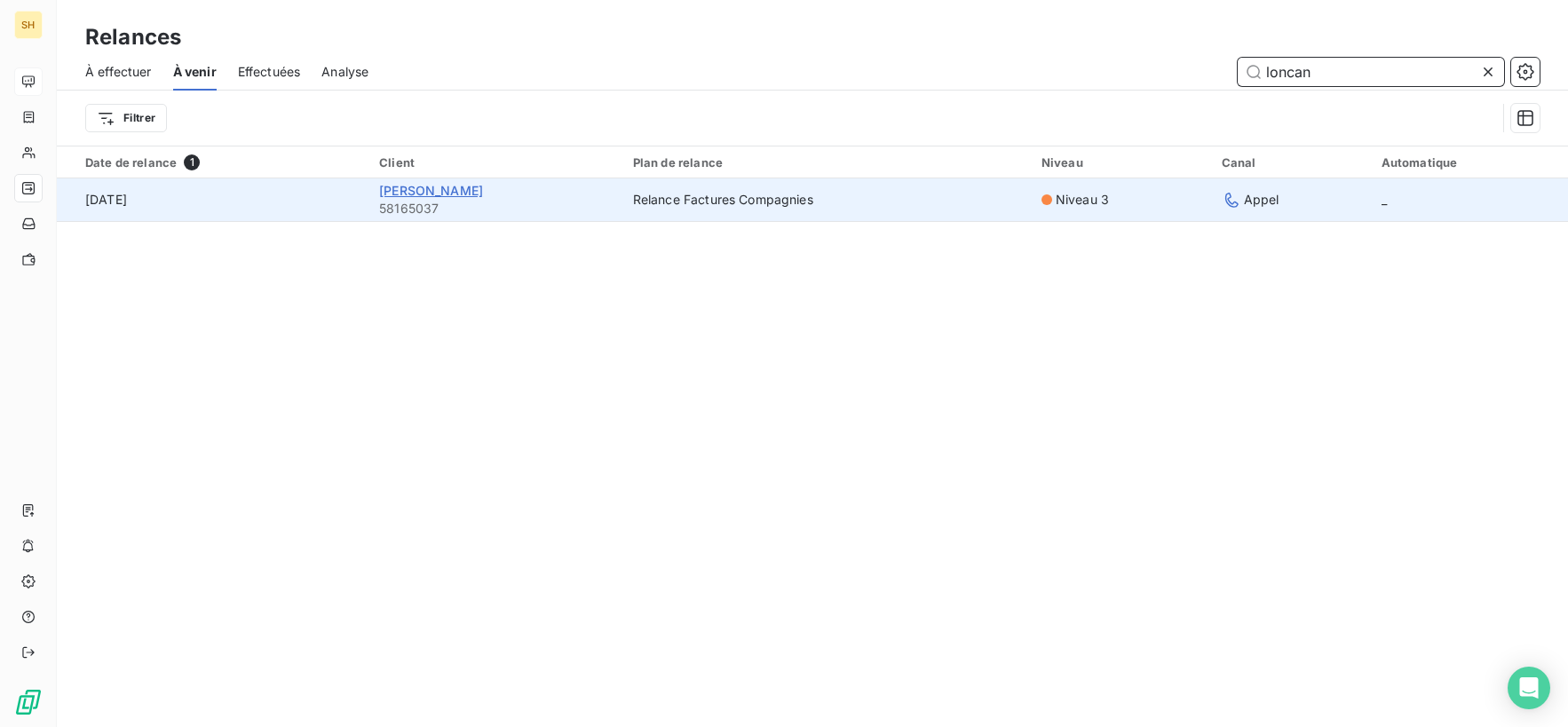
type input "loncan"
click at [418, 190] on span "[PERSON_NAME]" at bounding box center [431, 190] width 103 height 15
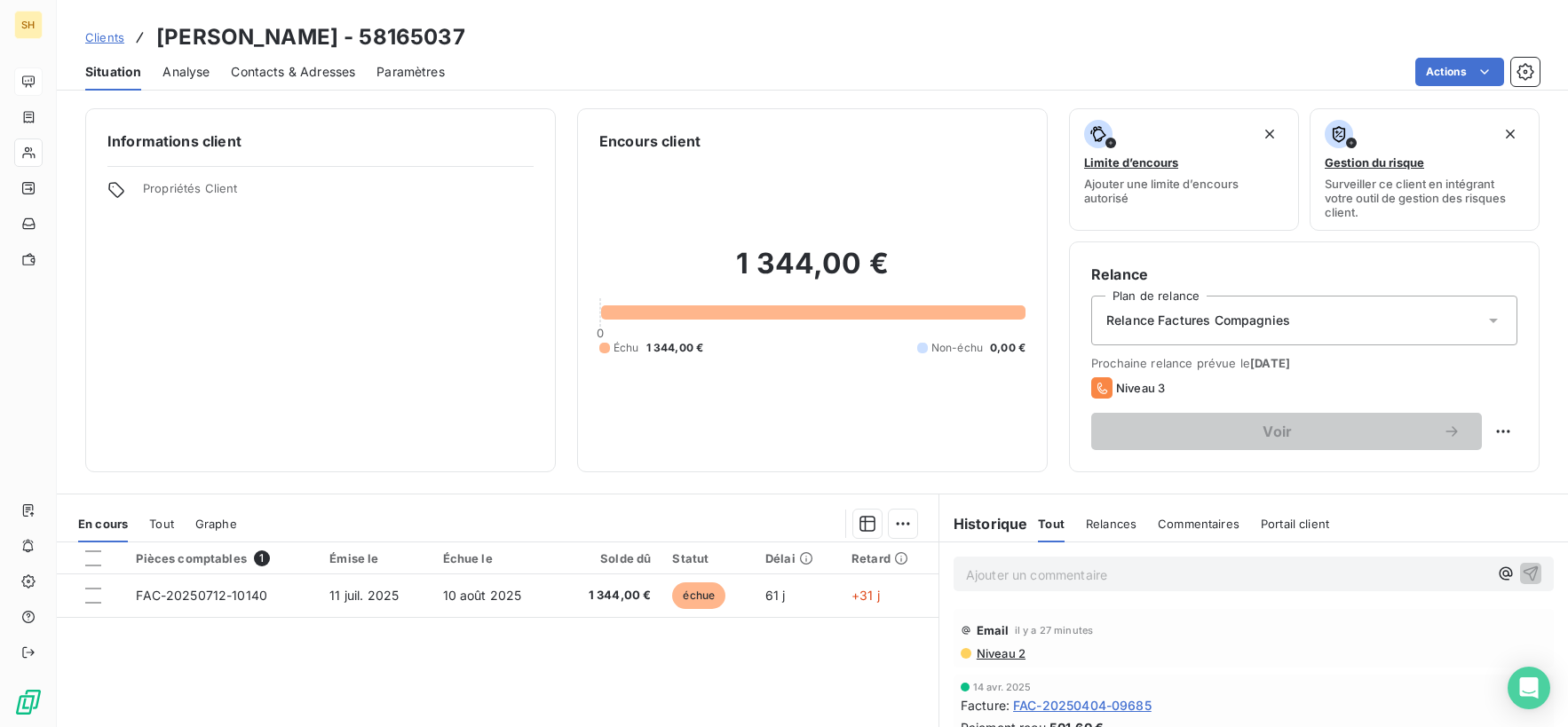
click at [1194, 526] on span "Commentaires" at bounding box center [1198, 523] width 81 height 14
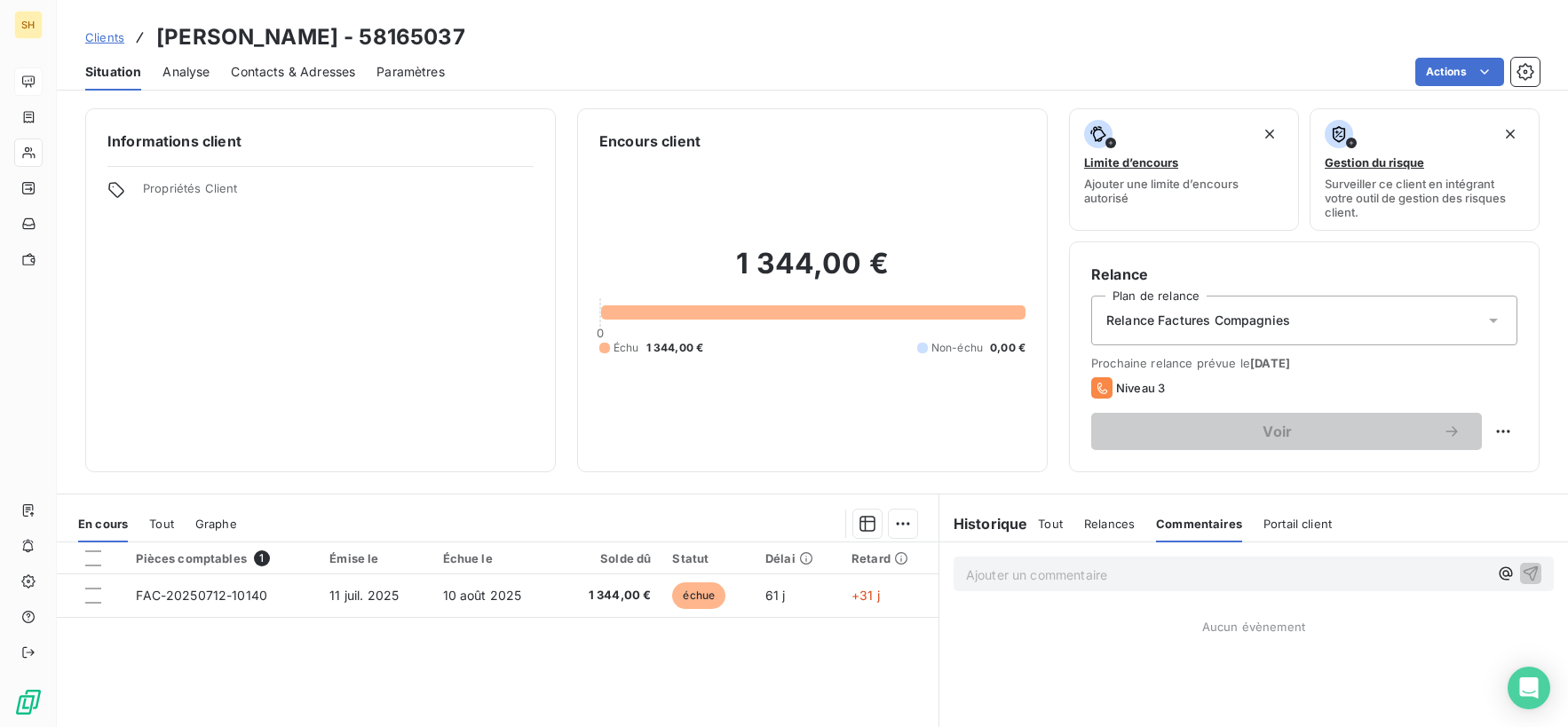
click at [1110, 521] on span "Relances" at bounding box center [1109, 523] width 51 height 14
click at [1054, 524] on span "Tout" at bounding box center [1050, 523] width 25 height 14
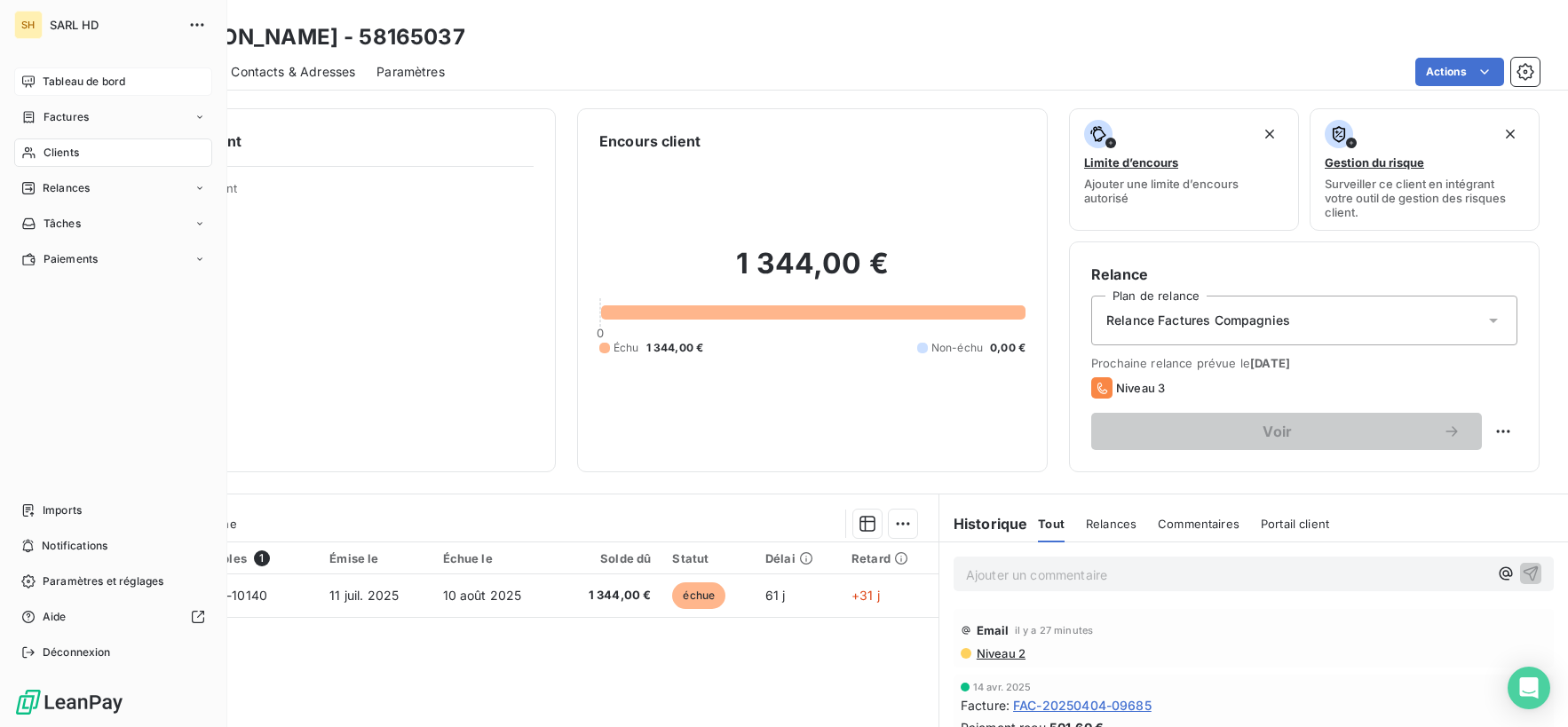
click at [43, 75] on span "Tableau de bord" at bounding box center [83, 81] width 82 height 16
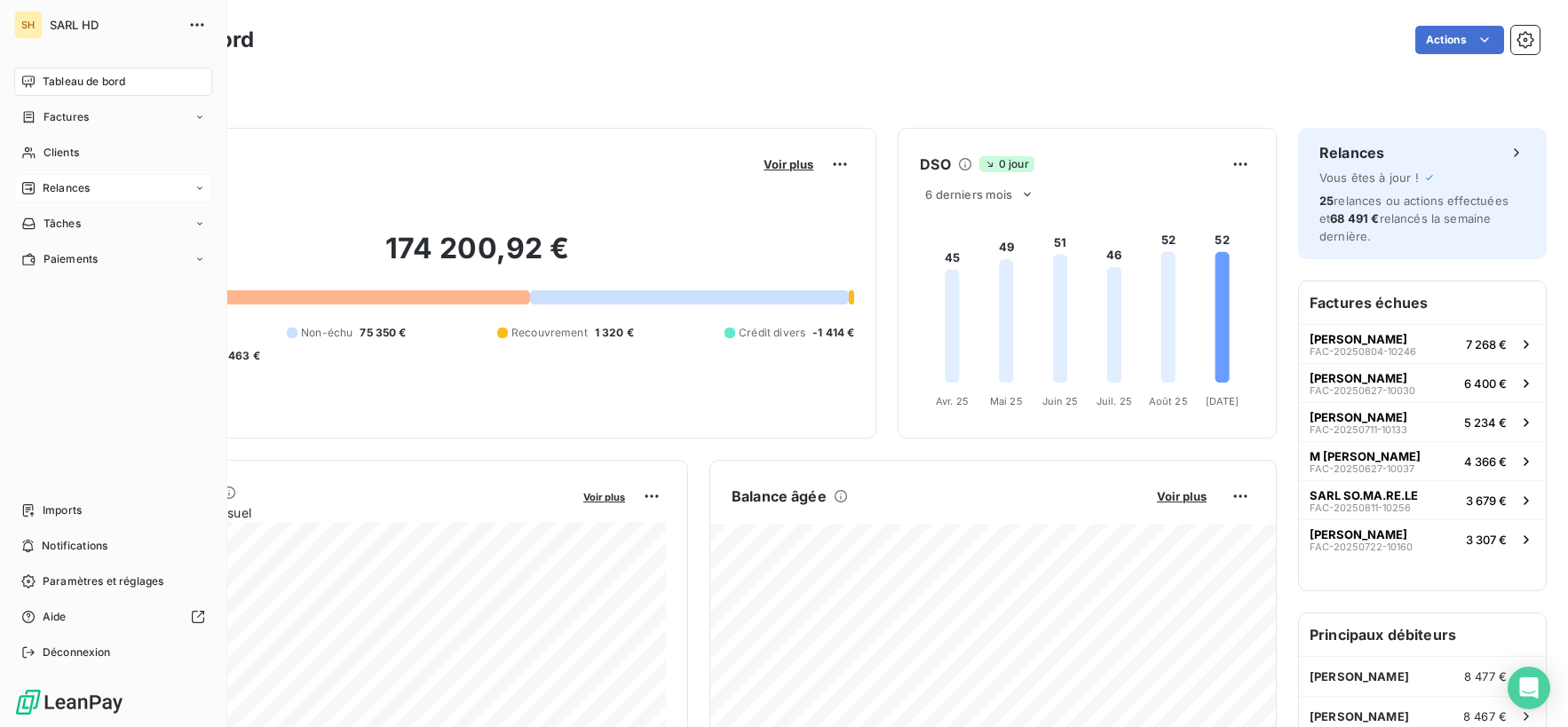
click at [31, 177] on div "Relances" at bounding box center [113, 188] width 198 height 29
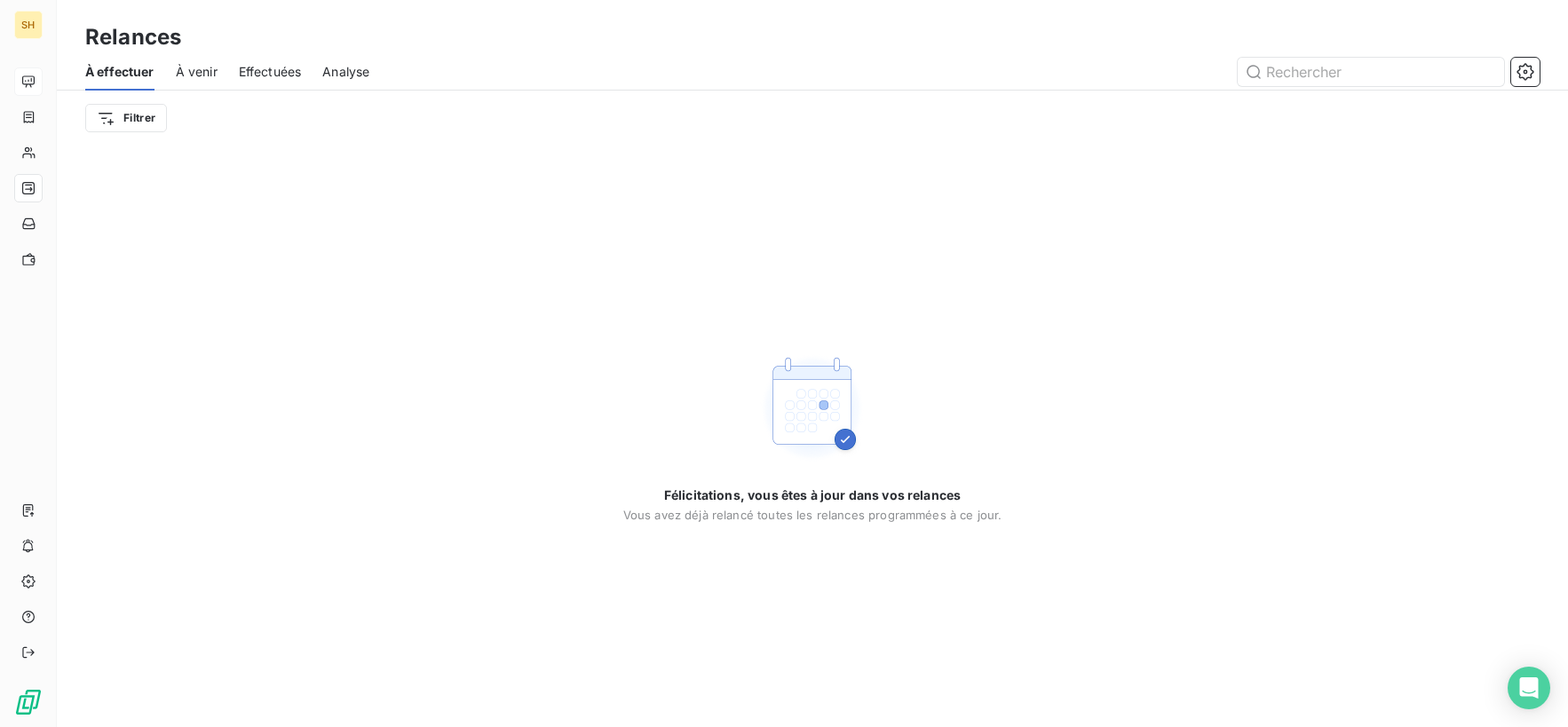
click at [171, 67] on div "À effectuer À venir Effectuées Analyse" at bounding box center [811, 72] width 1511 height 37
click at [228, 77] on div "À effectuer À venir Effectuées Analyse" at bounding box center [811, 72] width 1511 height 37
click at [213, 76] on span "À venir" at bounding box center [196, 71] width 42 height 18
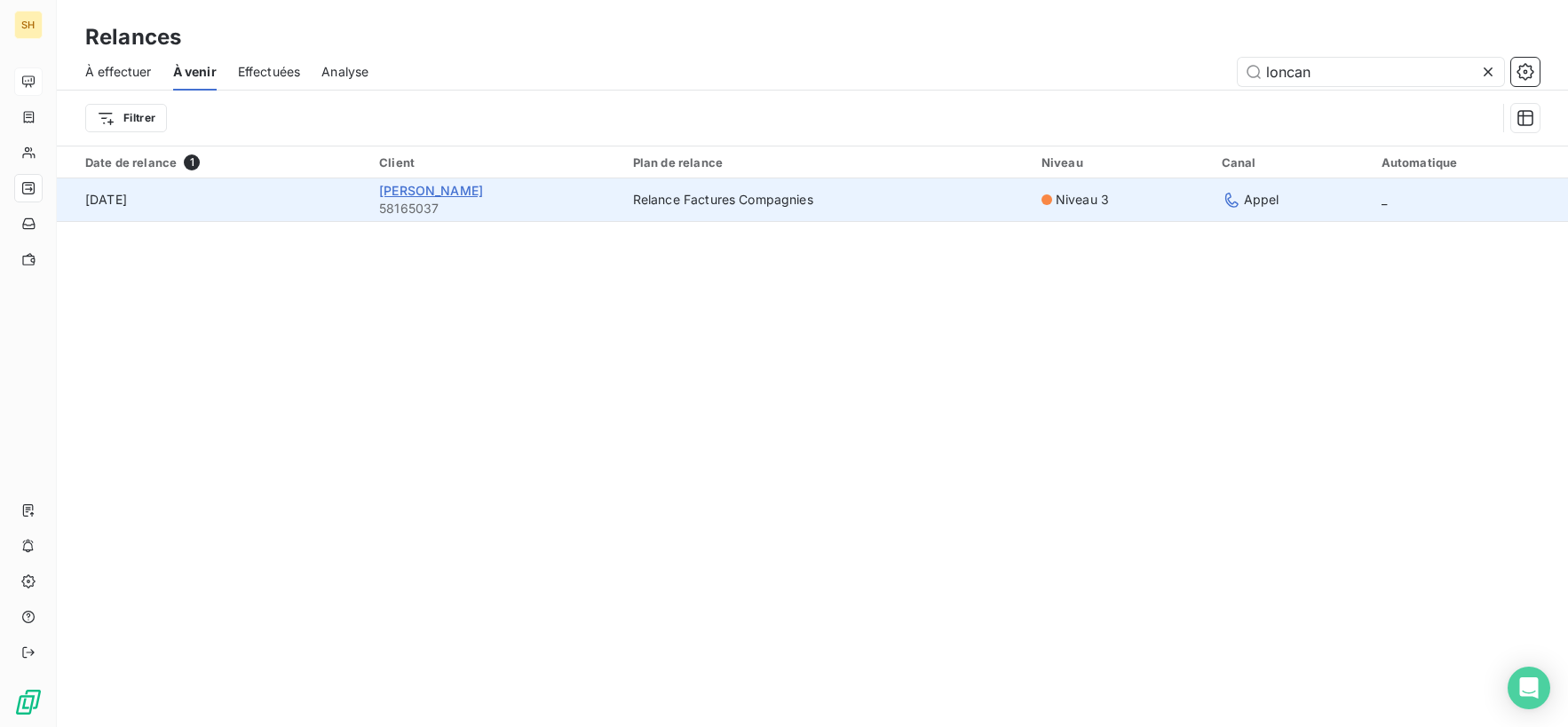
click at [385, 193] on span "[PERSON_NAME]" at bounding box center [431, 190] width 103 height 15
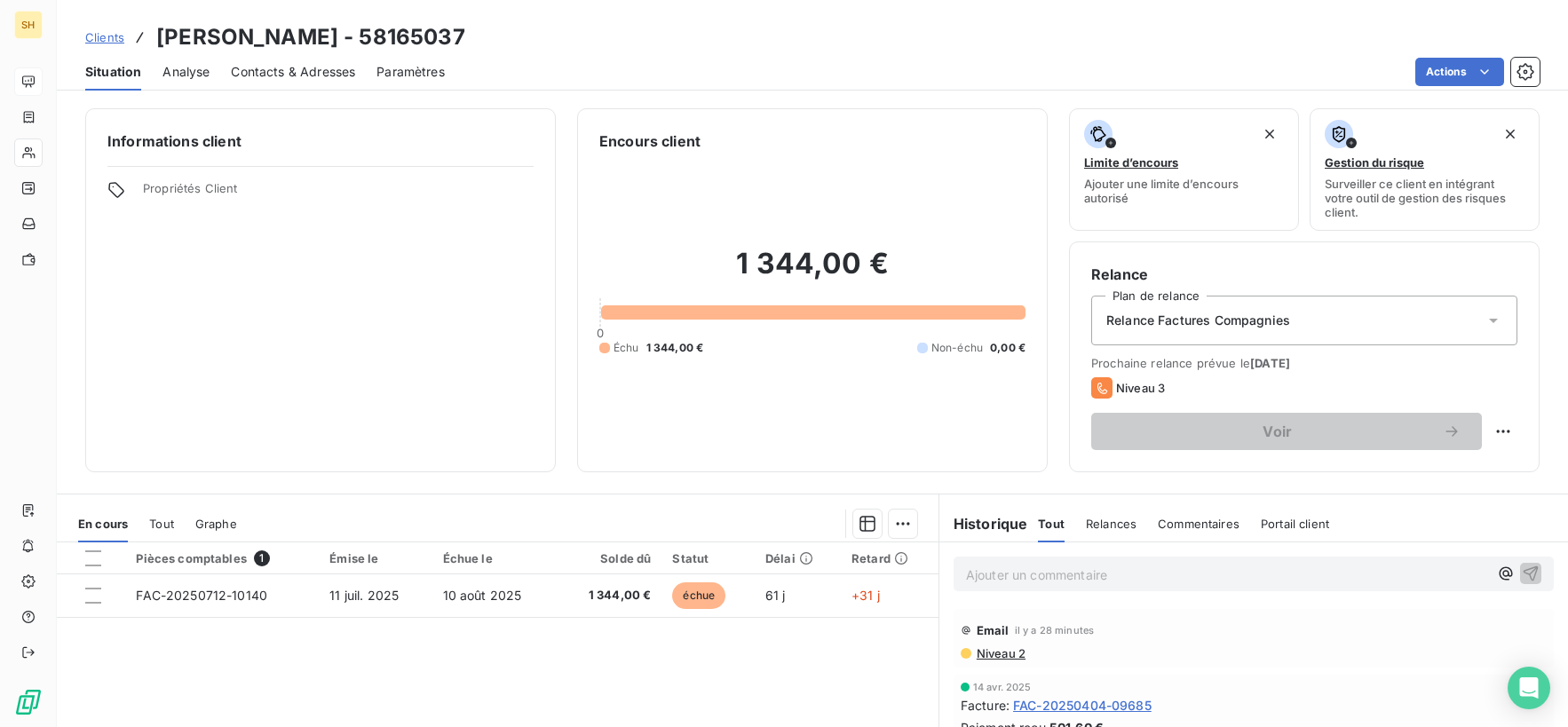
click at [1136, 579] on p "Ajouter un commentaire ﻿" at bounding box center [1226, 575] width 522 height 22
click at [1536, 574] on icon "button" at bounding box center [1530, 572] width 18 height 18
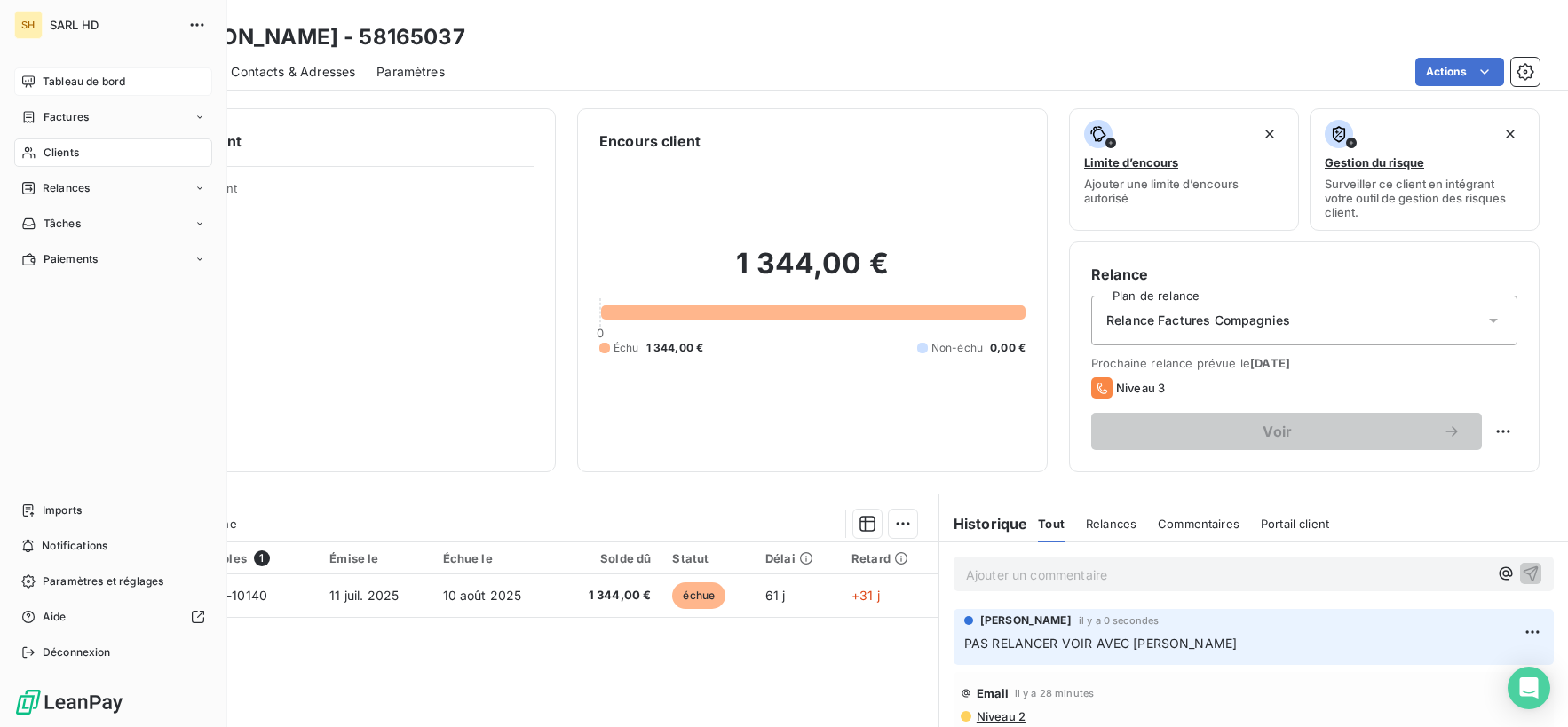
click at [11, 80] on div "SH SARL HD Tableau de bord Factures Clients Relances Tâches Paiements Imports N…" at bounding box center [114, 363] width 227 height 727
click at [17, 80] on div "Tableau de bord" at bounding box center [113, 81] width 198 height 29
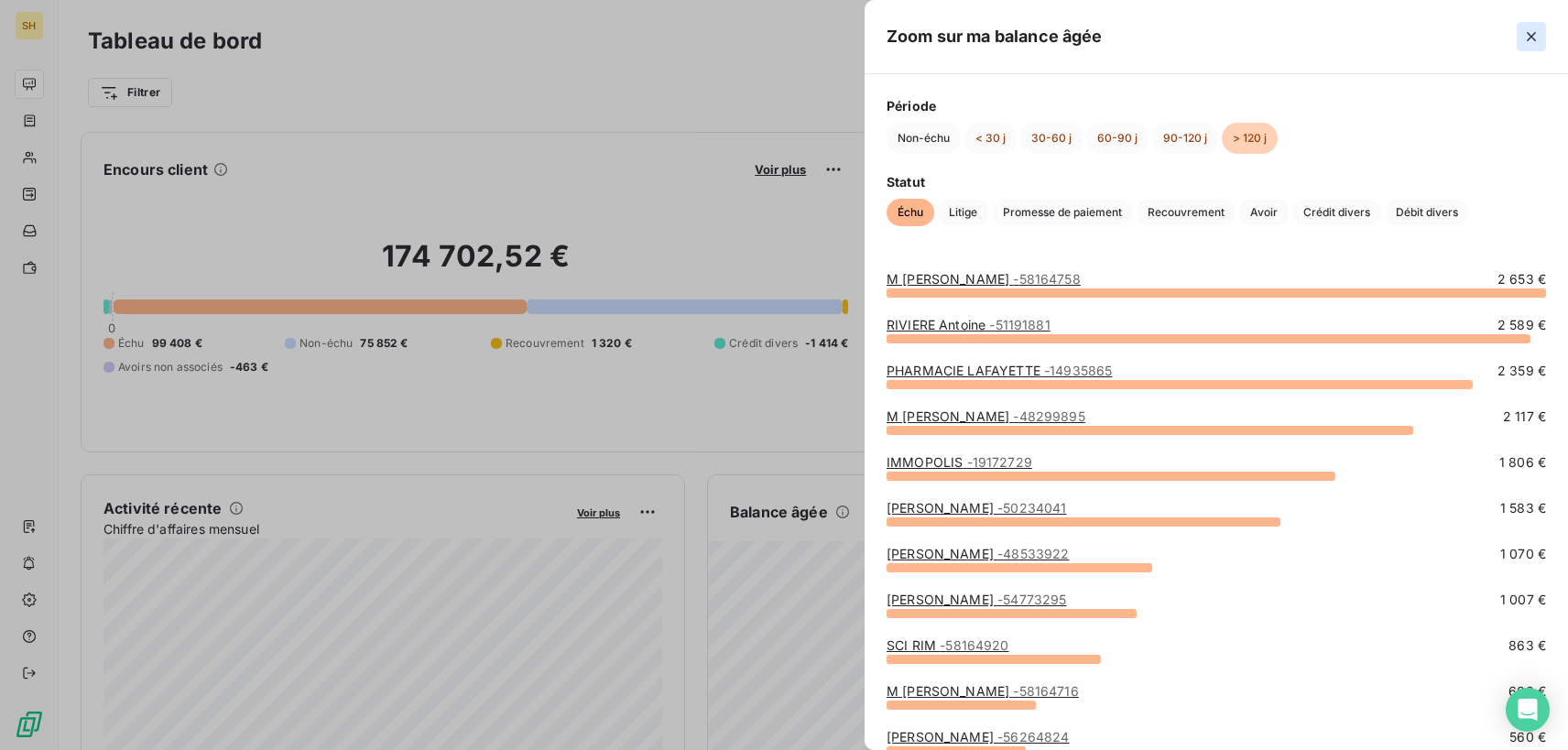
click at [1535, 33] on icon "button" at bounding box center [1532, 37] width 10 height 10
